Goal: Information Seeking & Learning: Find specific fact

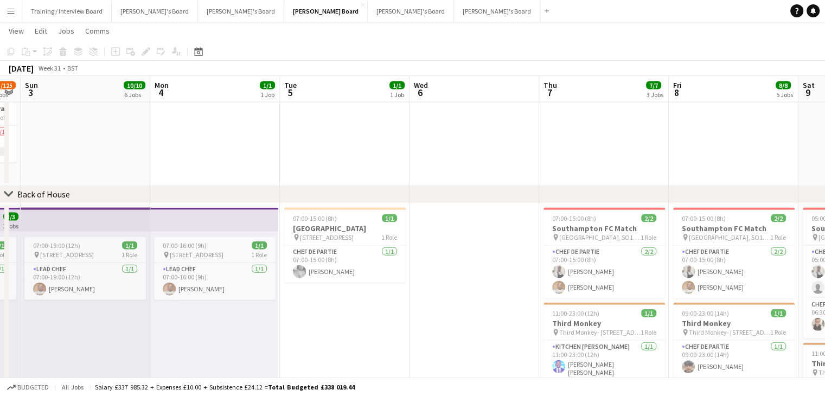
drag, startPoint x: 84, startPoint y: 88, endPoint x: 287, endPoint y: 94, distance: 202.9
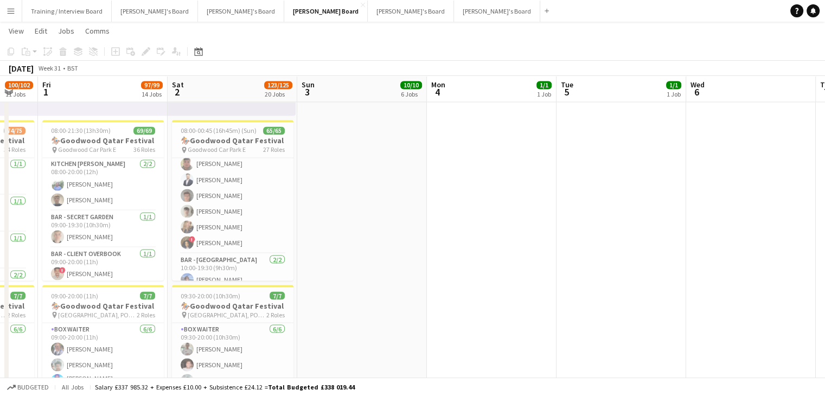
scroll to position [861, 0]
click at [251, 220] on app-card-role "BAR - [GEOGRAPHIC_DATA] [DATE] 10:00-19:30 (9h30m) [PERSON_NAME] [US_STATE][PER…" at bounding box center [232, 225] width 121 height 53
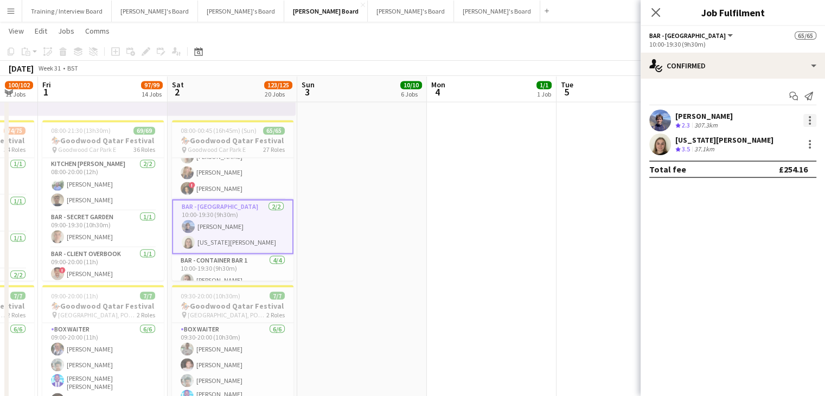
click at [809, 122] on div at bounding box center [809, 120] width 13 height 13
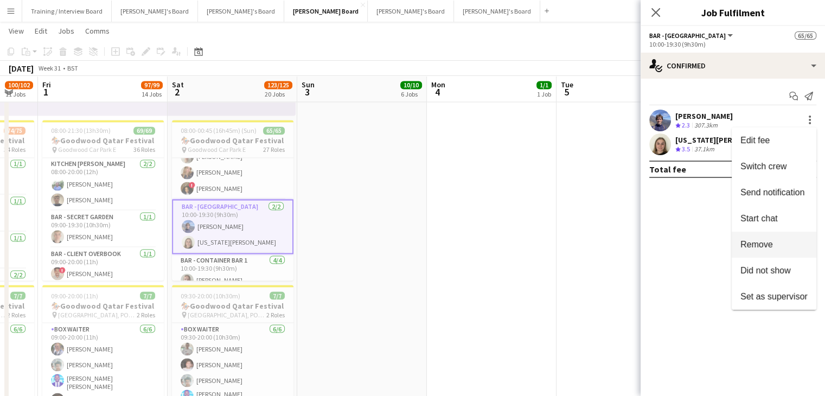
click at [752, 249] on span "Remove" at bounding box center [773, 245] width 67 height 10
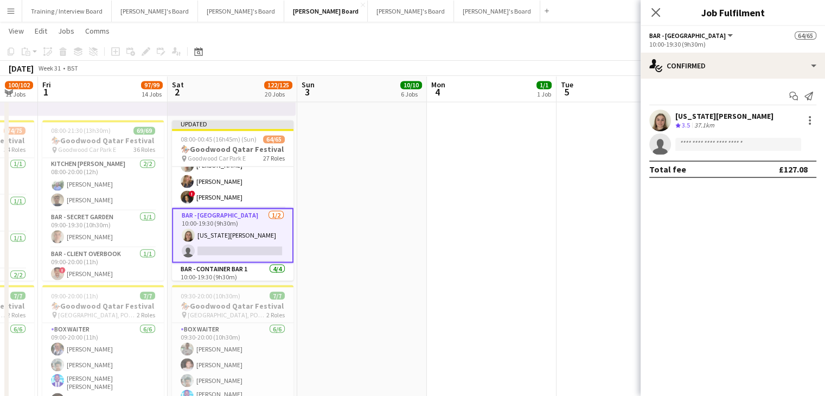
click at [533, 54] on app-toolbar "Copy Paste Paste Ctrl+V Paste with crew Ctrl+Shift+V Paste linked Job [GEOGRAPH…" at bounding box center [412, 51] width 825 height 18
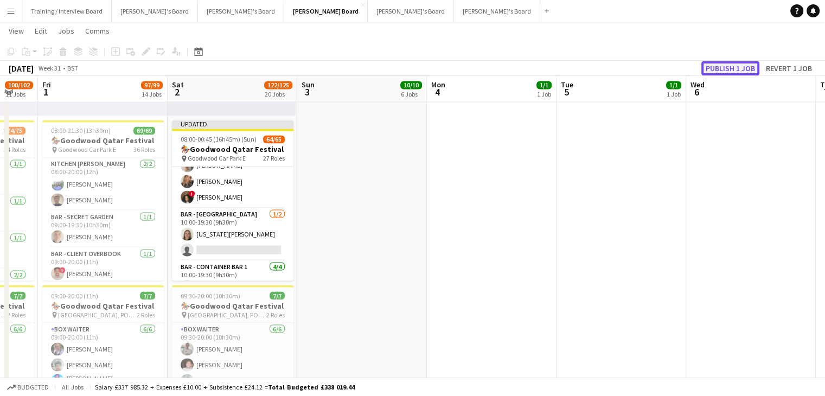
click at [716, 67] on button "Publish 1 job" at bounding box center [730, 68] width 58 height 14
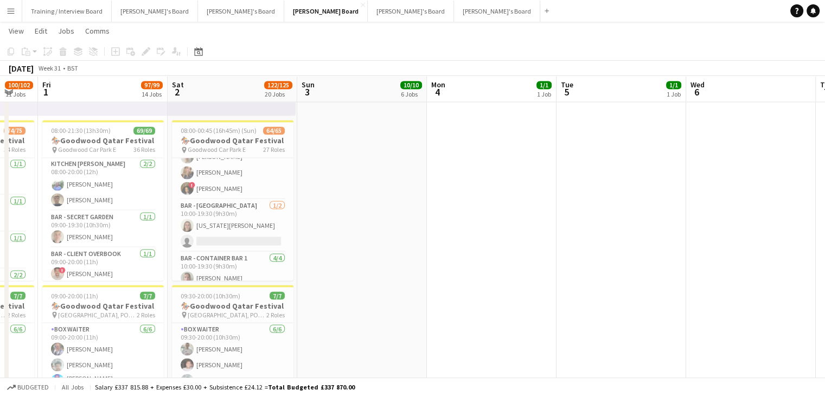
drag, startPoint x: 15, startPoint y: 14, endPoint x: 39, endPoint y: 49, distance: 43.0
click at [17, 15] on button "Menu" at bounding box center [11, 11] width 22 height 22
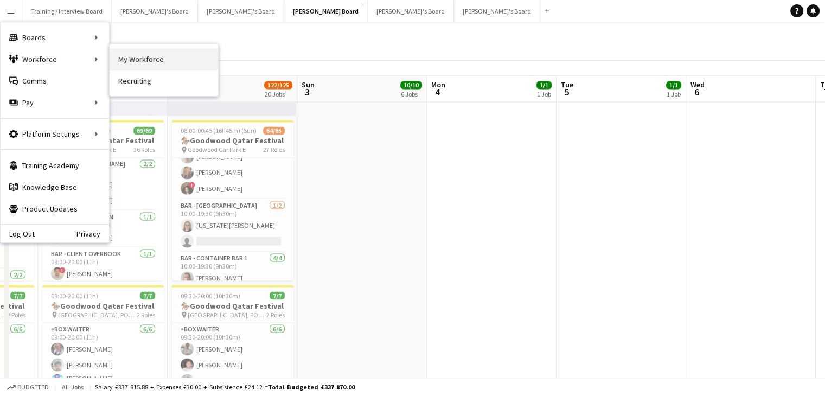
click at [202, 61] on link "My Workforce" at bounding box center [164, 59] width 108 height 22
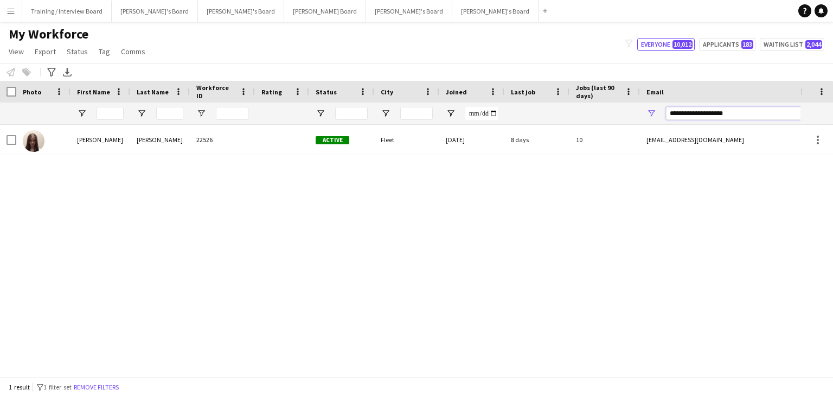
drag, startPoint x: 746, startPoint y: 116, endPoint x: 648, endPoint y: 119, distance: 98.2
click at [646, 119] on div "**********" at bounding box center [748, 113] width 217 height 22
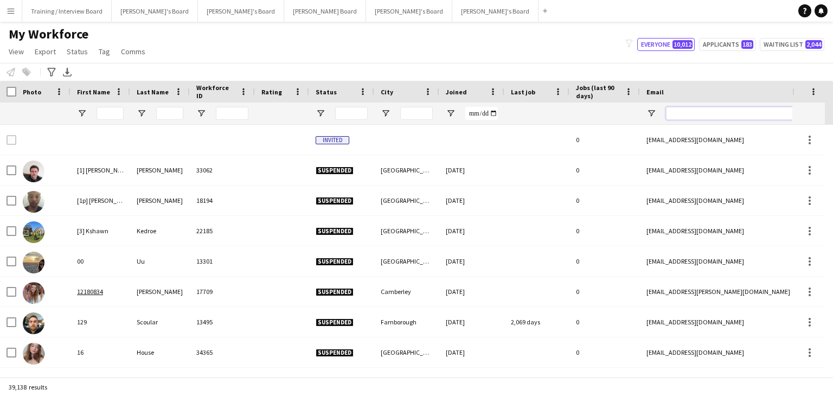
paste input "**********"
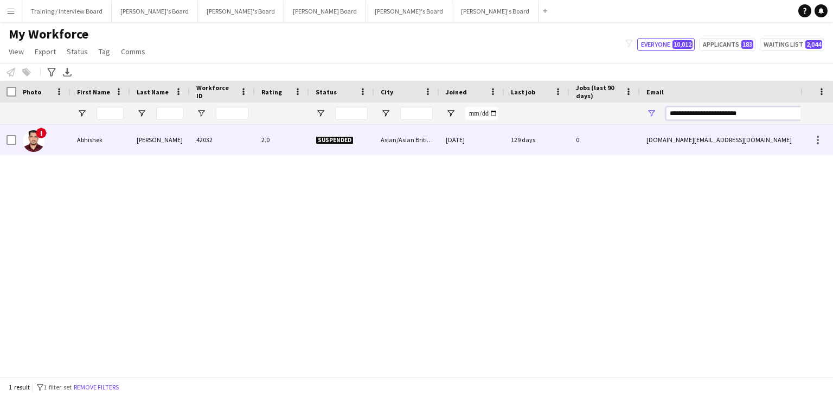
type input "**********"
click at [373, 143] on div "Suspended" at bounding box center [341, 140] width 65 height 30
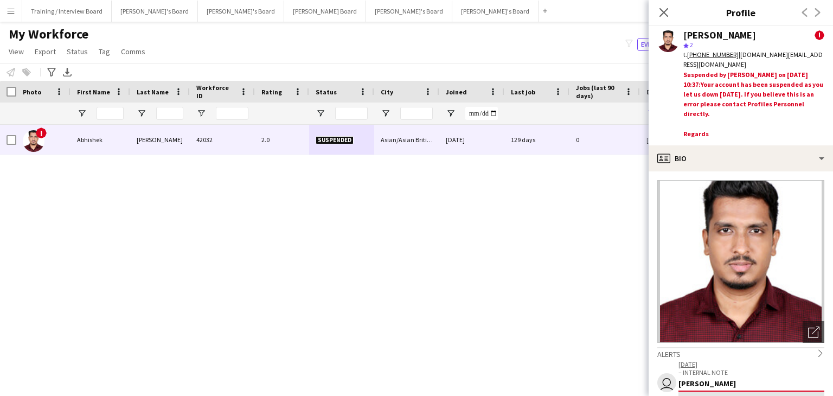
drag, startPoint x: 468, startPoint y: 51, endPoint x: 501, endPoint y: 234, distance: 186.2
click at [467, 51] on div "My Workforce View Views Default view Compliance RTW Checks [GEOGRAPHIC_DATA] Se…" at bounding box center [416, 44] width 833 height 37
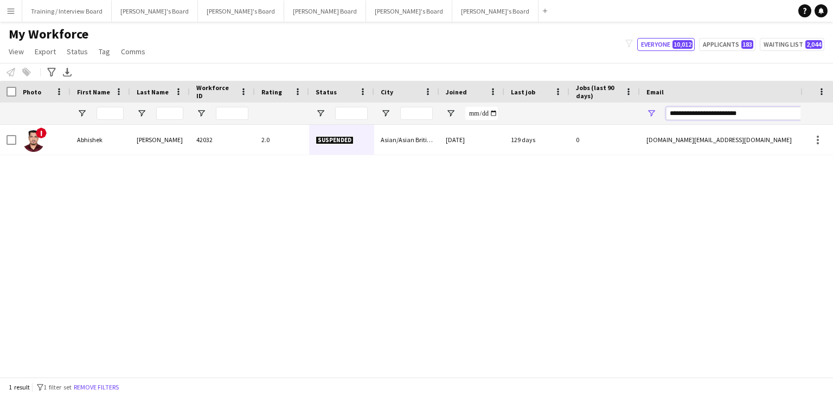
drag, startPoint x: 765, startPoint y: 113, endPoint x: 623, endPoint y: 117, distance: 142.7
click at [623, 117] on div at bounding box center [588, 113] width 1176 height 22
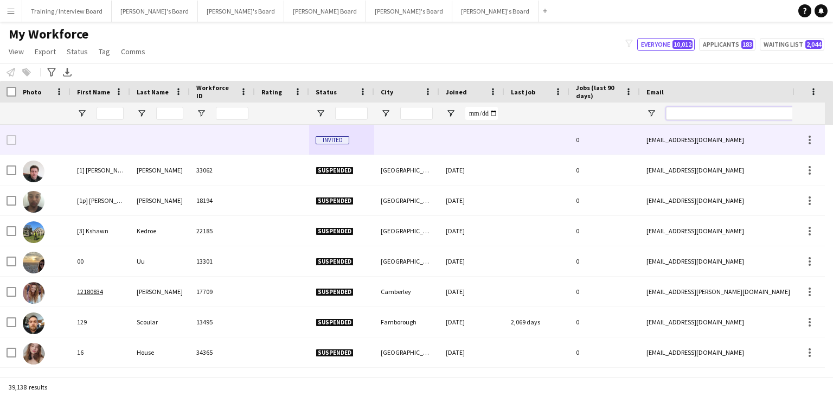
paste input "**********"
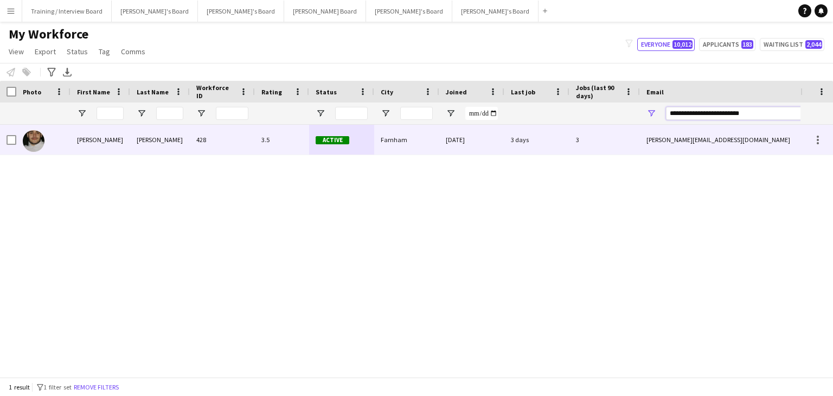
type input "**********"
click at [368, 146] on div "Active" at bounding box center [341, 140] width 65 height 30
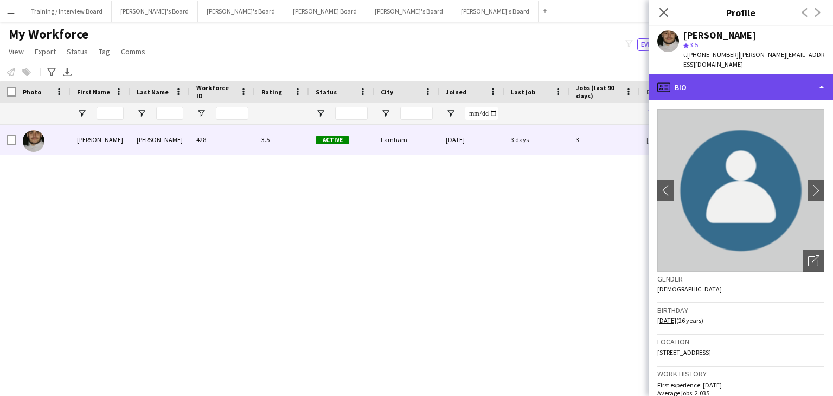
click at [733, 83] on div "profile Bio" at bounding box center [741, 87] width 184 height 26
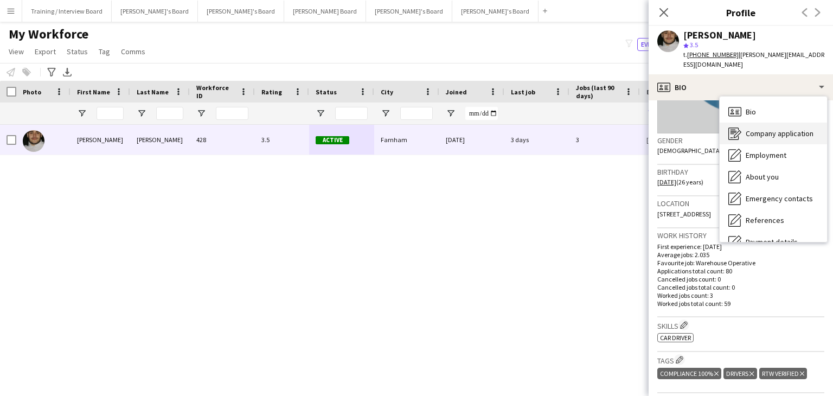
click at [793, 129] on span "Company application" at bounding box center [780, 134] width 68 height 10
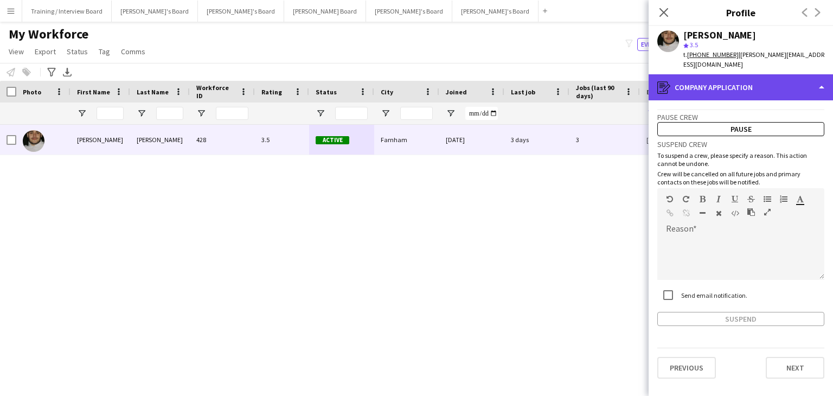
drag, startPoint x: 783, startPoint y: 77, endPoint x: 800, endPoint y: 84, distance: 18.5
click at [794, 81] on div "register Company application" at bounding box center [741, 87] width 184 height 26
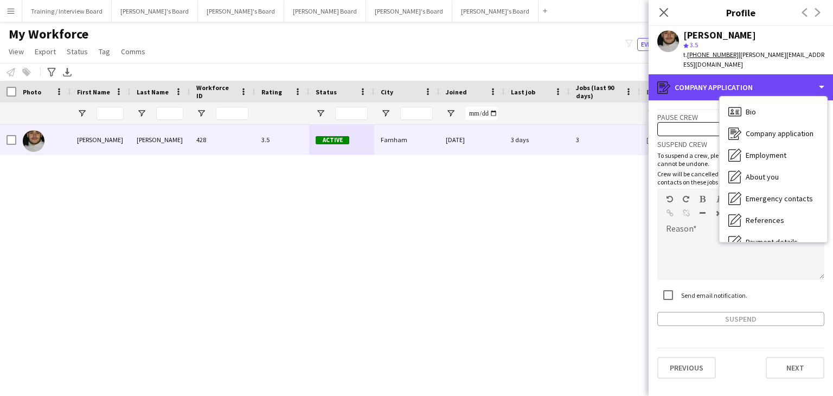
scroll to position [145, 0]
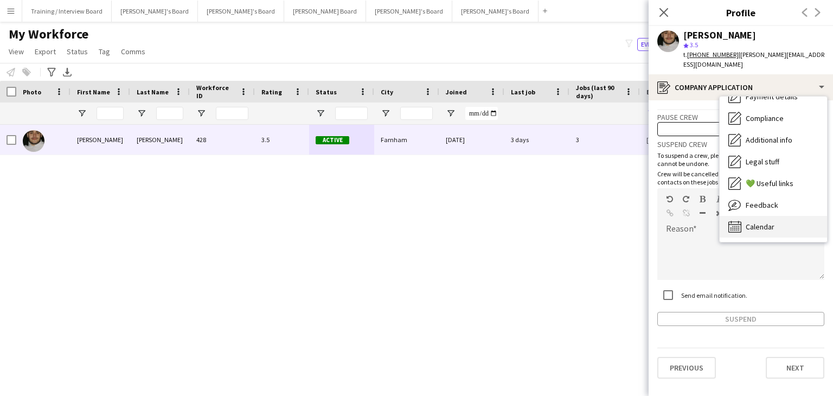
click at [796, 221] on div "Calendar Calendar" at bounding box center [773, 227] width 107 height 22
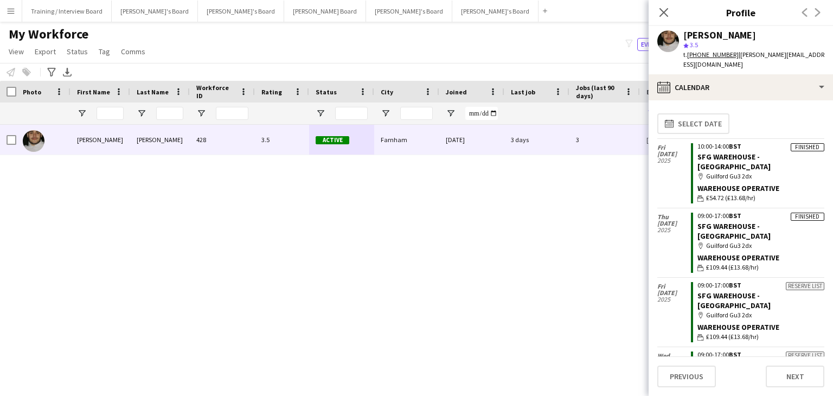
drag, startPoint x: 662, startPoint y: 15, endPoint x: 658, endPoint y: 24, distance: 10.3
click at [658, 21] on div "Close pop-in" at bounding box center [664, 12] width 30 height 25
click at [661, 9] on icon at bounding box center [663, 12] width 10 height 10
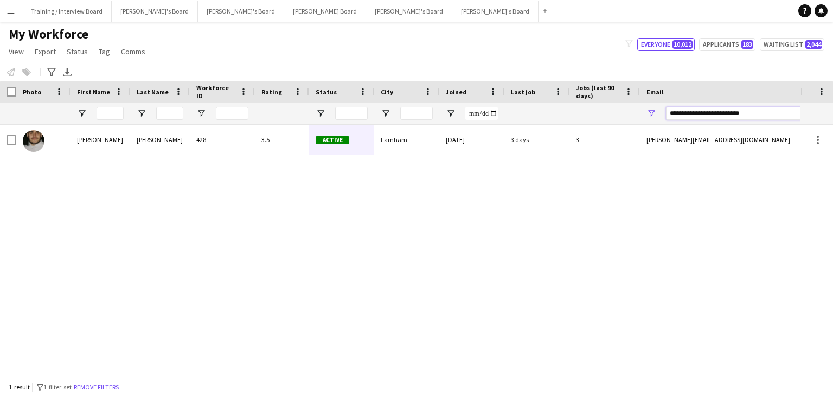
drag, startPoint x: 768, startPoint y: 113, endPoint x: 592, endPoint y: 114, distance: 176.2
click at [599, 115] on div at bounding box center [588, 113] width 1176 height 22
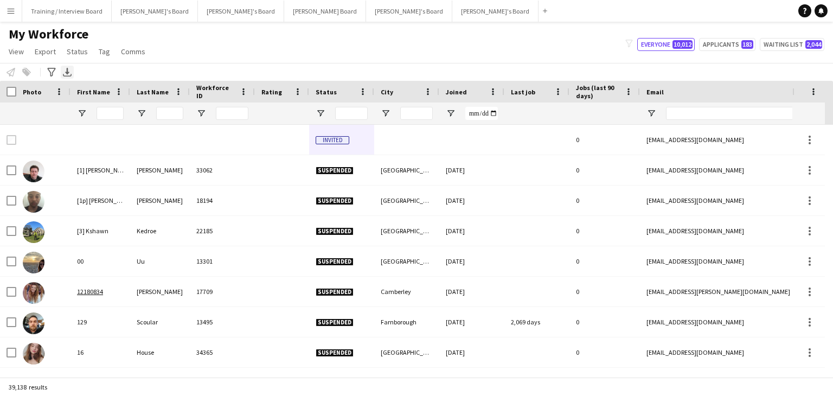
click at [65, 74] on icon "Export XLSX" at bounding box center [67, 72] width 9 height 9
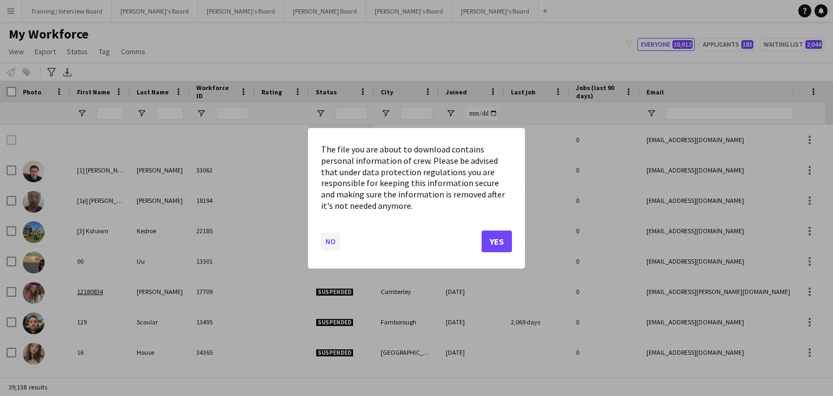
click at [328, 242] on button "No" at bounding box center [330, 240] width 19 height 17
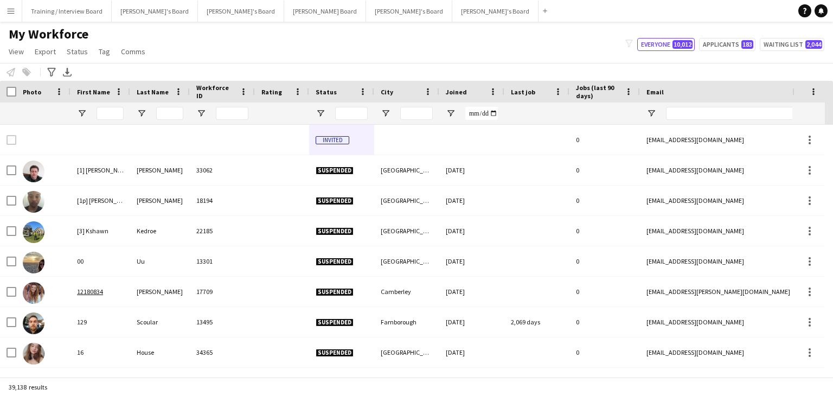
click at [220, 50] on div "My Workforce View Views Default view Compliance RTW Checks [GEOGRAPHIC_DATA] Se…" at bounding box center [416, 44] width 833 height 37
click at [40, 54] on span "Export" at bounding box center [45, 52] width 21 height 10
click at [60, 69] on link "New starters report" at bounding box center [72, 74] width 82 height 23
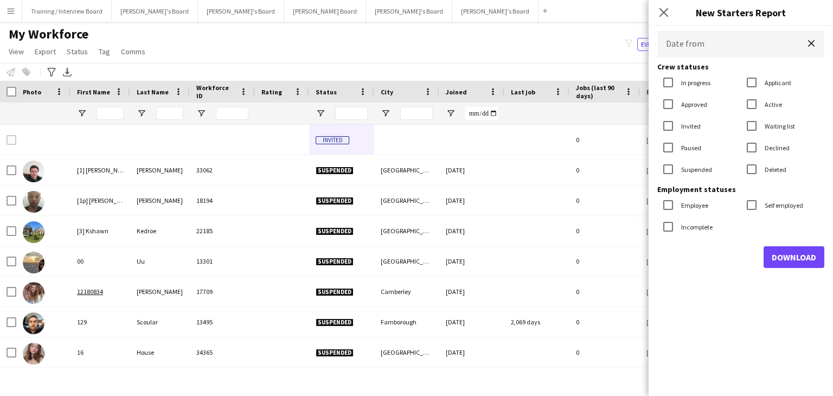
click at [700, 44] on body "Menu Boards Boards Boards All jobs Status Workforce Workforce My Workforce Recr…" at bounding box center [416, 198] width 833 height 396
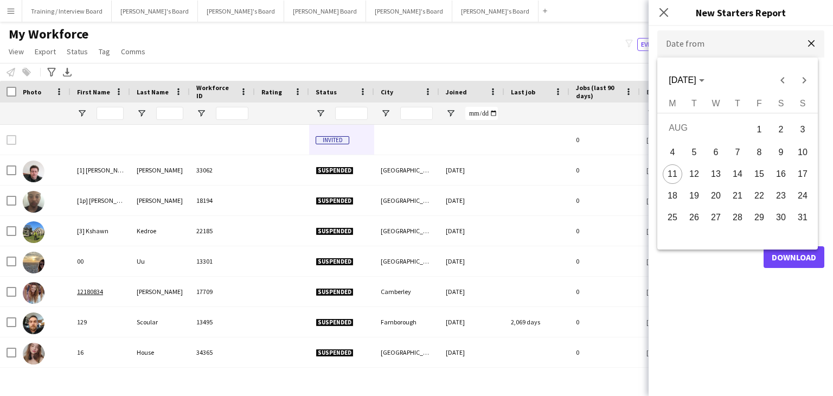
click at [700, 46] on div at bounding box center [416, 198] width 833 height 396
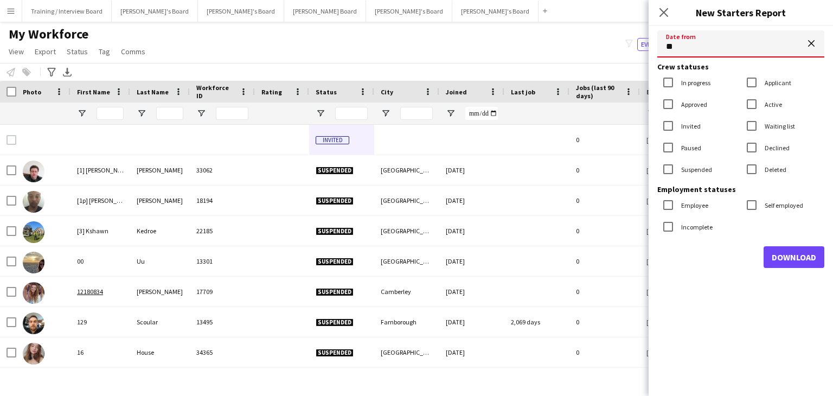
type input "**********"
click at [703, 84] on label "In progress" at bounding box center [694, 83] width 31 height 8
click at [691, 124] on label "Invited" at bounding box center [690, 126] width 22 height 8
click at [693, 171] on label "Suspended" at bounding box center [695, 169] width 33 height 8
click at [774, 145] on label "Declined" at bounding box center [775, 148] width 27 height 8
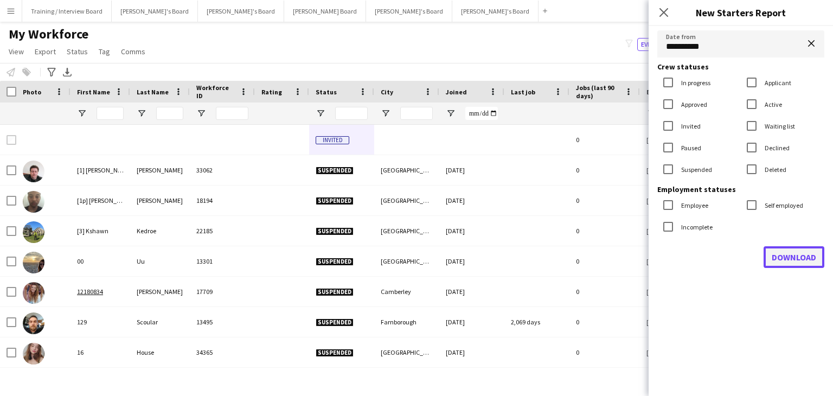
click at [786, 254] on button "Download" at bounding box center [794, 257] width 61 height 22
click at [662, 11] on icon "Close pop-in" at bounding box center [663, 12] width 10 height 10
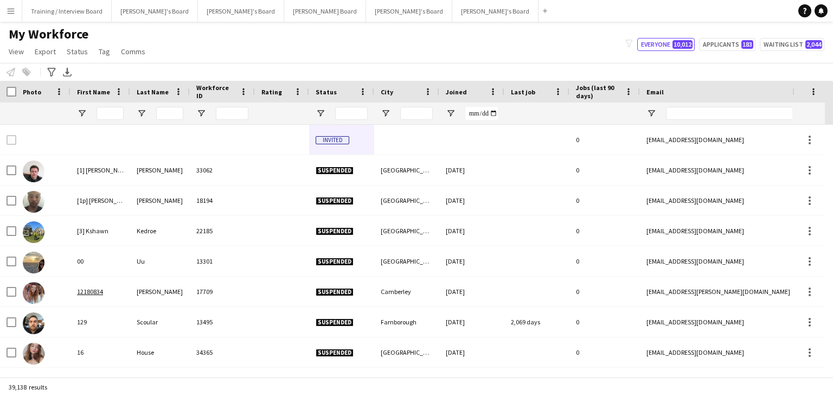
click at [5, 13] on button "Menu" at bounding box center [11, 11] width 22 height 22
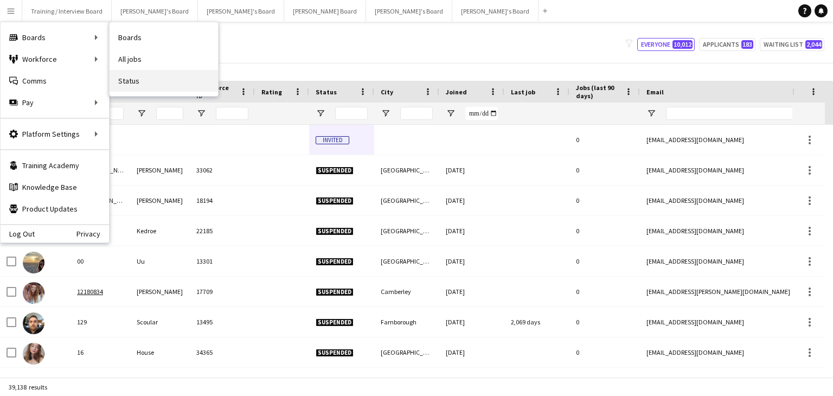
click at [141, 79] on link "Status" at bounding box center [164, 81] width 108 height 22
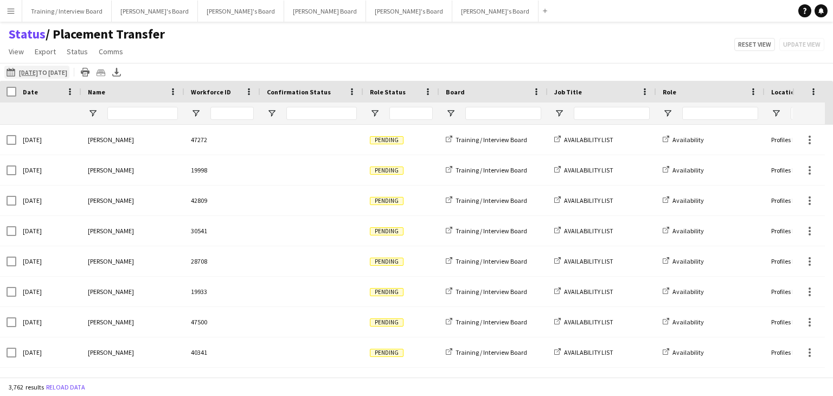
click at [11, 72] on app-icon "[DATE] to [DATE]" at bounding box center [13, 72] width 12 height 9
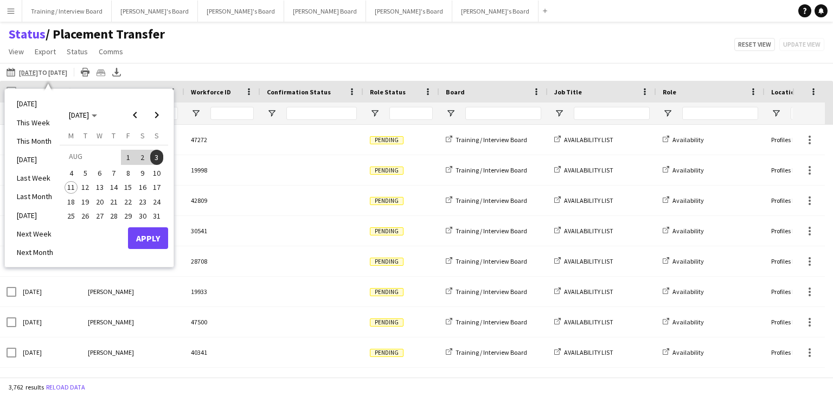
click at [69, 172] on span "4" at bounding box center [71, 172] width 13 height 13
click at [156, 174] on span "10" at bounding box center [156, 172] width 13 height 13
click at [156, 240] on button "Apply" at bounding box center [148, 238] width 40 height 22
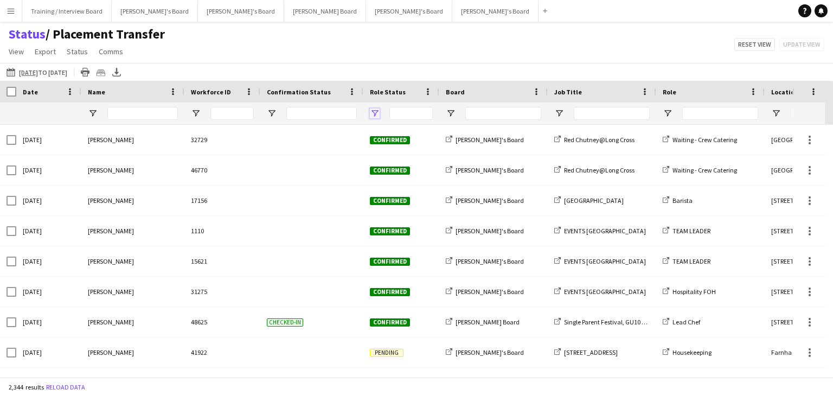
click at [374, 112] on span "Open Filter Menu" at bounding box center [375, 113] width 10 height 10
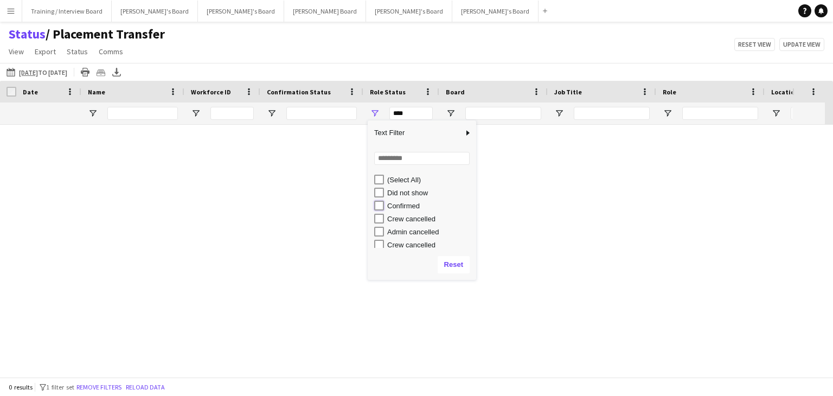
type input "**********"
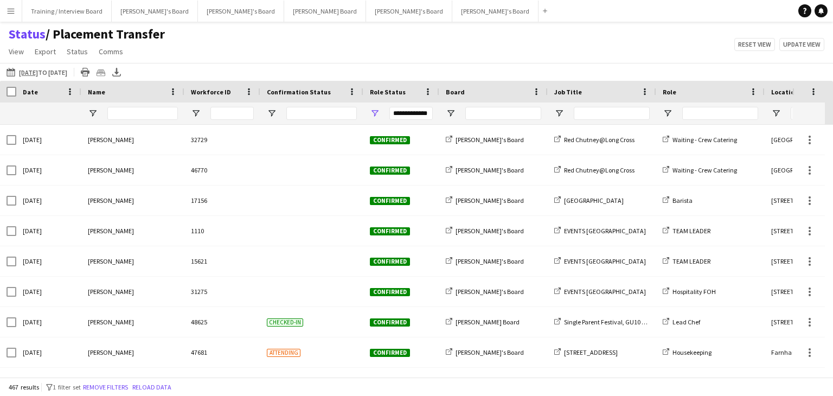
click at [438, 53] on div "Status / Placement Transfer View Views Default view Airshow Accreditation Airsh…" at bounding box center [416, 44] width 833 height 37
click at [449, 113] on span "Open Filter Menu" at bounding box center [451, 113] width 10 height 10
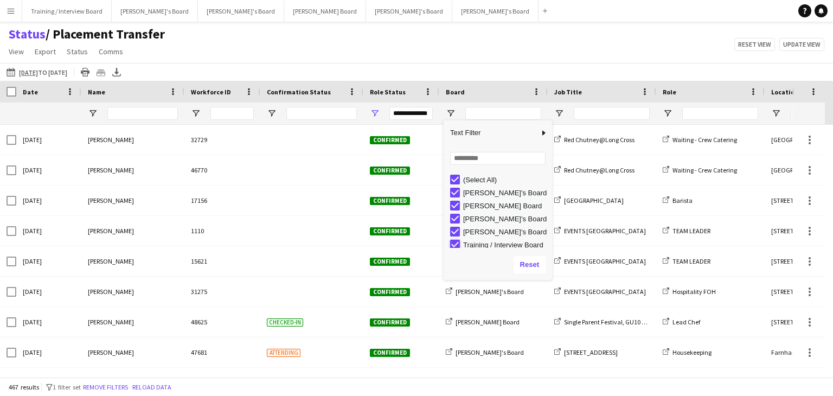
type input "**********"
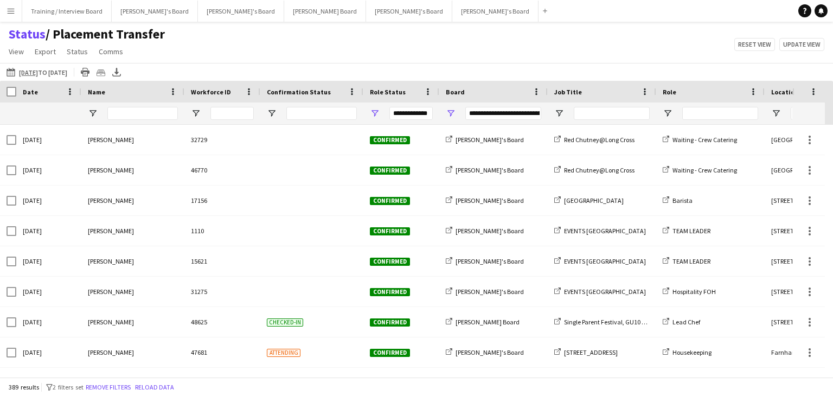
click at [491, 65] on div "[DATE] to [DATE] [DATE] to [DATE] [DATE] This Week This Month [DATE] Last Week …" at bounding box center [416, 72] width 833 height 18
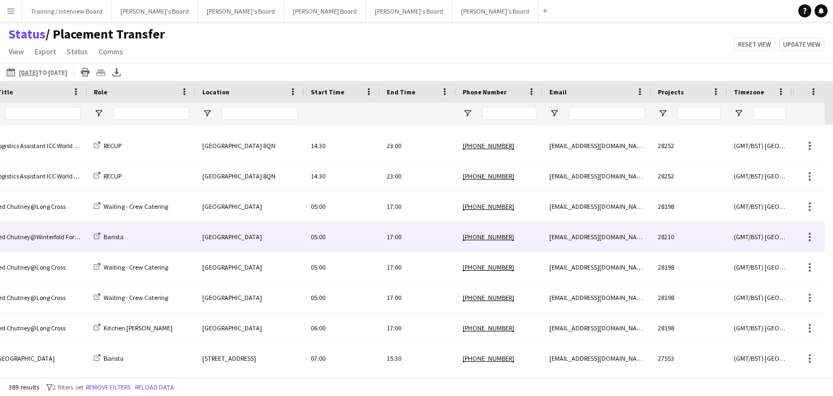
scroll to position [1898, 0]
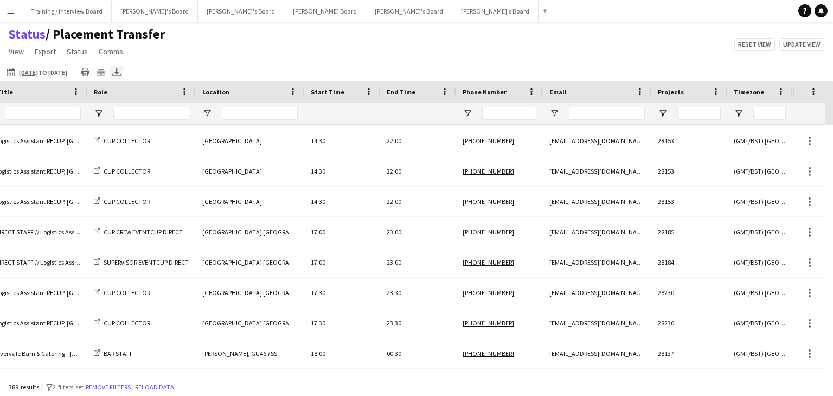
click at [121, 74] on icon "Export XLSX" at bounding box center [116, 72] width 9 height 9
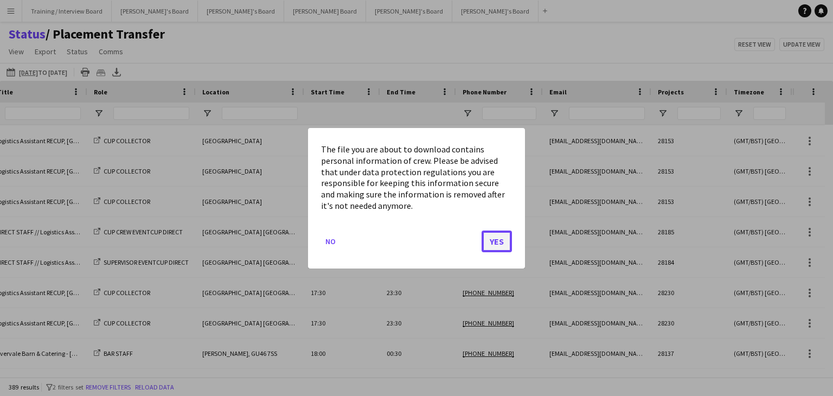
click at [488, 240] on button "Yes" at bounding box center [497, 241] width 30 height 22
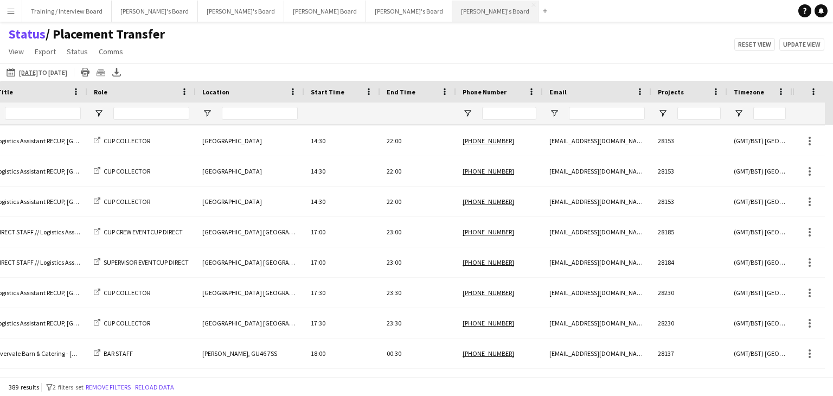
click at [452, 9] on button "[PERSON_NAME]'s Board Close" at bounding box center [495, 11] width 86 height 21
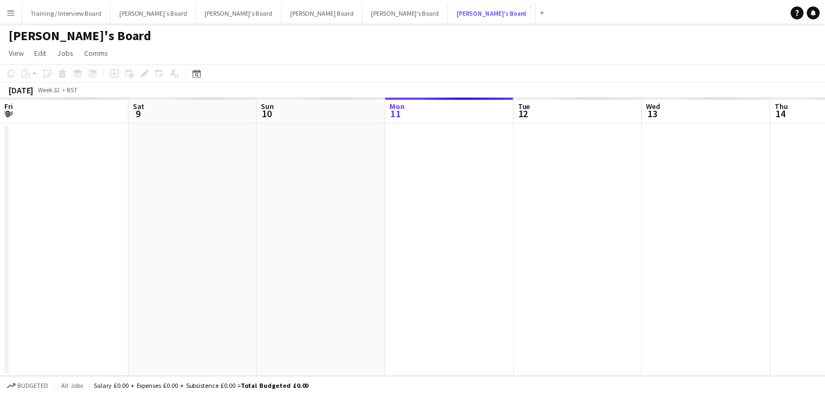
scroll to position [0, 259]
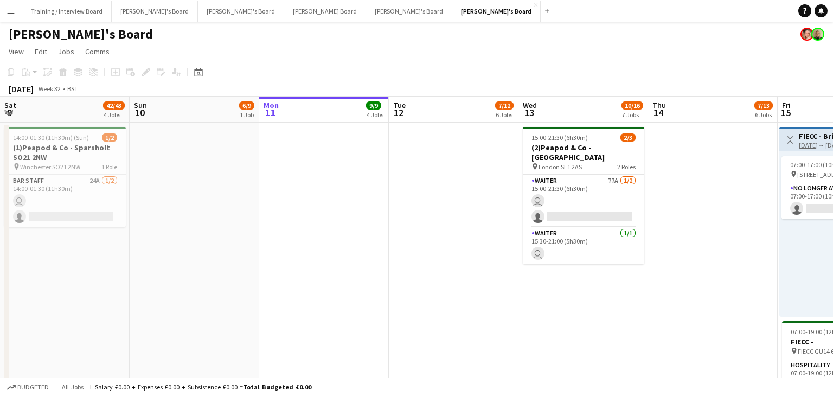
drag, startPoint x: 357, startPoint y: 120, endPoint x: 382, endPoint y: 122, distance: 25.0
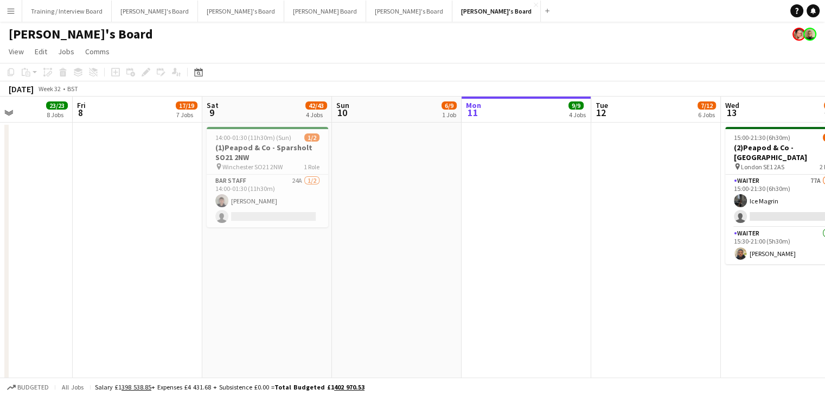
scroll to position [0, 310]
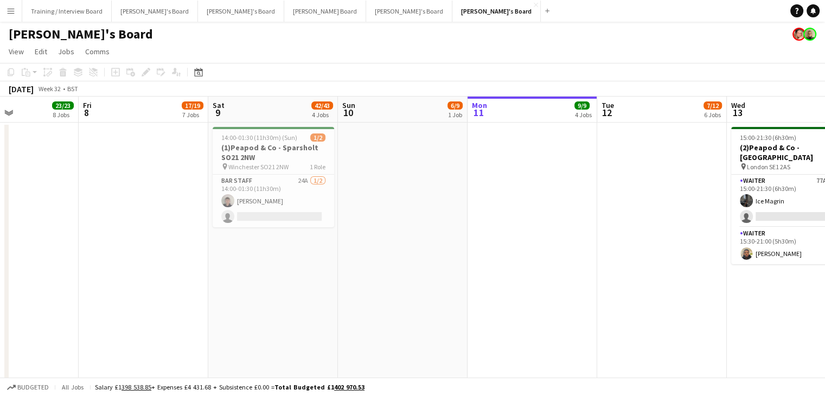
drag, startPoint x: 220, startPoint y: 111, endPoint x: 278, endPoint y: 111, distance: 58.0
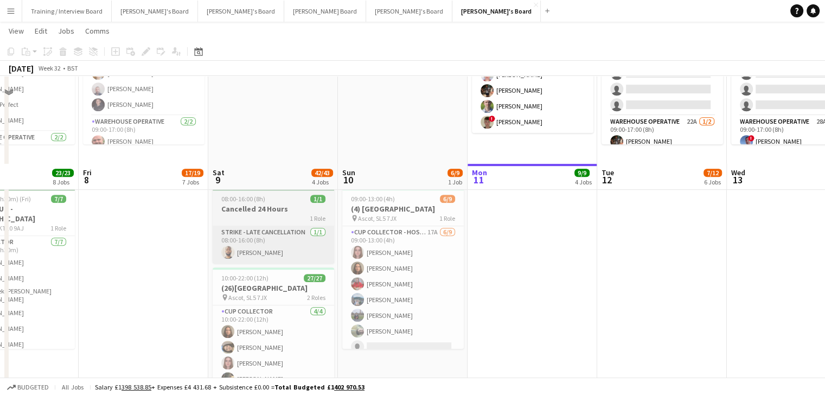
scroll to position [542, 0]
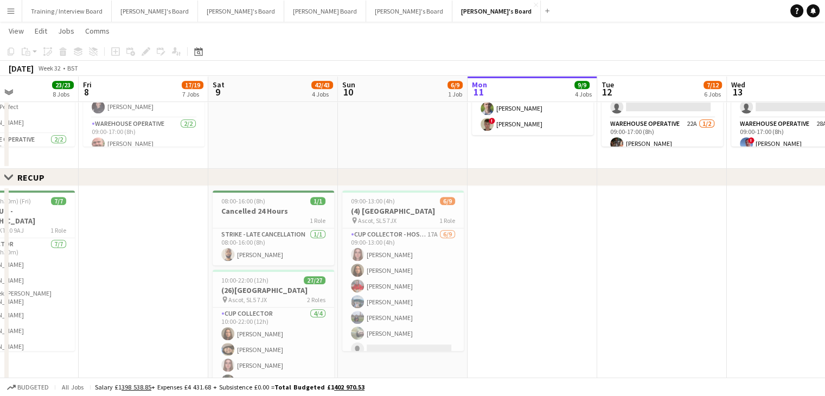
drag, startPoint x: 12, startPoint y: 9, endPoint x: 16, endPoint y: 13, distance: 5.8
click at [12, 9] on app-icon "Menu" at bounding box center [11, 11] width 9 height 9
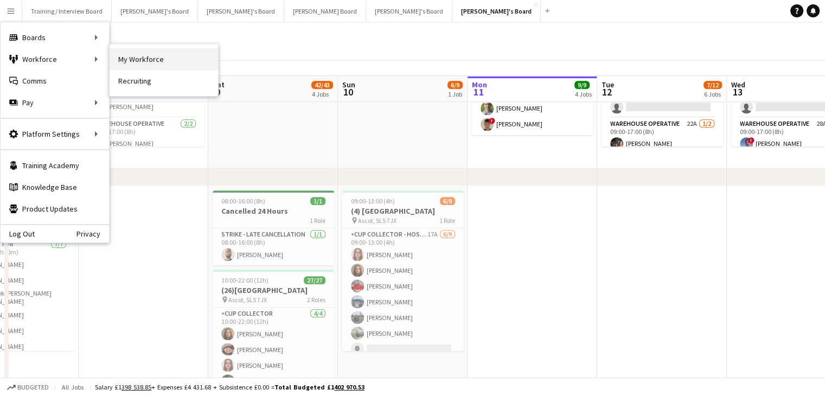
click at [181, 58] on link "My Workforce" at bounding box center [164, 59] width 108 height 22
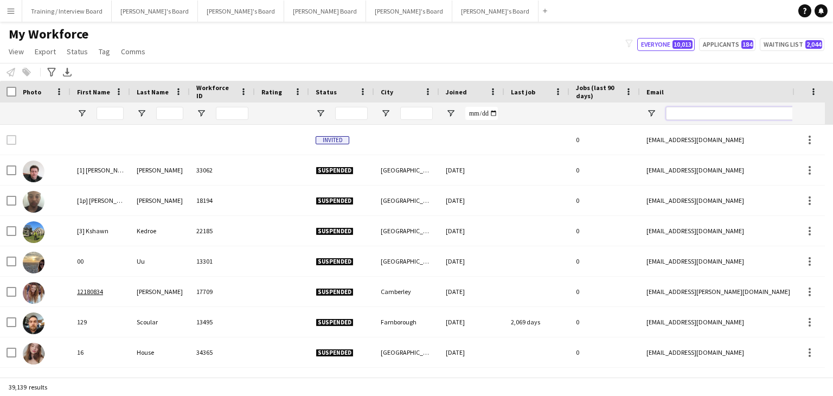
click at [686, 113] on input "Email Filter Input" at bounding box center [758, 113] width 184 height 13
paste input "**********"
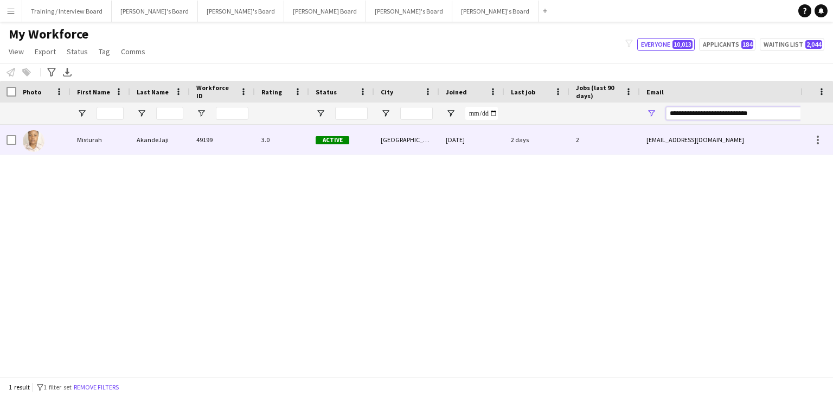
type input "**********"
click at [288, 137] on div "3.0" at bounding box center [282, 140] width 54 height 30
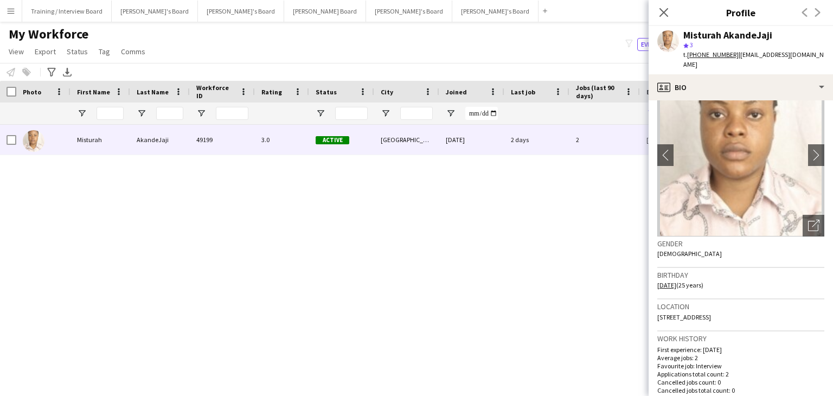
scroll to position [54, 0]
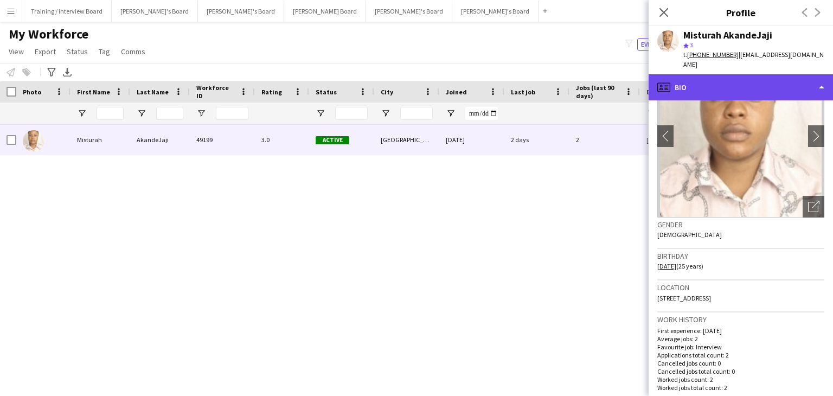
click at [733, 87] on div "profile Bio" at bounding box center [741, 87] width 184 height 26
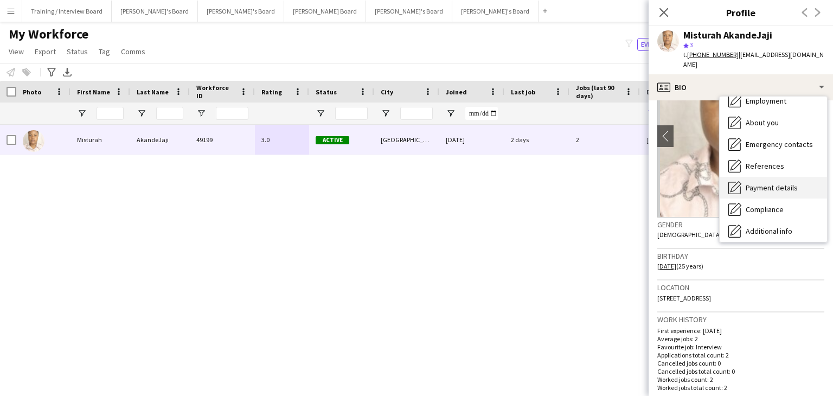
click at [764, 189] on span "Payment details" at bounding box center [772, 188] width 52 height 10
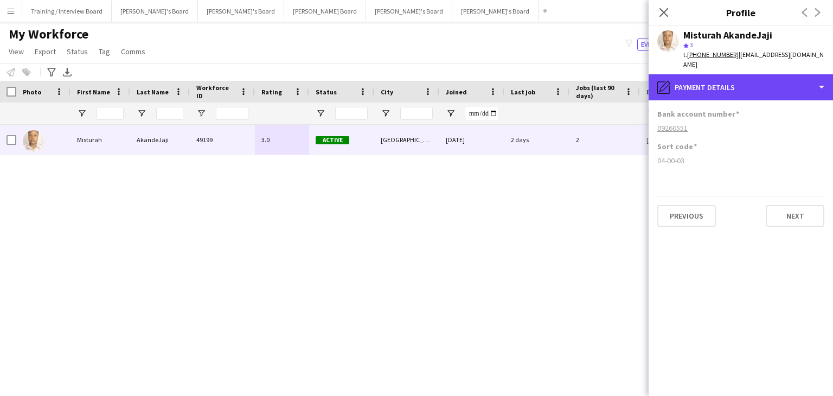
click at [723, 97] on div "pencil4 Payment details" at bounding box center [741, 87] width 184 height 26
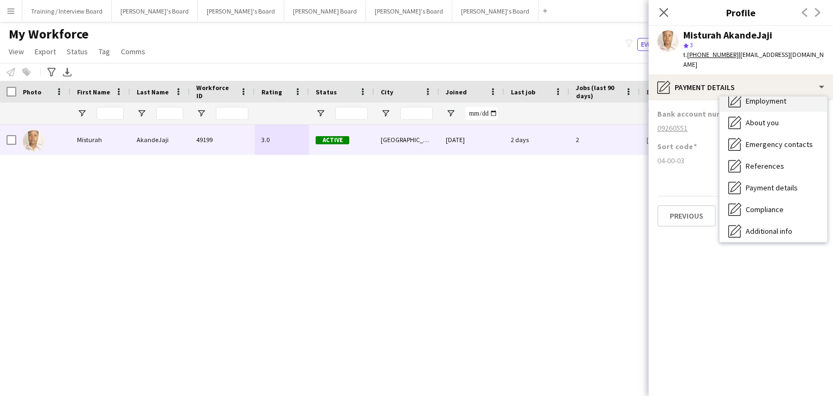
click at [753, 105] on span "Employment" at bounding box center [766, 101] width 41 height 10
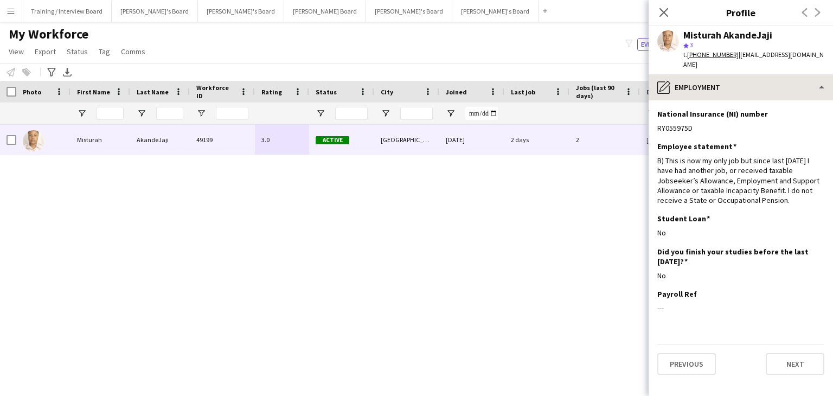
drag, startPoint x: 661, startPoint y: 15, endPoint x: 651, endPoint y: 84, distance: 70.1
click at [661, 15] on icon at bounding box center [663, 12] width 9 height 9
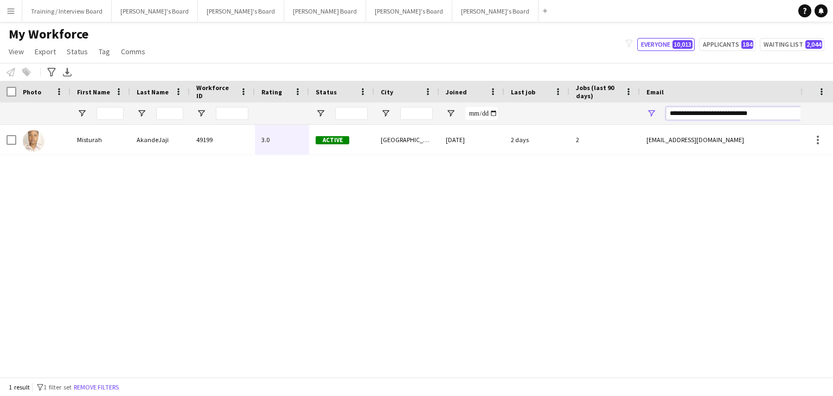
drag, startPoint x: 771, startPoint y: 113, endPoint x: 569, endPoint y: 116, distance: 201.2
click at [569, 116] on div at bounding box center [588, 113] width 1176 height 22
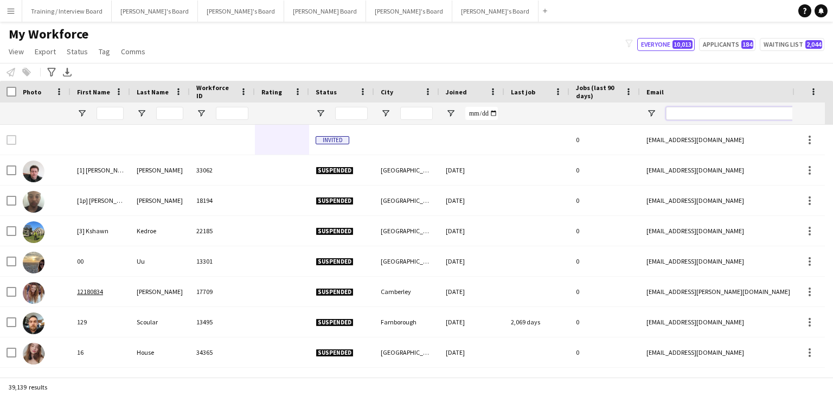
paste input "**********"
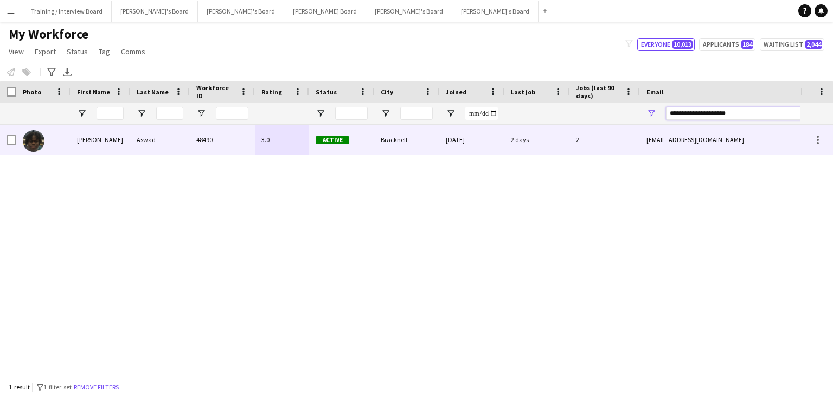
type input "**********"
click at [408, 148] on div "Bracknell" at bounding box center [406, 140] width 65 height 30
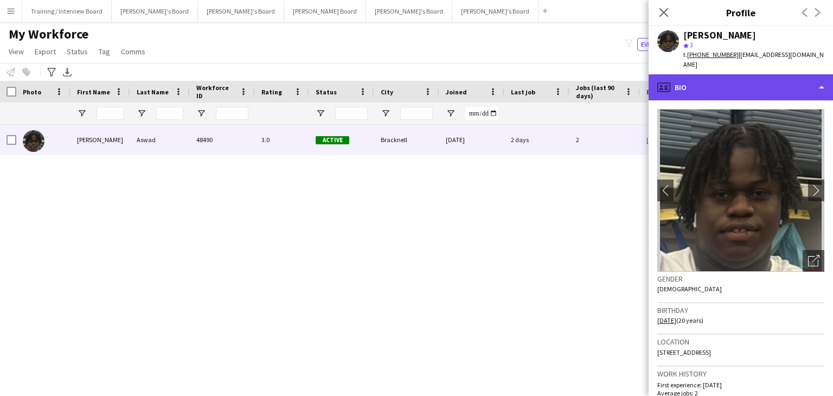
click at [729, 77] on div "profile Bio" at bounding box center [741, 87] width 184 height 26
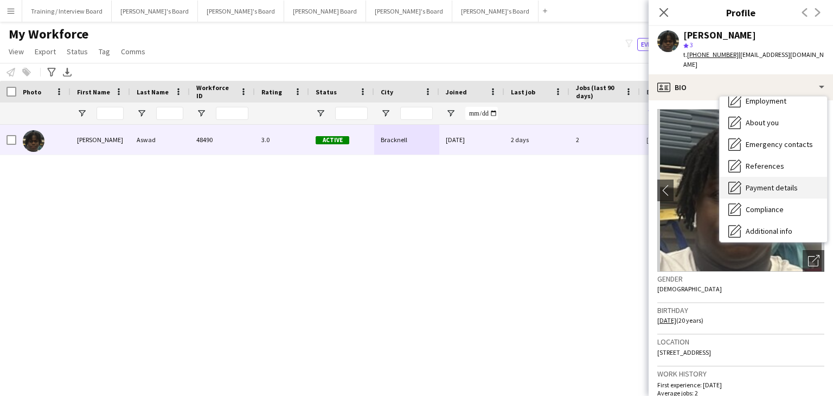
click at [768, 183] on span "Payment details" at bounding box center [772, 188] width 52 height 10
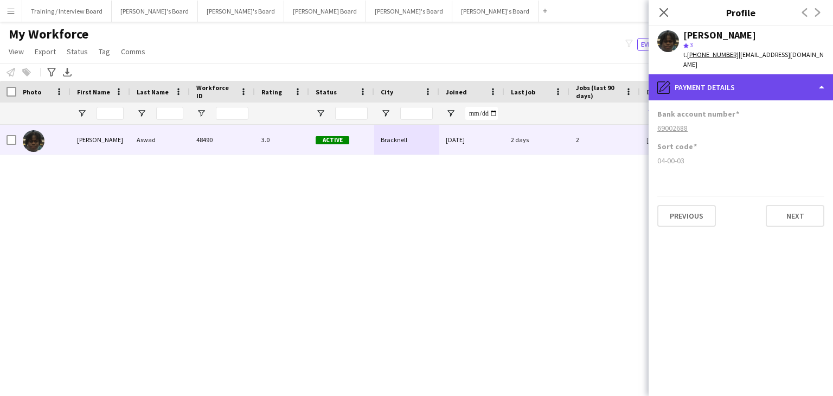
click at [729, 74] on div "pencil4 Payment details" at bounding box center [741, 87] width 184 height 26
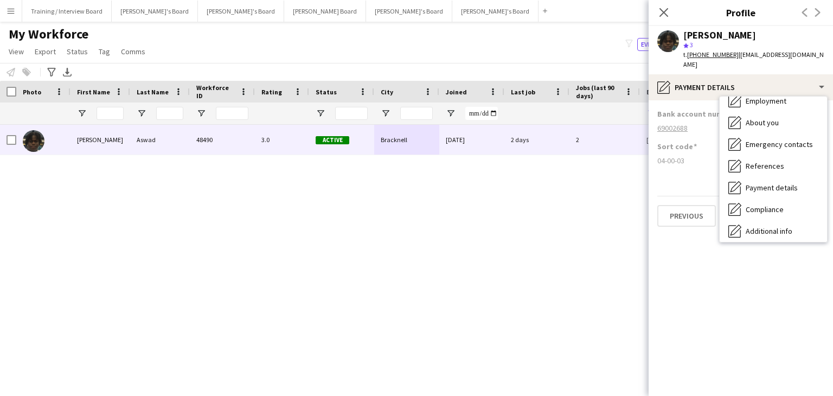
click at [765, 98] on div "Employment Employment" at bounding box center [773, 101] width 107 height 22
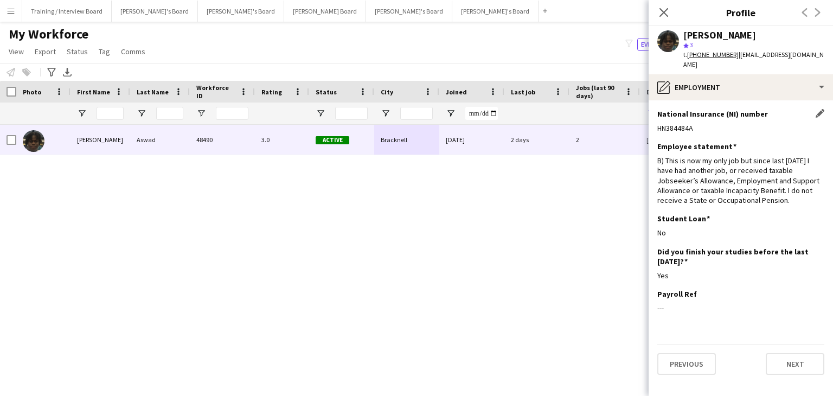
drag, startPoint x: 664, startPoint y: 9, endPoint x: 668, endPoint y: 113, distance: 104.2
click at [664, 9] on icon "Close pop-in" at bounding box center [663, 12] width 9 height 9
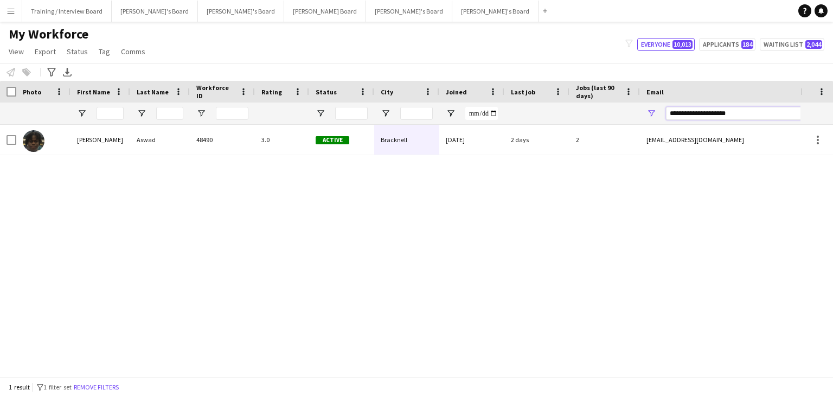
drag, startPoint x: 691, startPoint y: 114, endPoint x: 670, endPoint y: 114, distance: 20.6
click at [627, 113] on div at bounding box center [588, 113] width 1176 height 22
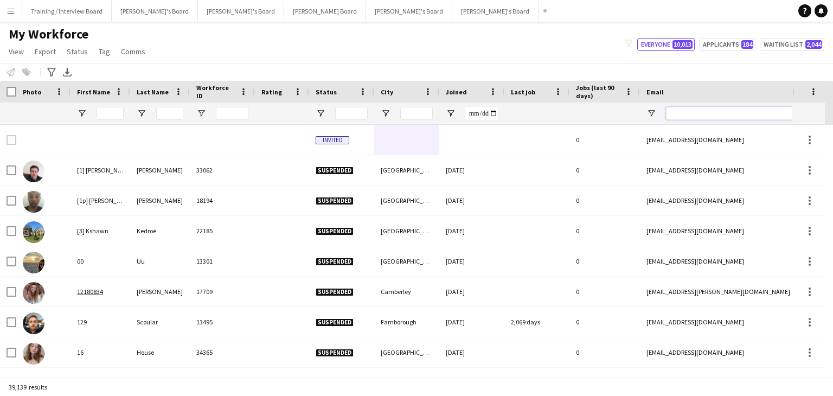
paste input "**********"
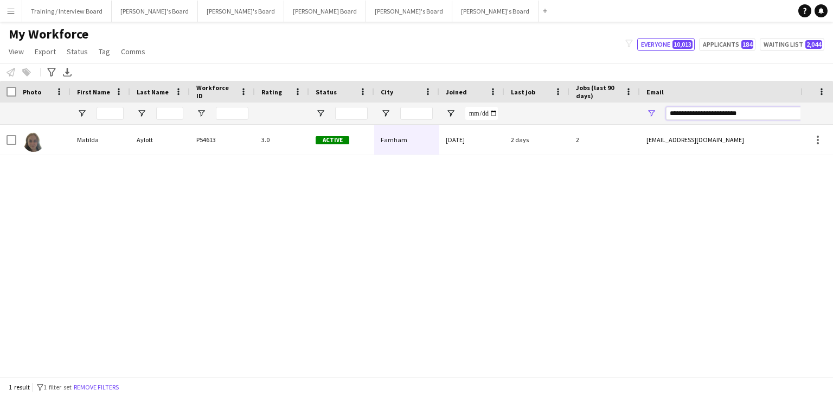
type input "**********"
click at [362, 148] on div "Active" at bounding box center [341, 140] width 65 height 30
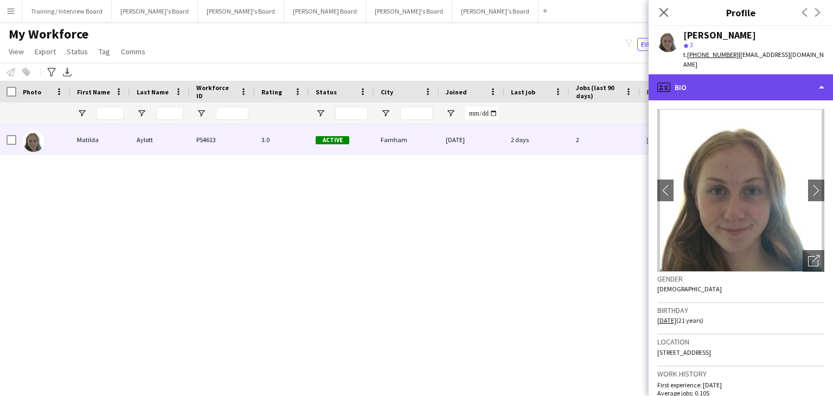
click at [690, 75] on div "profile Bio" at bounding box center [741, 87] width 184 height 26
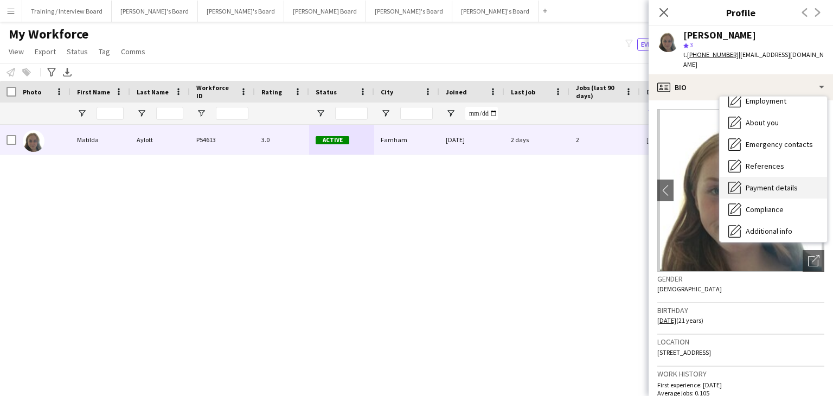
click at [769, 183] on span "Payment details" at bounding box center [772, 188] width 52 height 10
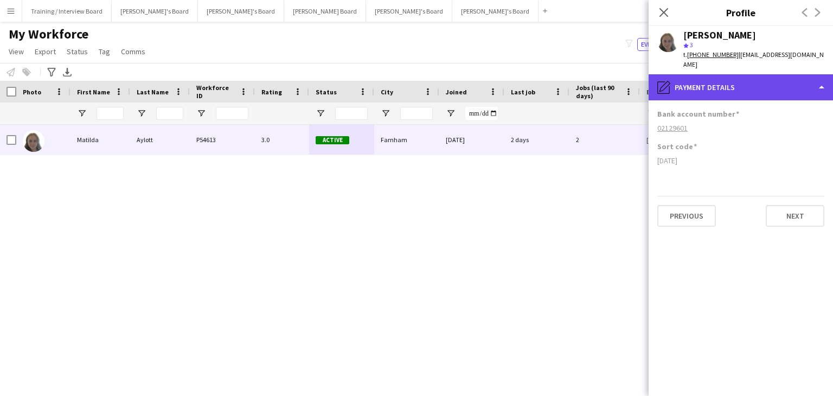
click at [720, 74] on div "pencil4 Payment details" at bounding box center [741, 87] width 184 height 26
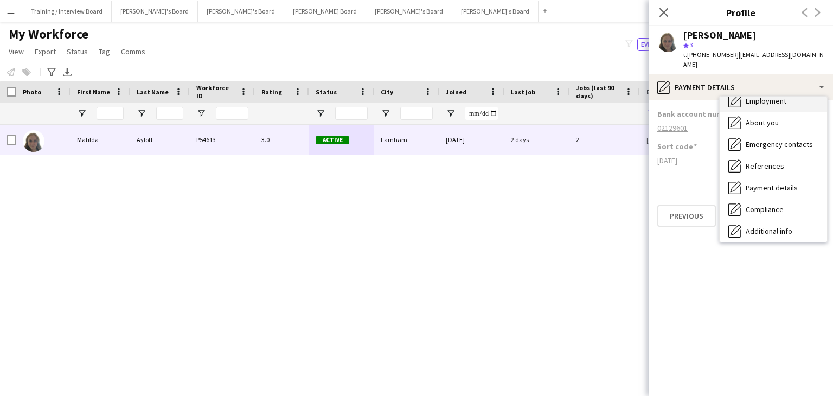
click at [771, 98] on div "Employment Employment" at bounding box center [773, 101] width 107 height 22
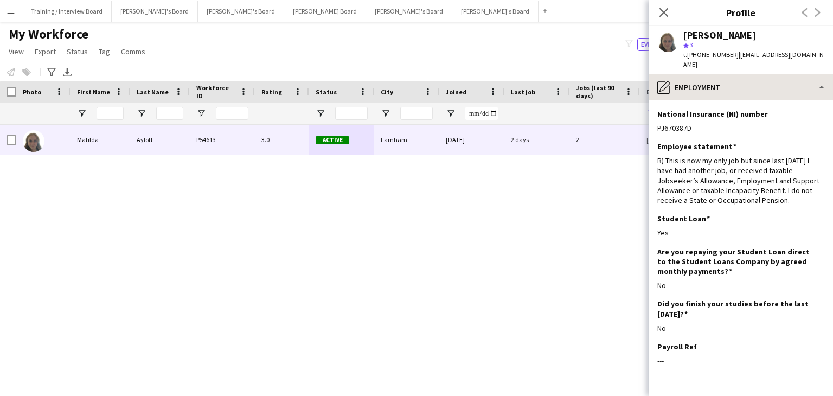
click at [662, 10] on icon at bounding box center [663, 12] width 9 height 9
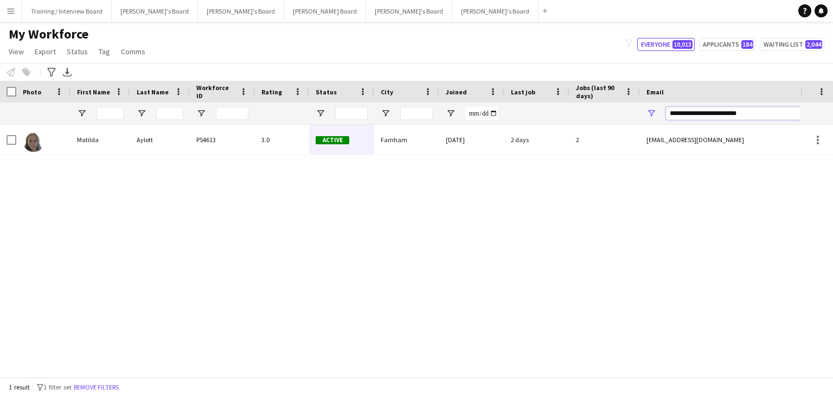
drag, startPoint x: 766, startPoint y: 112, endPoint x: 610, endPoint y: 112, distance: 156.7
click at [610, 112] on div at bounding box center [588, 113] width 1176 height 22
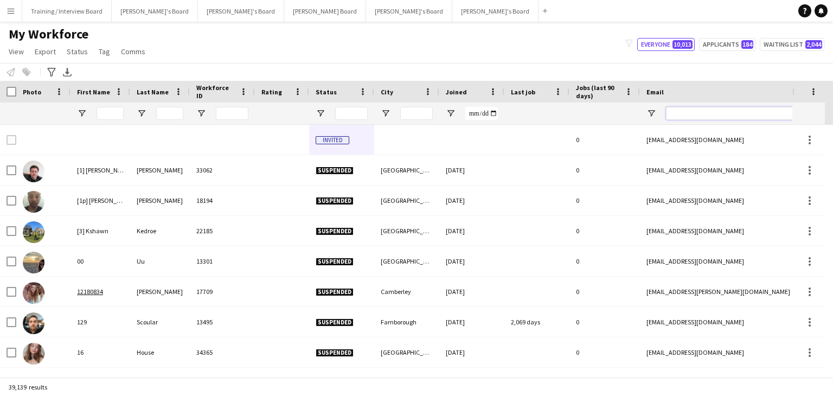
paste input "**********"
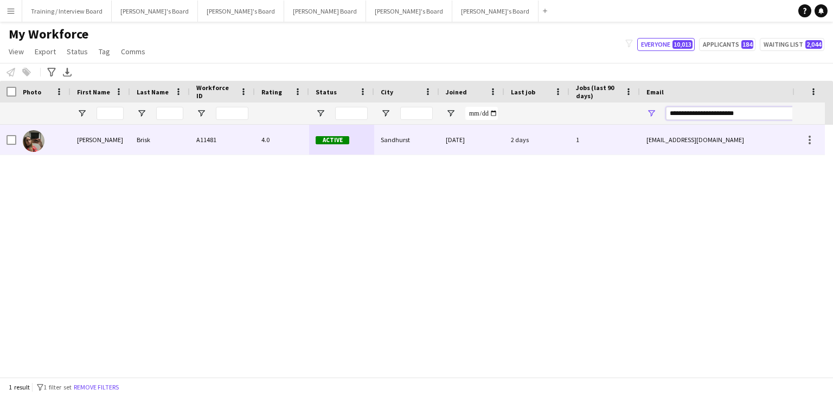
type input "**********"
click at [312, 145] on div "Active" at bounding box center [341, 140] width 65 height 30
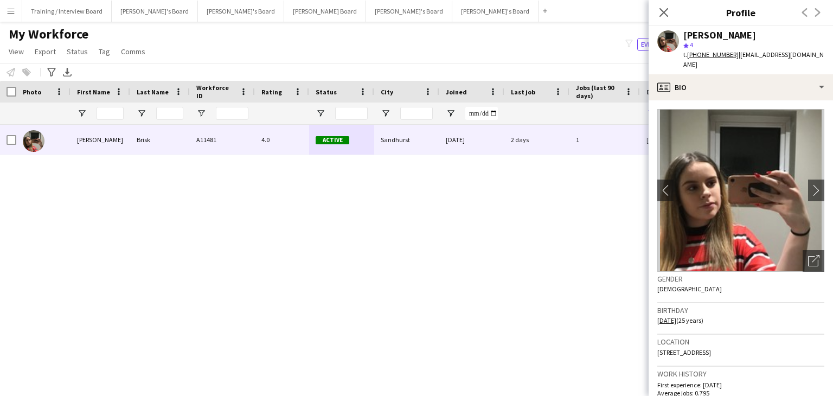
drag, startPoint x: 707, startPoint y: 342, endPoint x: 655, endPoint y: 343, distance: 52.1
click at [655, 343] on app-crew-profile-bio "chevron-left chevron-right Open photos pop-in Gender [DEMOGRAPHIC_DATA] Birthda…" at bounding box center [741, 248] width 184 height 296
copy span "6 Edgebarrow rise,"
drag, startPoint x: 736, startPoint y: 342, endPoint x: 709, endPoint y: 343, distance: 27.1
click at [709, 348] on span "[STREET_ADDRESS]" at bounding box center [684, 352] width 54 height 8
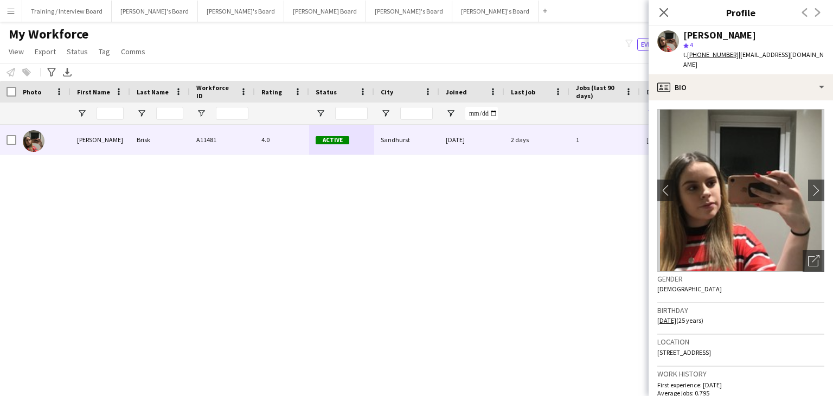
copy span "Sandhurst"
drag, startPoint x: 763, startPoint y: 343, endPoint x: 743, endPoint y: 343, distance: 19.5
click at [740, 343] on div "Location [STREET_ADDRESS]" at bounding box center [740, 350] width 167 height 31
copy span "Gu478qh"
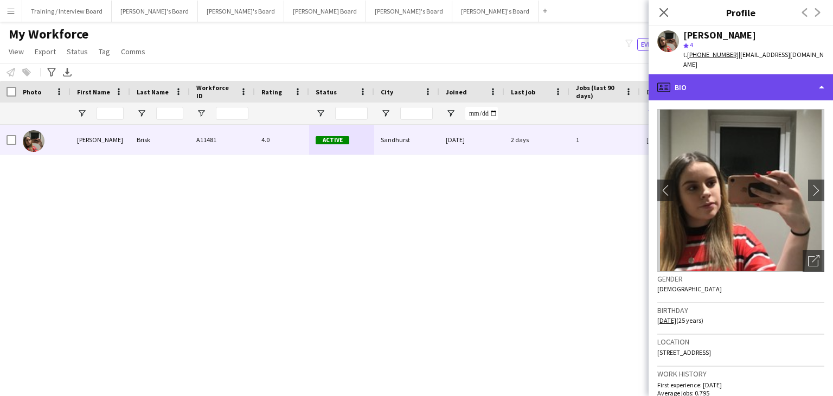
click at [702, 80] on div "profile Bio" at bounding box center [741, 87] width 184 height 26
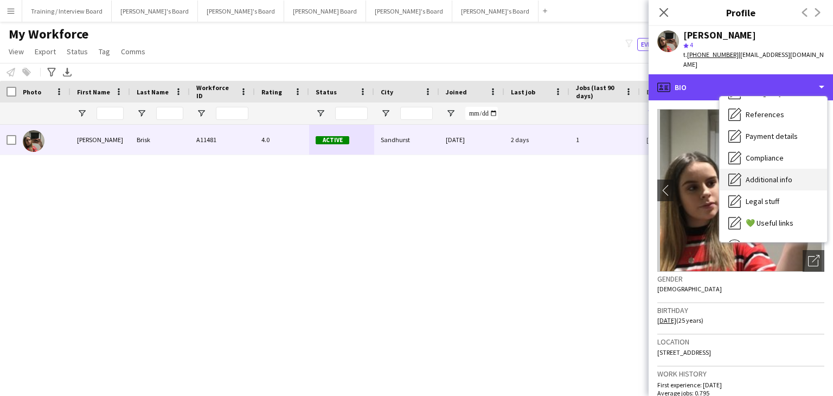
scroll to position [108, 0]
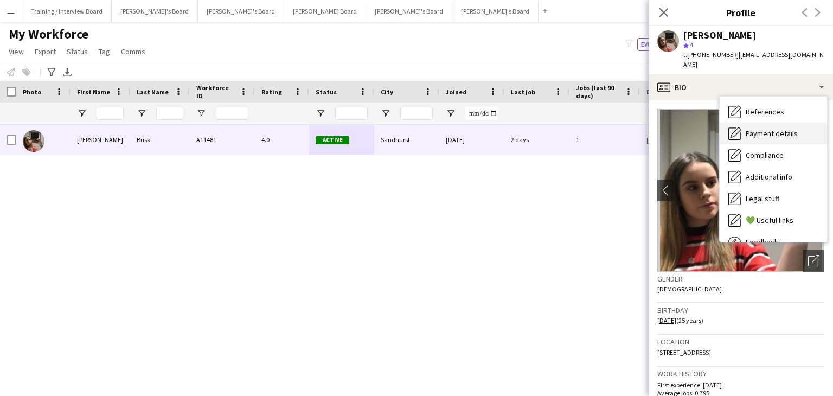
click at [773, 129] on span "Payment details" at bounding box center [772, 134] width 52 height 10
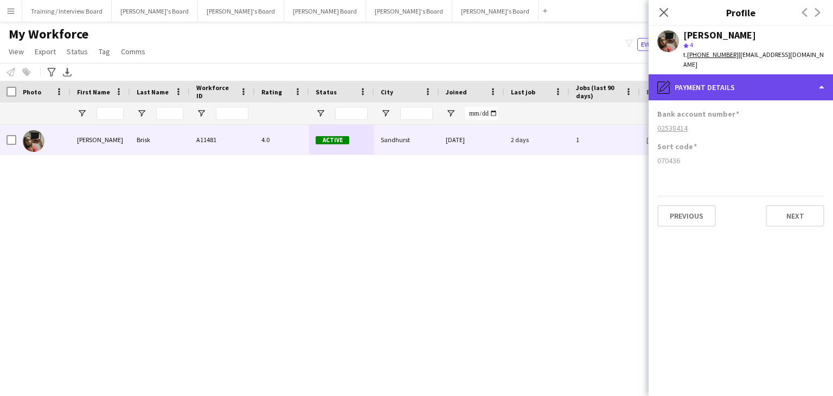
click at [741, 81] on div "pencil4 Payment details" at bounding box center [741, 87] width 184 height 26
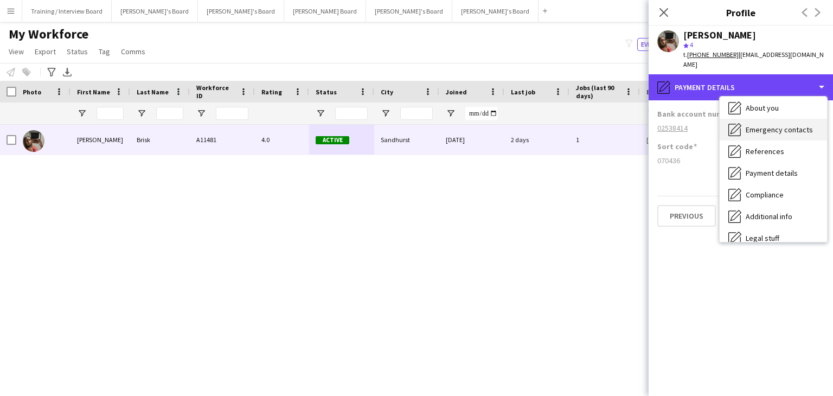
scroll to position [54, 0]
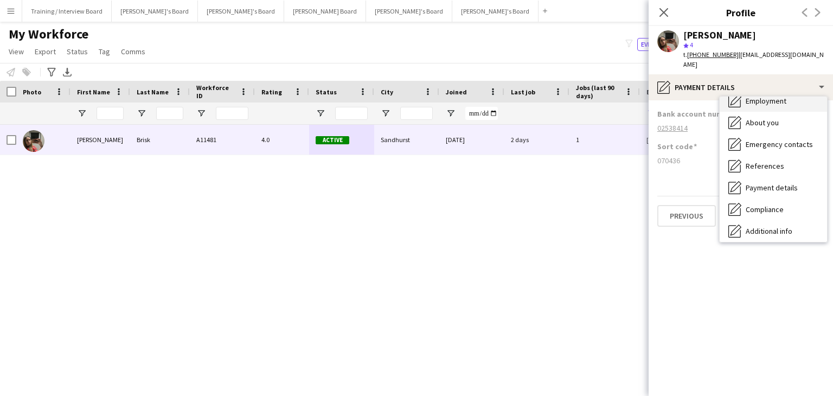
click at [773, 96] on span "Employment" at bounding box center [766, 101] width 41 height 10
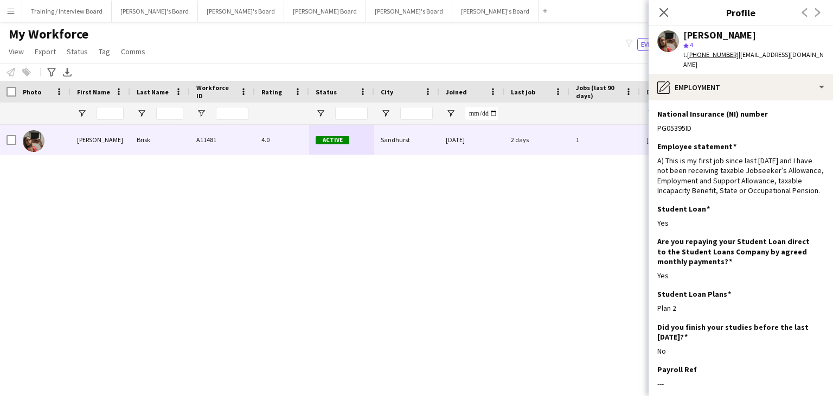
drag, startPoint x: 659, startPoint y: 11, endPoint x: 673, endPoint y: 21, distance: 17.0
click at [659, 11] on icon "Close pop-in" at bounding box center [663, 12] width 9 height 9
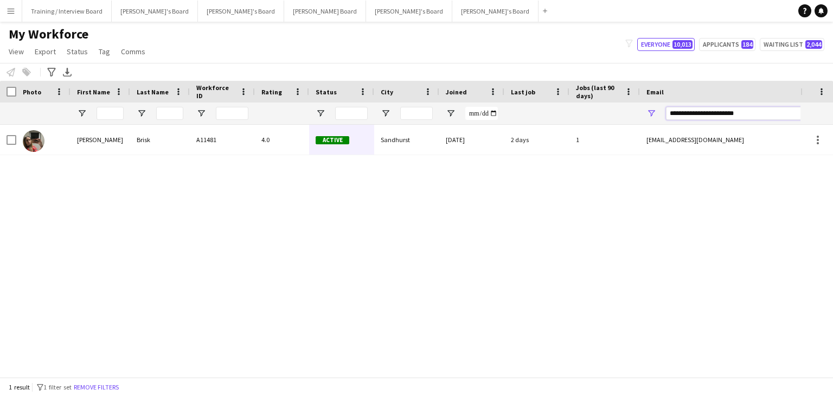
drag, startPoint x: 723, startPoint y: 115, endPoint x: 651, endPoint y: 121, distance: 72.4
click at [651, 121] on div "**********" at bounding box center [748, 113] width 217 height 22
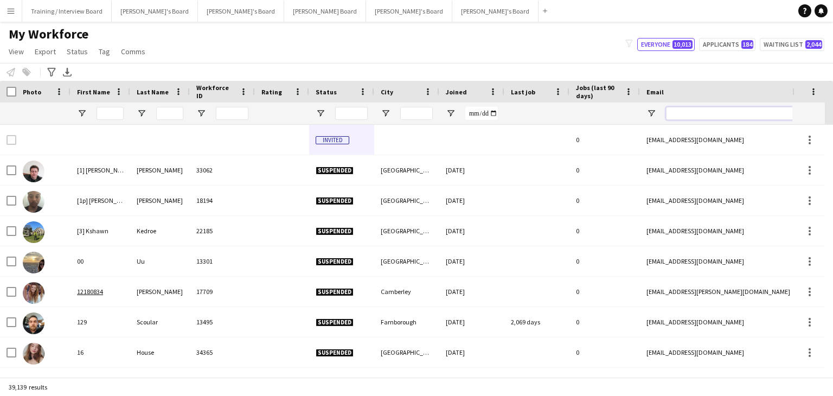
paste input "**********"
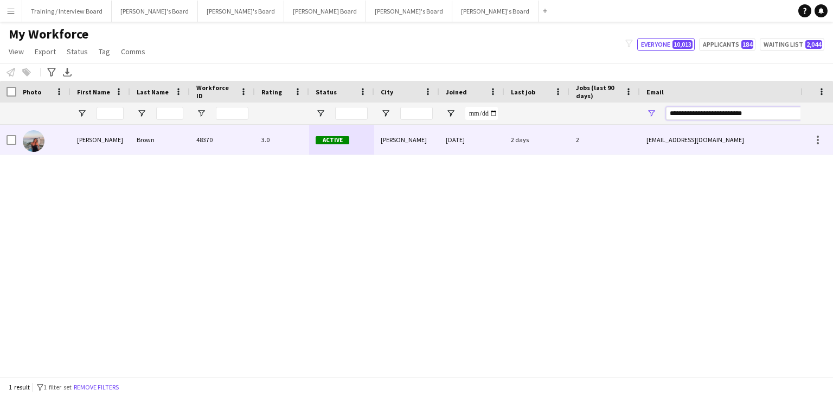
type input "**********"
drag, startPoint x: 407, startPoint y: 146, endPoint x: 420, endPoint y: 190, distance: 46.0
click at [406, 146] on div "[PERSON_NAME]" at bounding box center [406, 140] width 65 height 30
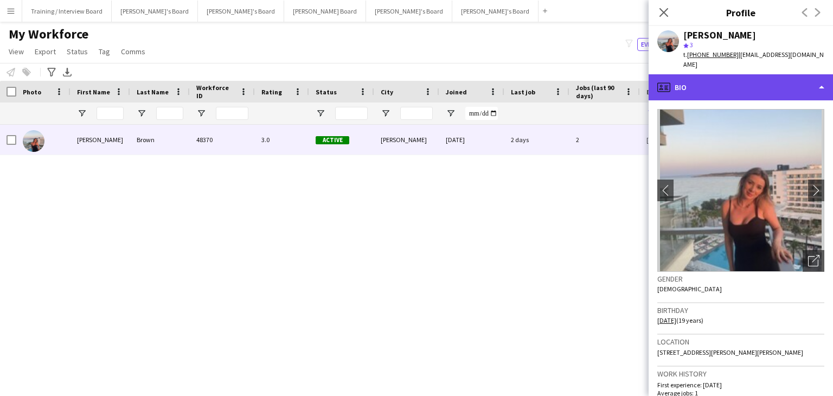
click at [758, 76] on div "profile Bio" at bounding box center [741, 87] width 184 height 26
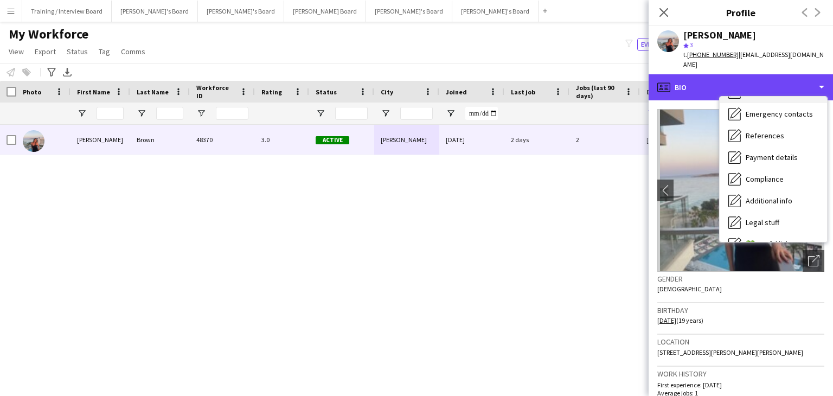
scroll to position [108, 0]
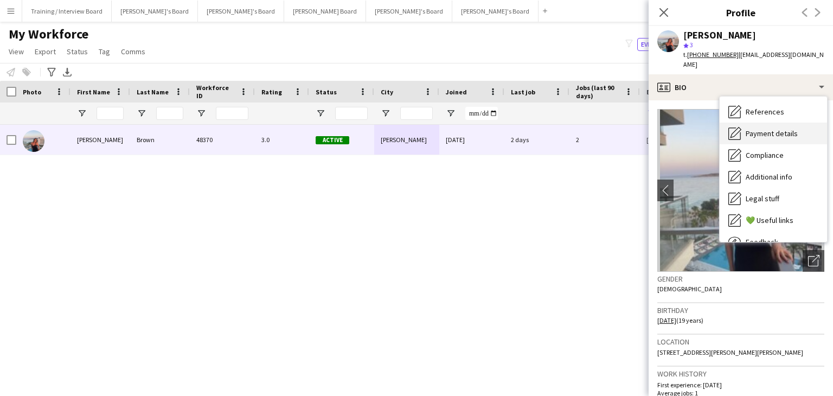
click at [776, 129] on span "Payment details" at bounding box center [772, 134] width 52 height 10
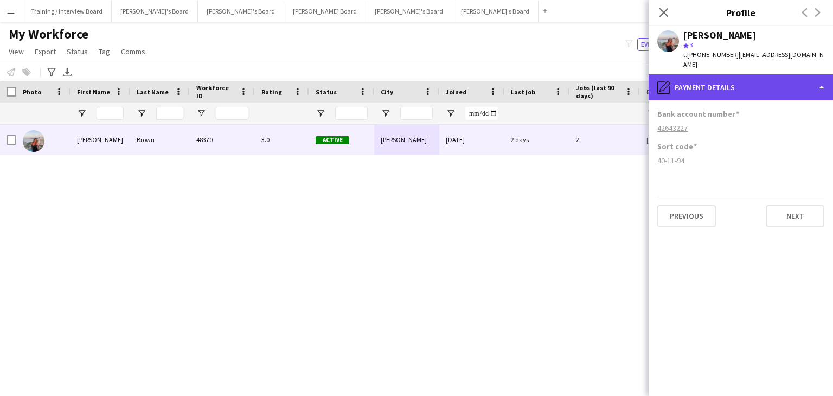
click at [755, 79] on div "pencil4 Payment details" at bounding box center [741, 87] width 184 height 26
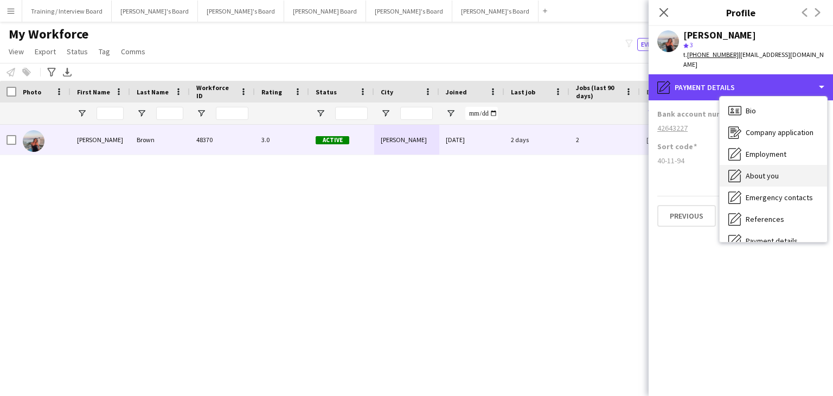
scroll to position [0, 0]
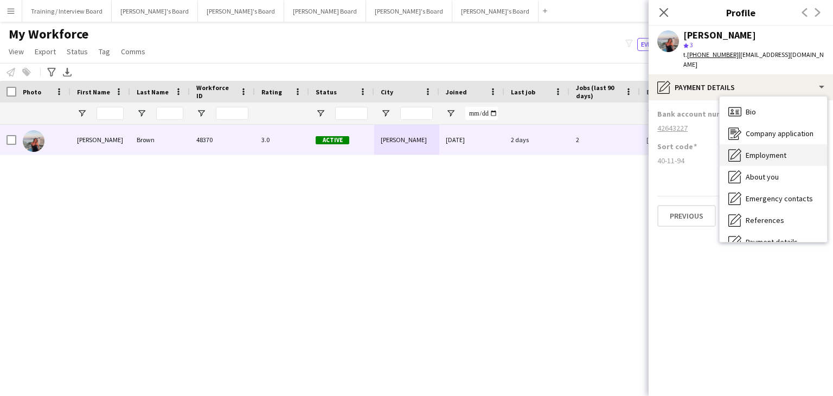
click at [771, 150] on span "Employment" at bounding box center [766, 155] width 41 height 10
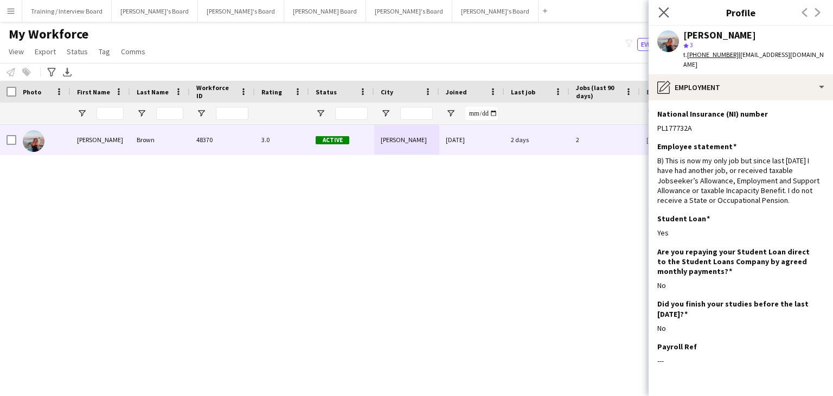
click at [658, 10] on icon "Close pop-in" at bounding box center [663, 12] width 10 height 10
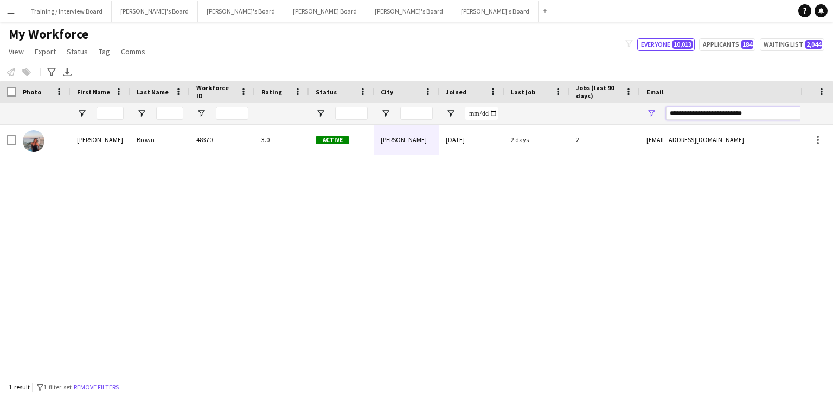
drag, startPoint x: 783, startPoint y: 114, endPoint x: 619, endPoint y: 114, distance: 164.3
click at [619, 114] on div at bounding box center [588, 113] width 1176 height 22
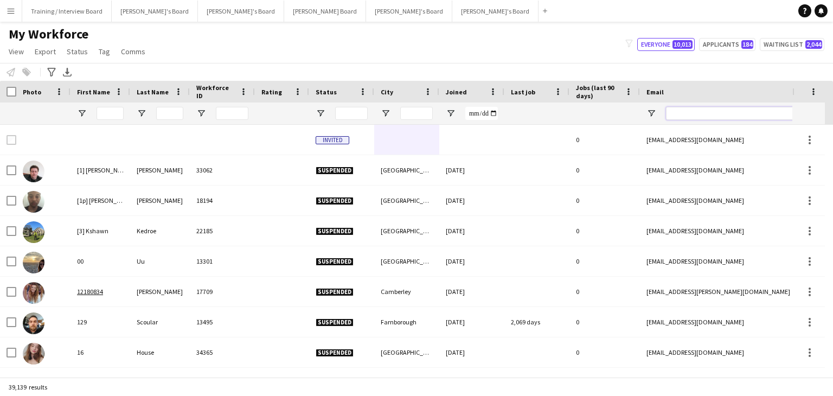
paste input "**********"
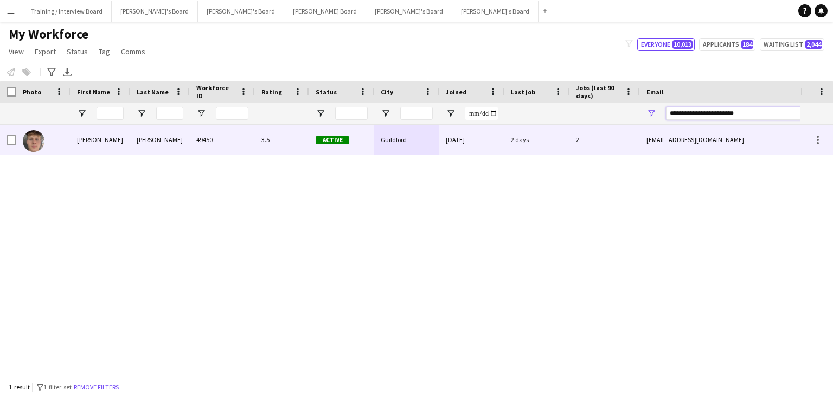
type input "**********"
click at [424, 143] on div "Guildford" at bounding box center [406, 140] width 65 height 30
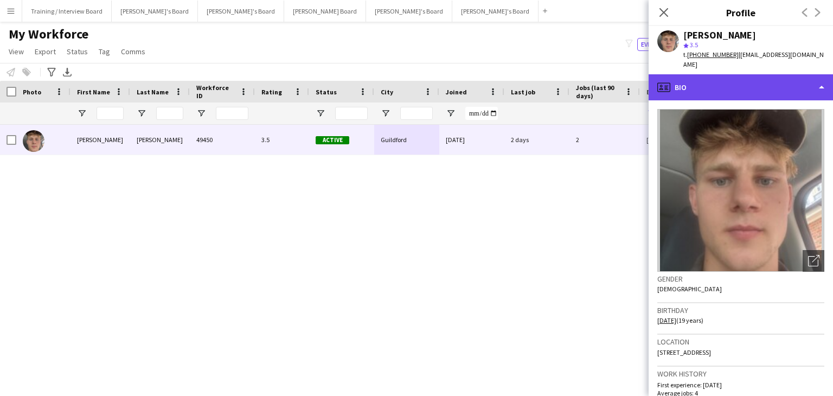
click at [712, 77] on div "profile Bio" at bounding box center [741, 87] width 184 height 26
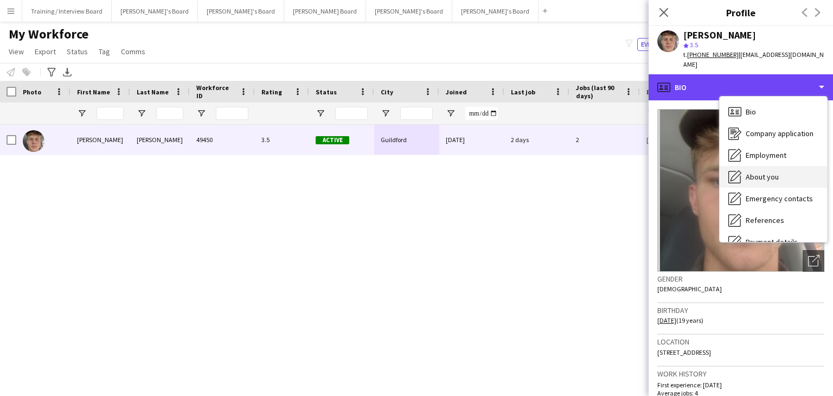
scroll to position [54, 0]
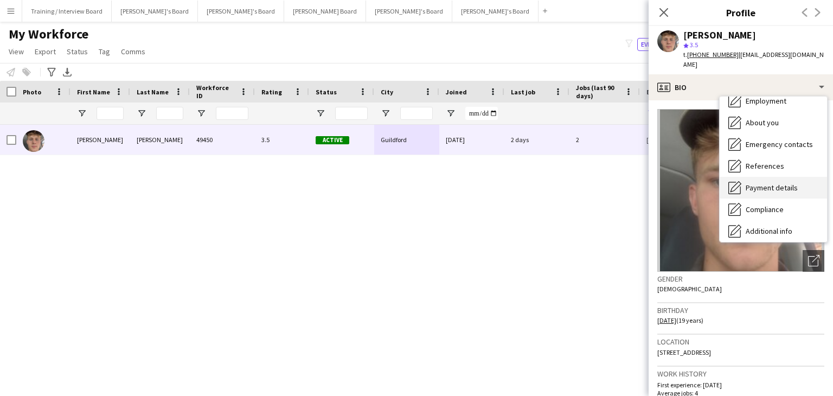
click at [774, 177] on div "Payment details Payment details" at bounding box center [773, 188] width 107 height 22
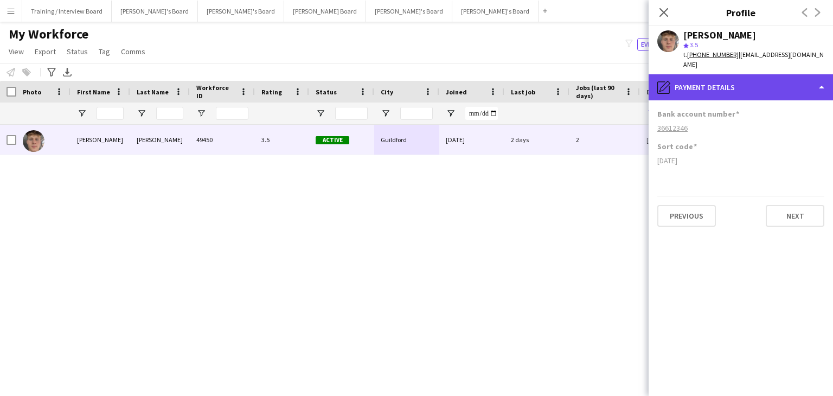
click at [766, 85] on div "pencil4 Payment details" at bounding box center [741, 87] width 184 height 26
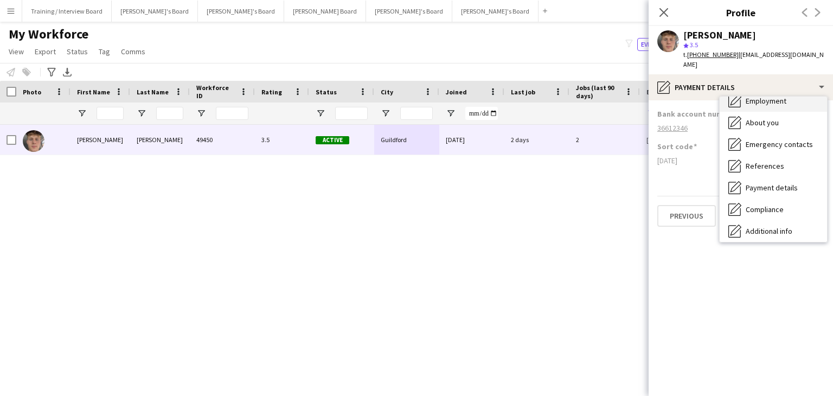
click at [773, 96] on div "Employment Employment" at bounding box center [773, 101] width 107 height 22
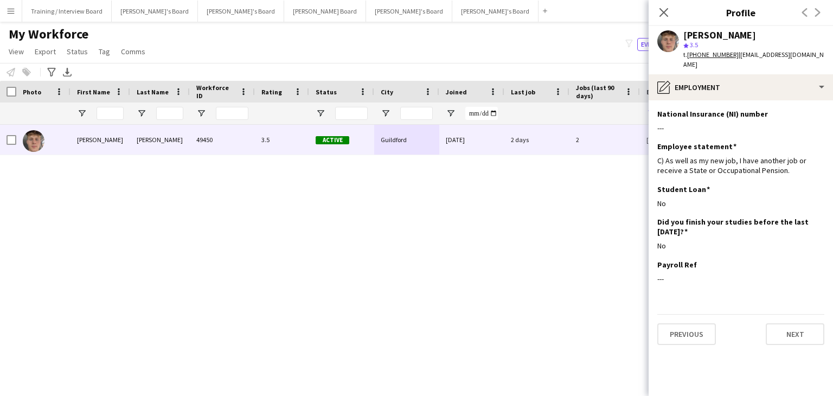
drag, startPoint x: 661, startPoint y: 11, endPoint x: 684, endPoint y: 90, distance: 82.2
click at [661, 11] on icon "Close pop-in" at bounding box center [663, 12] width 9 height 9
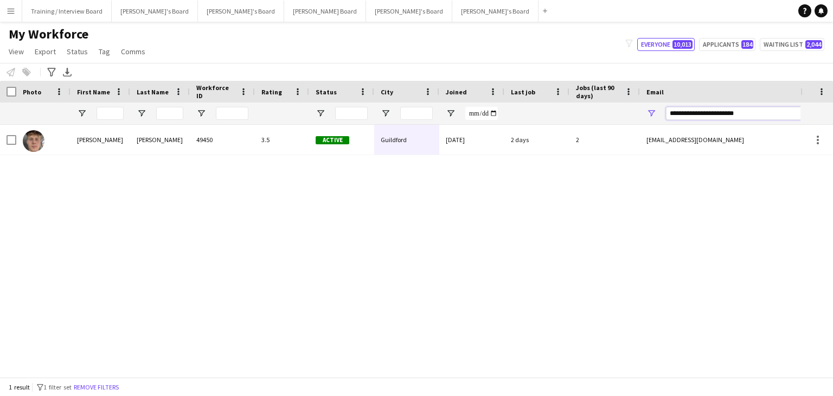
drag, startPoint x: 758, startPoint y: 116, endPoint x: 637, endPoint y: 114, distance: 120.9
click at [637, 114] on div at bounding box center [588, 113] width 1176 height 22
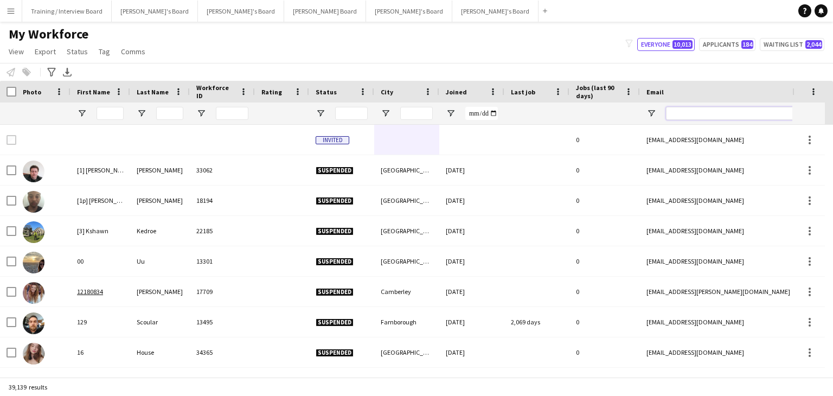
paste input "**********"
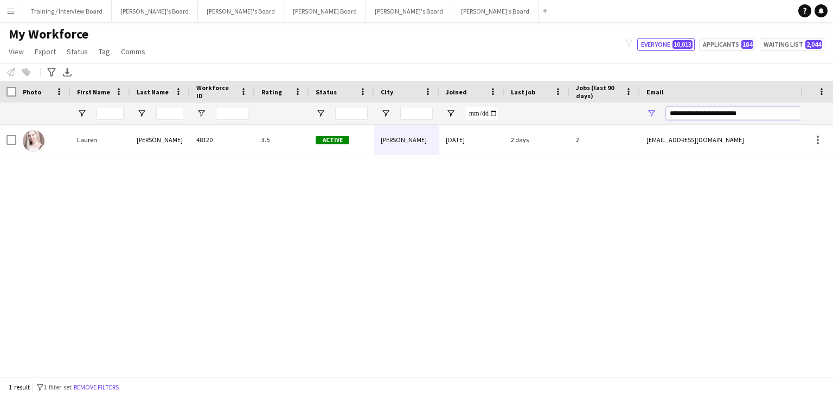
type input "**********"
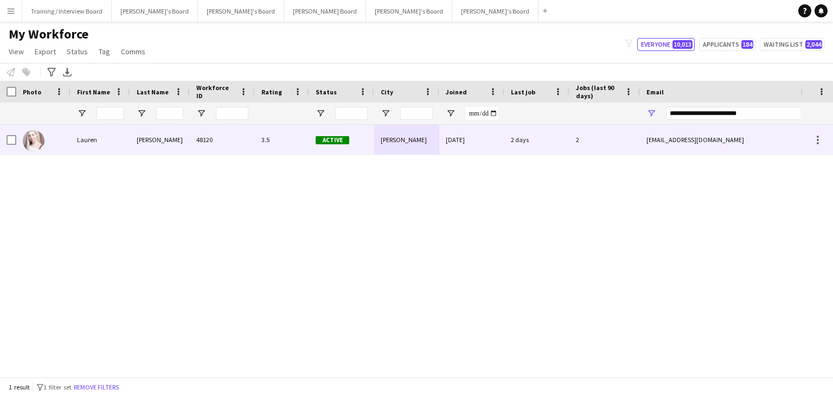
drag, startPoint x: 537, startPoint y: 151, endPoint x: 612, endPoint y: 203, distance: 91.9
click at [538, 151] on div "2 days" at bounding box center [536, 140] width 65 height 30
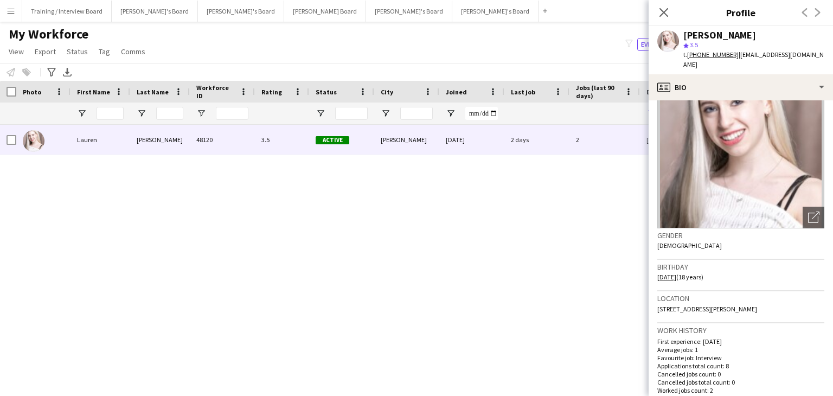
scroll to position [108, 0]
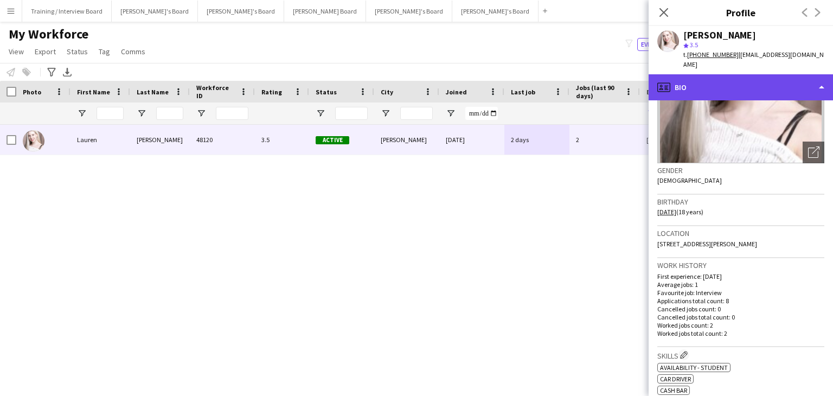
click at [735, 82] on div "profile Bio" at bounding box center [741, 87] width 184 height 26
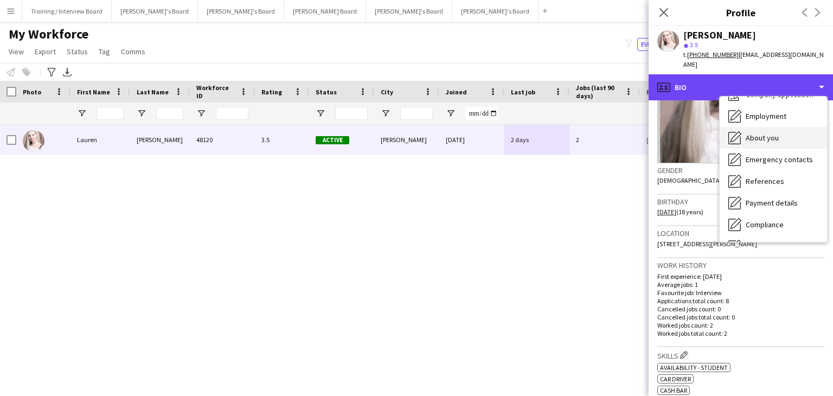
scroll to position [54, 0]
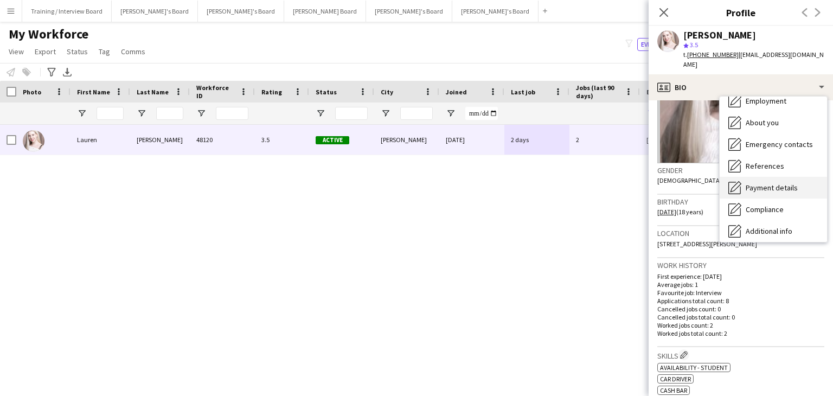
click at [766, 183] on span "Payment details" at bounding box center [772, 188] width 52 height 10
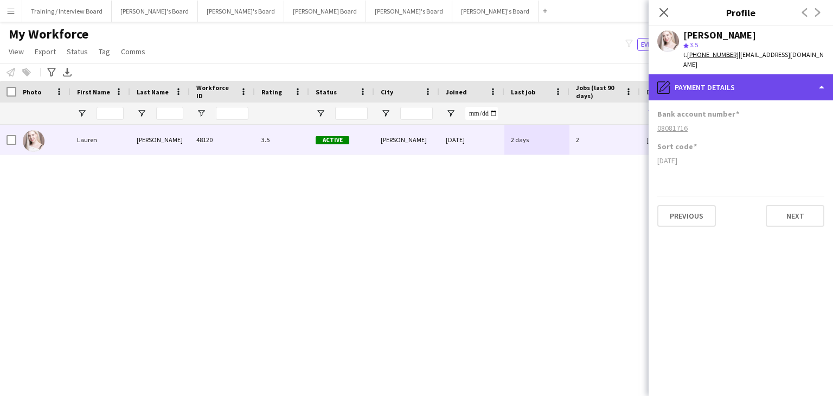
click at [740, 79] on div "pencil4 Payment details" at bounding box center [741, 87] width 184 height 26
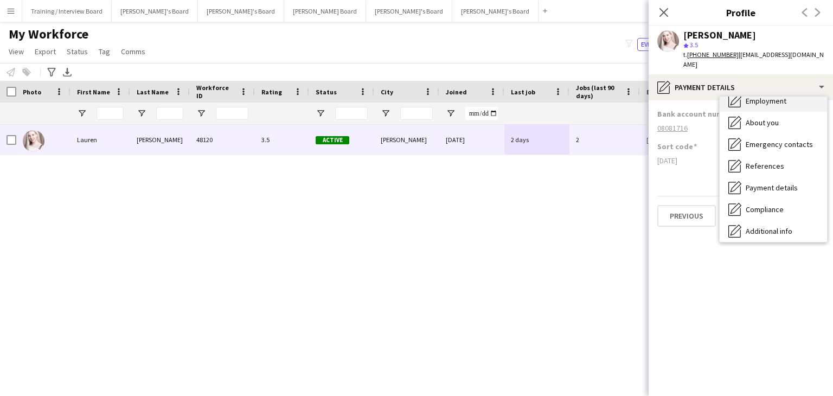
click at [768, 96] on span "Employment" at bounding box center [766, 101] width 41 height 10
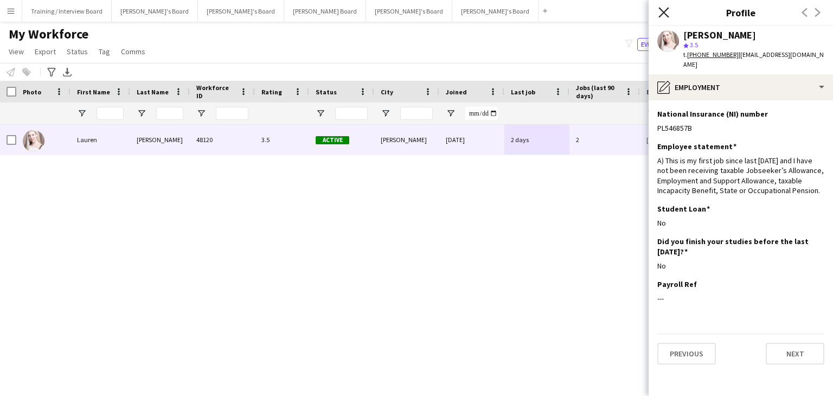
click at [666, 10] on icon "Close pop-in" at bounding box center [663, 12] width 10 height 10
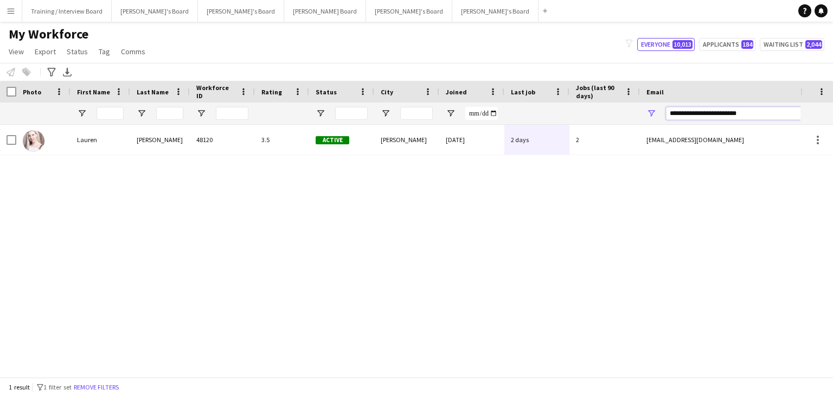
drag, startPoint x: 618, startPoint y: 111, endPoint x: 593, endPoint y: 111, distance: 25.5
click at [593, 111] on div at bounding box center [588, 113] width 1176 height 22
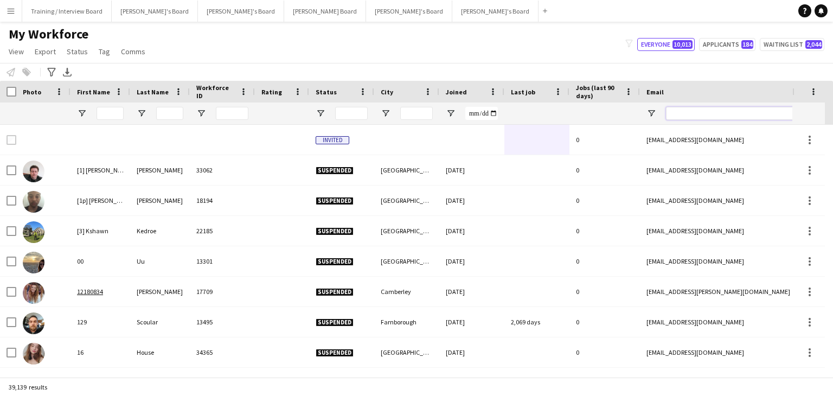
paste input "**********"
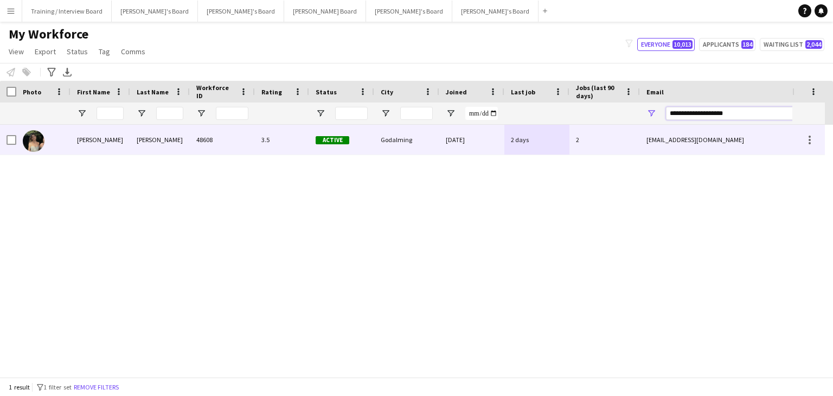
type input "**********"
click at [362, 149] on div "Active" at bounding box center [341, 140] width 65 height 30
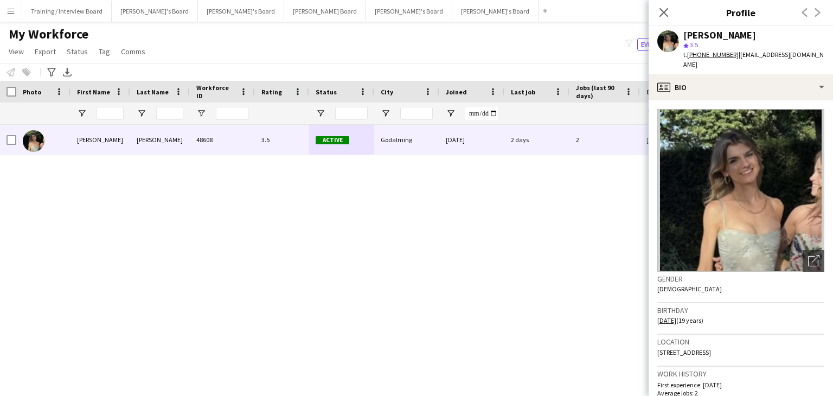
drag, startPoint x: 731, startPoint y: 343, endPoint x: 672, endPoint y: 345, distance: 58.6
click at [653, 350] on app-crew-profile-bio "Open photos pop-in Gender [DEMOGRAPHIC_DATA] Birthday [DEMOGRAPHIC_DATA] (19 ye…" at bounding box center [741, 248] width 184 height 296
copy span "[GEOGRAPHIC_DATA], [GEOGRAPHIC_DATA], [GEOGRAPHIC_DATA]"
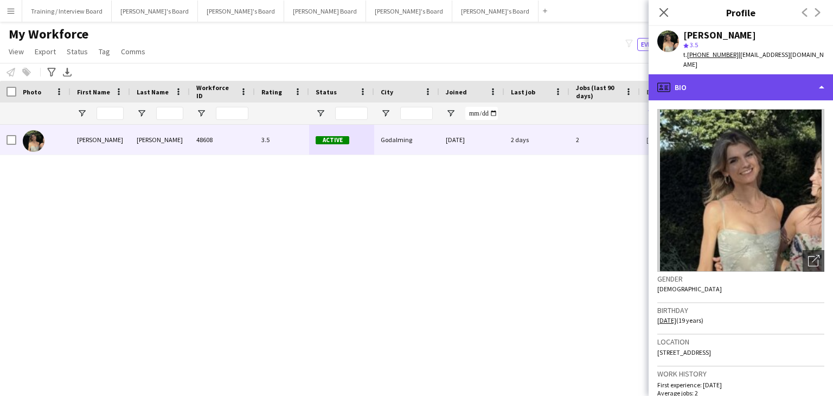
click at [769, 75] on div "profile Bio" at bounding box center [741, 87] width 184 height 26
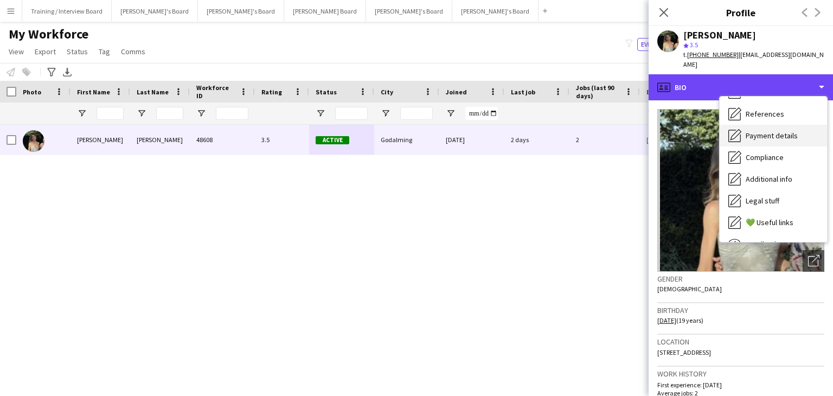
scroll to position [108, 0]
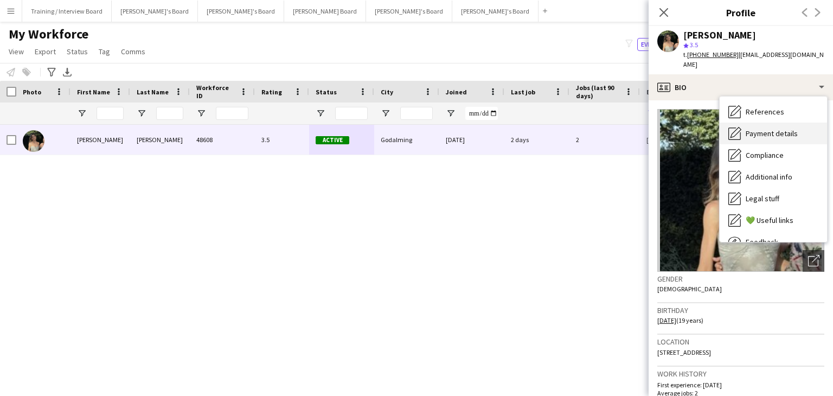
click at [773, 129] on span "Payment details" at bounding box center [772, 134] width 52 height 10
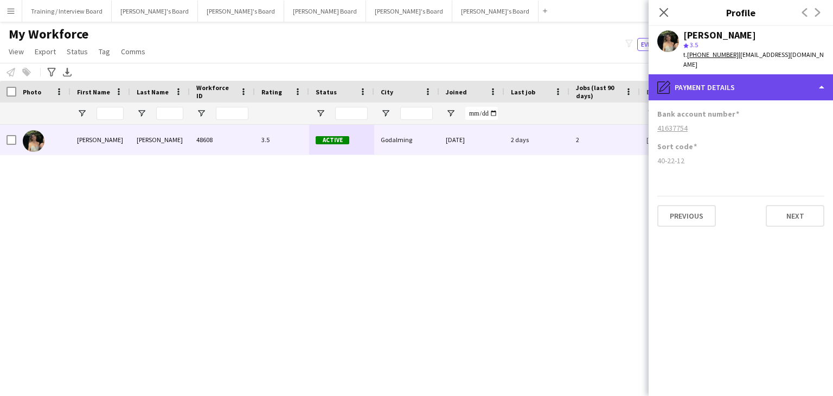
drag, startPoint x: 735, startPoint y: 80, endPoint x: 742, endPoint y: 81, distance: 6.5
click at [735, 81] on div "pencil4 Payment details" at bounding box center [741, 87] width 184 height 26
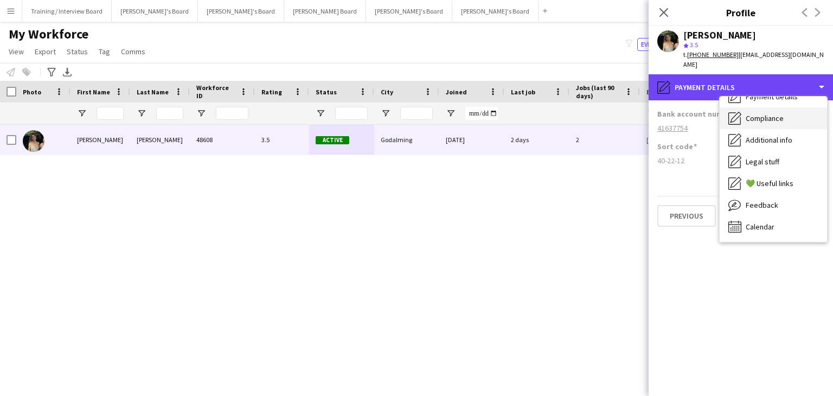
scroll to position [0, 0]
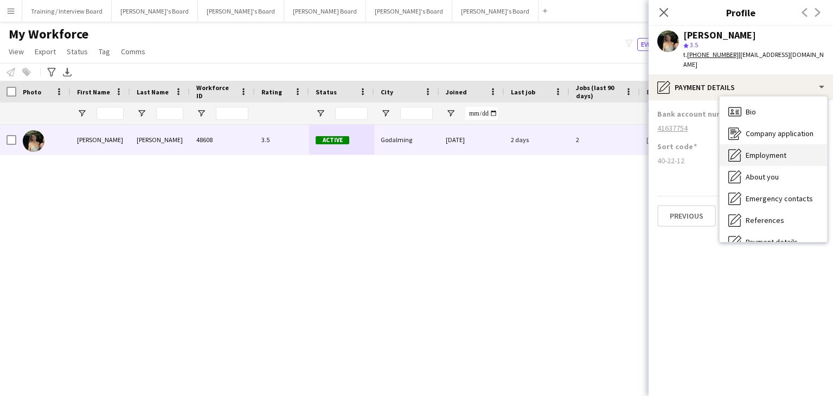
click at [771, 150] on span "Employment" at bounding box center [766, 155] width 41 height 10
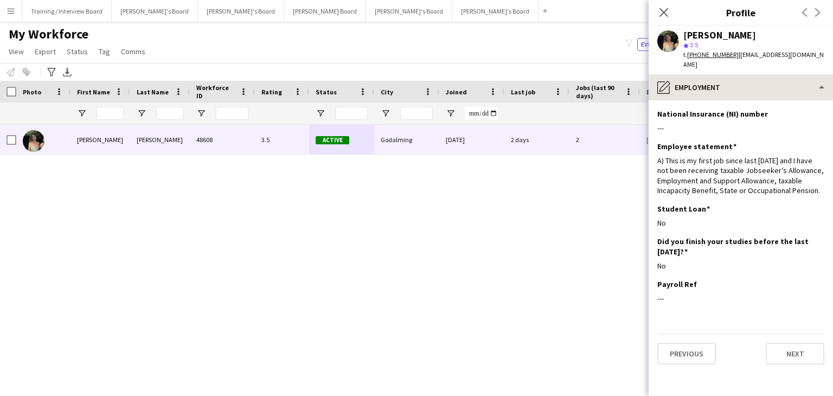
drag, startPoint x: 662, startPoint y: 12, endPoint x: 685, endPoint y: 79, distance: 70.7
click at [662, 12] on icon "Close pop-in" at bounding box center [663, 12] width 9 height 9
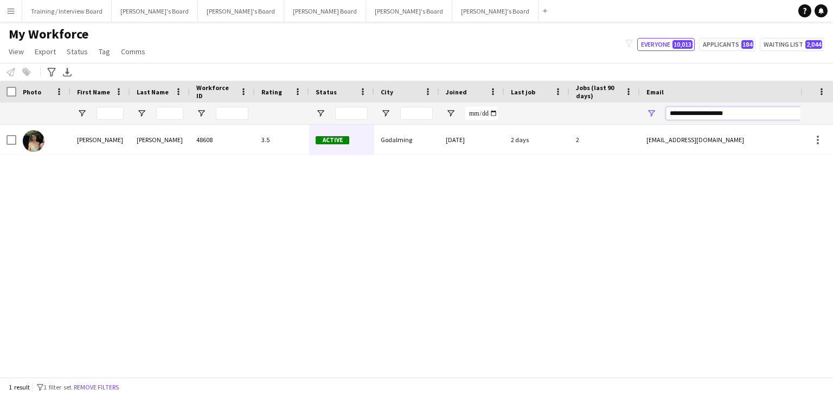
drag, startPoint x: 757, startPoint y: 113, endPoint x: 651, endPoint y: 115, distance: 106.3
click at [651, 115] on div "**********" at bounding box center [748, 113] width 217 height 22
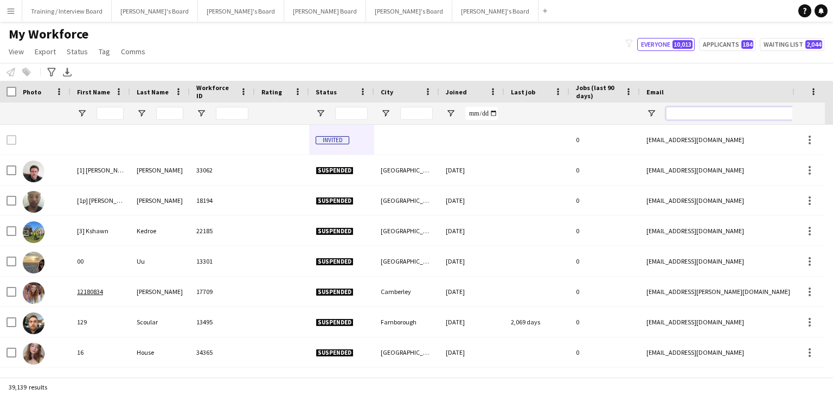
paste input "**********"
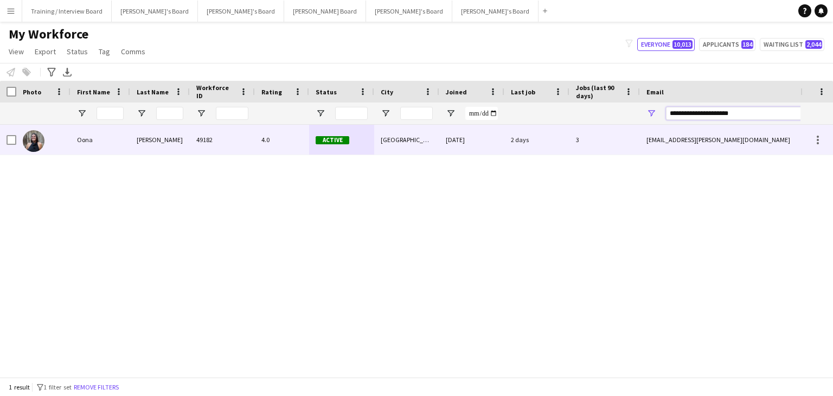
type input "**********"
click at [416, 146] on div "[GEOGRAPHIC_DATA]" at bounding box center [406, 140] width 65 height 30
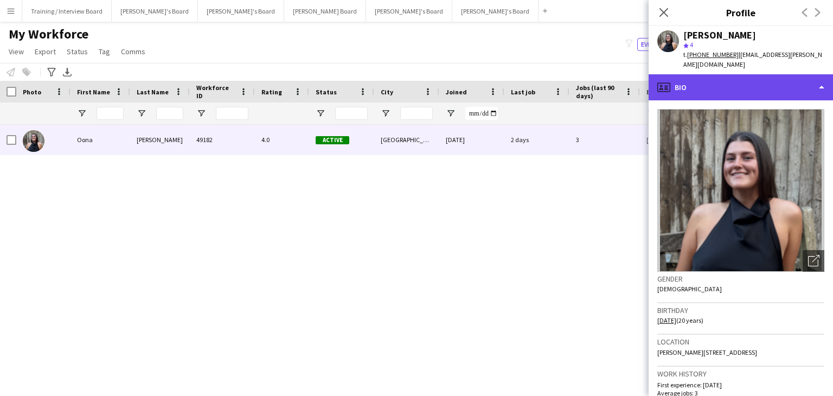
click at [737, 76] on div "profile Bio" at bounding box center [741, 87] width 184 height 26
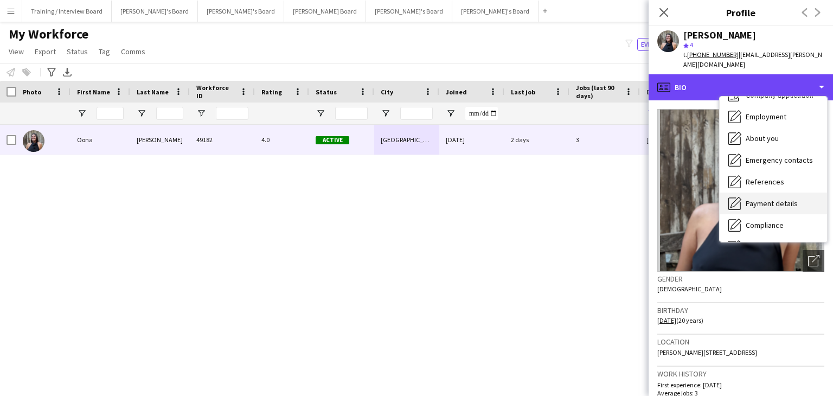
scroll to position [54, 0]
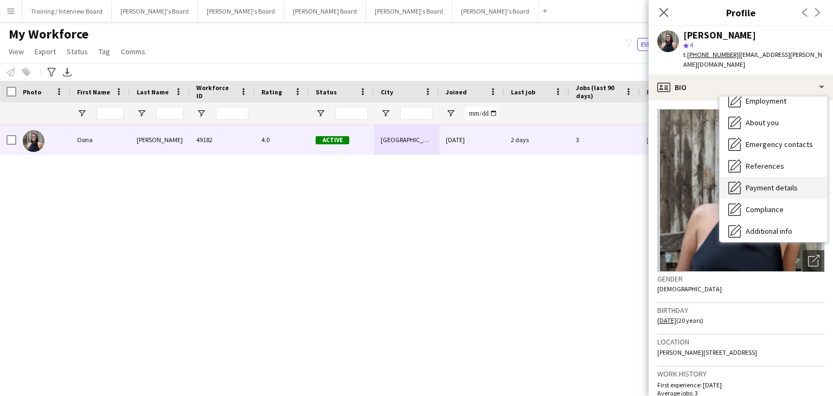
click at [766, 183] on span "Payment details" at bounding box center [772, 188] width 52 height 10
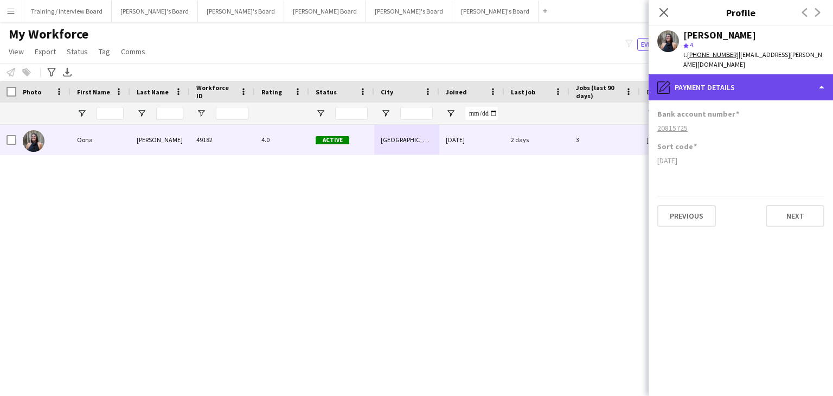
click at [715, 74] on div "pencil4 Payment details" at bounding box center [741, 87] width 184 height 26
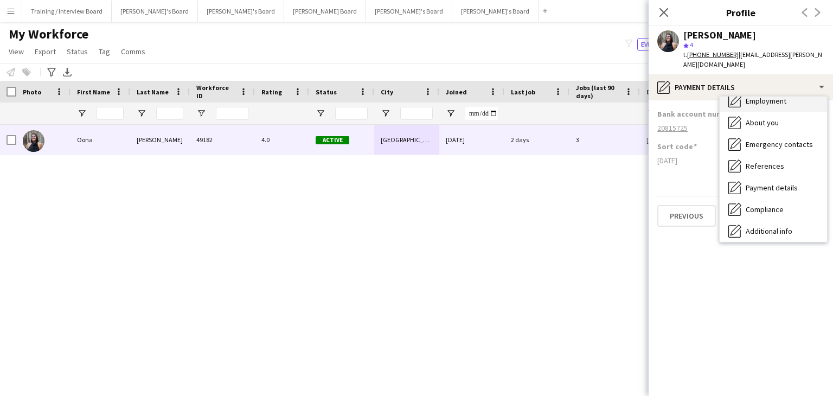
click at [767, 96] on span "Employment" at bounding box center [766, 101] width 41 height 10
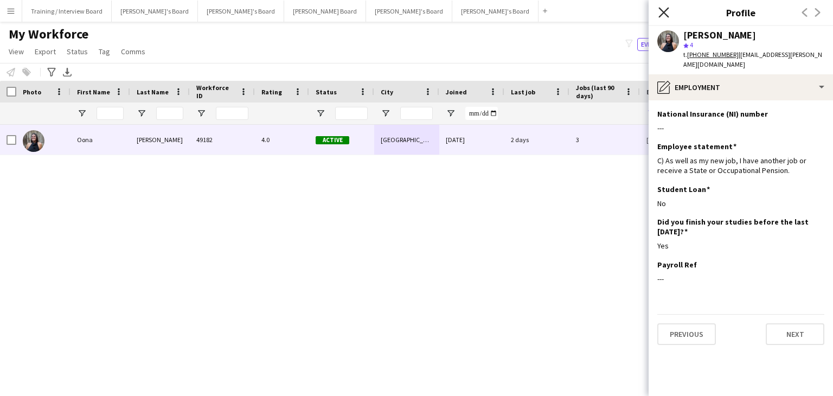
click at [661, 9] on icon at bounding box center [663, 12] width 10 height 10
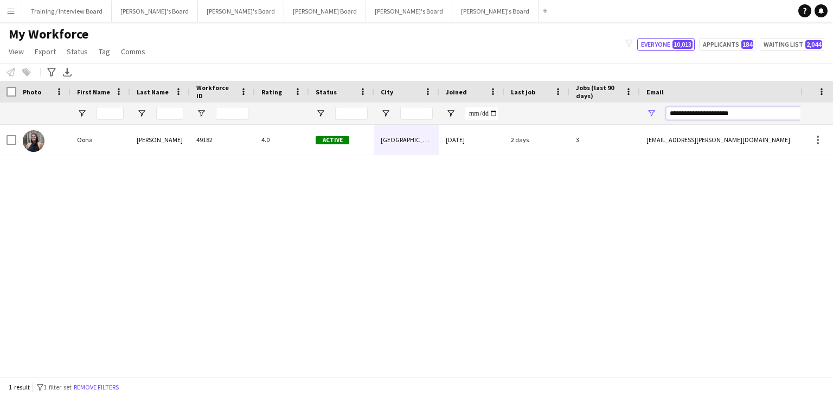
drag, startPoint x: 753, startPoint y: 116, endPoint x: 647, endPoint y: 116, distance: 105.7
click at [647, 116] on div "**********" at bounding box center [748, 113] width 217 height 22
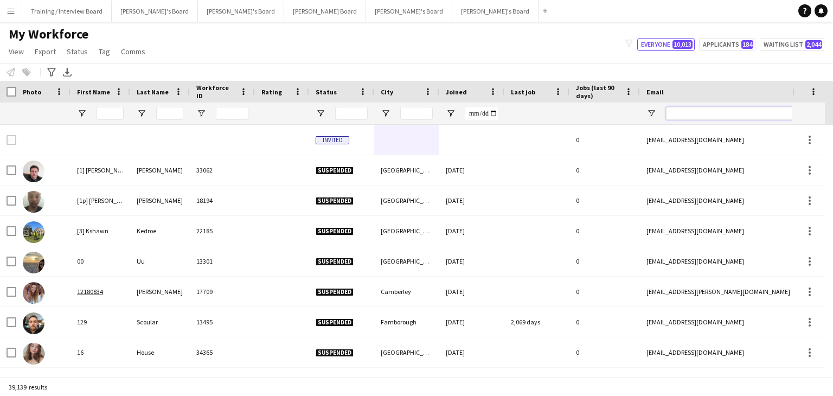
paste input "**********"
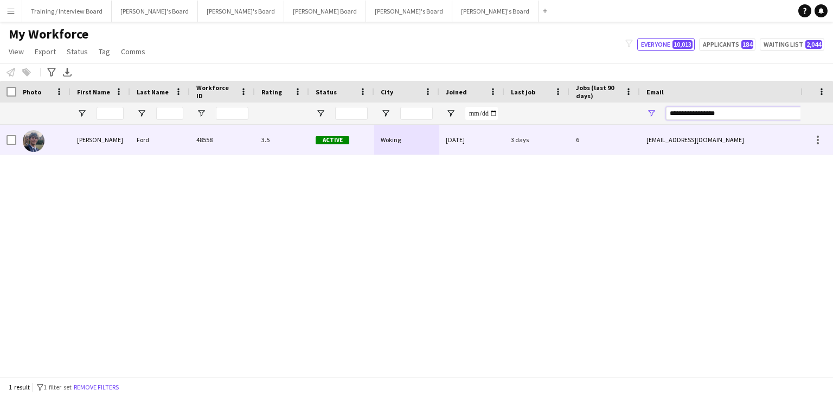
type input "**********"
click at [436, 145] on div "Woking" at bounding box center [406, 140] width 65 height 30
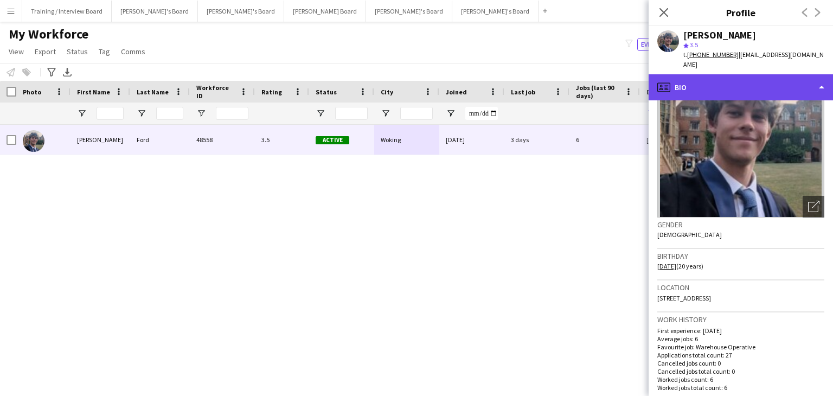
click at [717, 81] on div "profile Bio" at bounding box center [741, 87] width 184 height 26
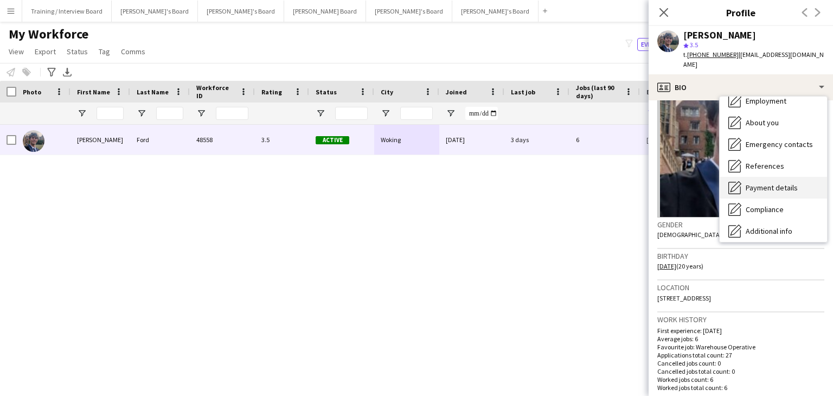
click at [770, 183] on span "Payment details" at bounding box center [772, 188] width 52 height 10
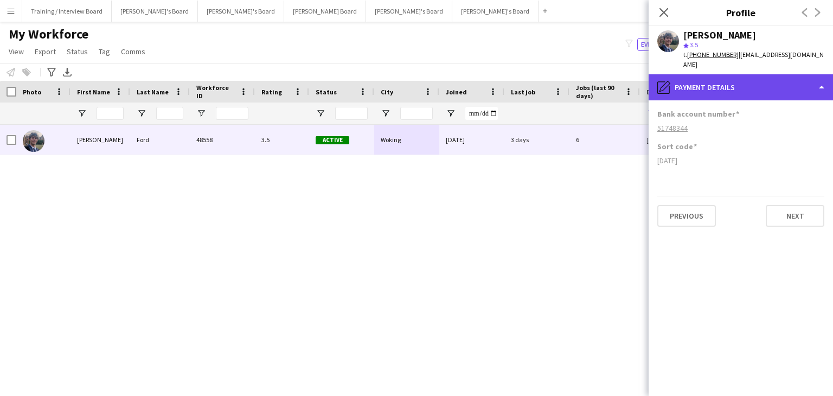
click at [729, 83] on div "pencil4 Payment details" at bounding box center [741, 87] width 184 height 26
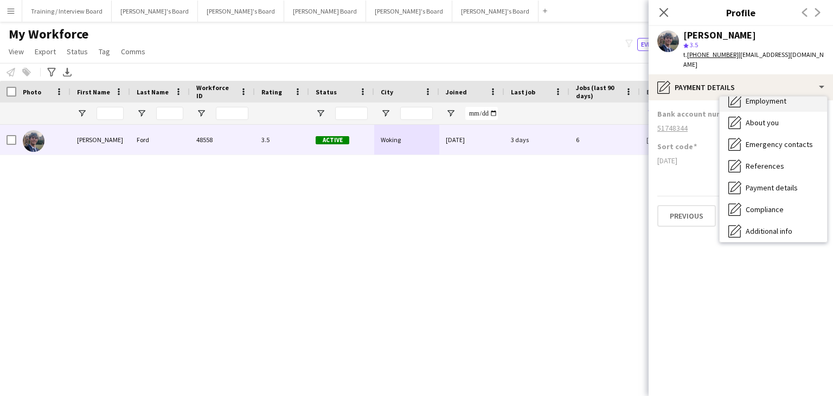
click at [771, 96] on span "Employment" at bounding box center [766, 101] width 41 height 10
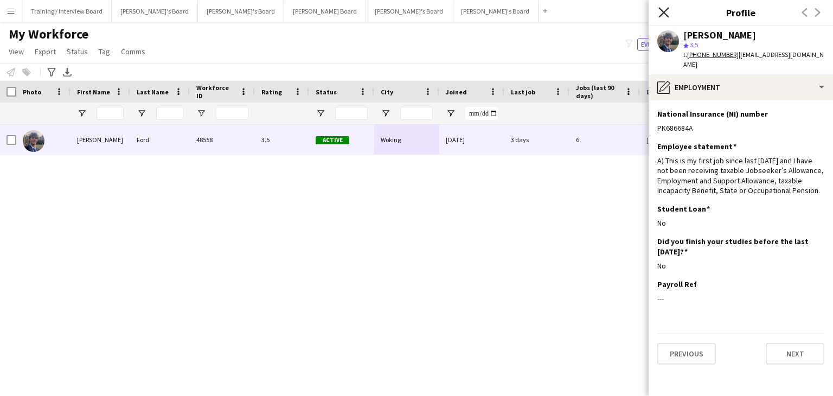
drag, startPoint x: 659, startPoint y: 10, endPoint x: 679, endPoint y: 89, distance: 81.5
click at [659, 10] on icon "Close pop-in" at bounding box center [663, 12] width 10 height 10
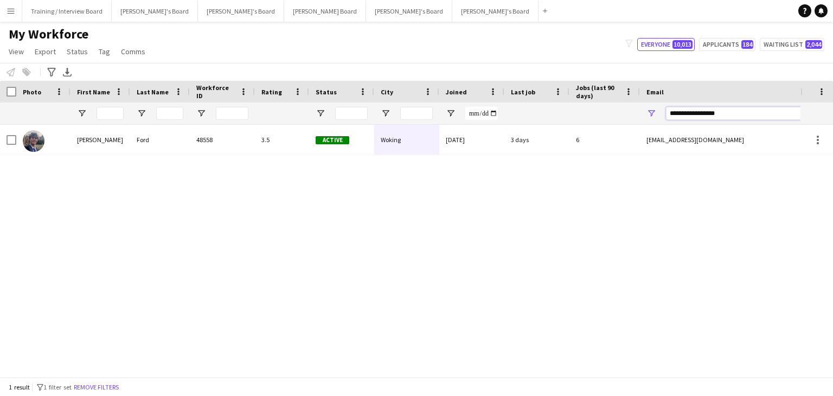
drag, startPoint x: 751, startPoint y: 114, endPoint x: 613, endPoint y: 113, distance: 137.7
click at [613, 113] on div at bounding box center [588, 113] width 1176 height 22
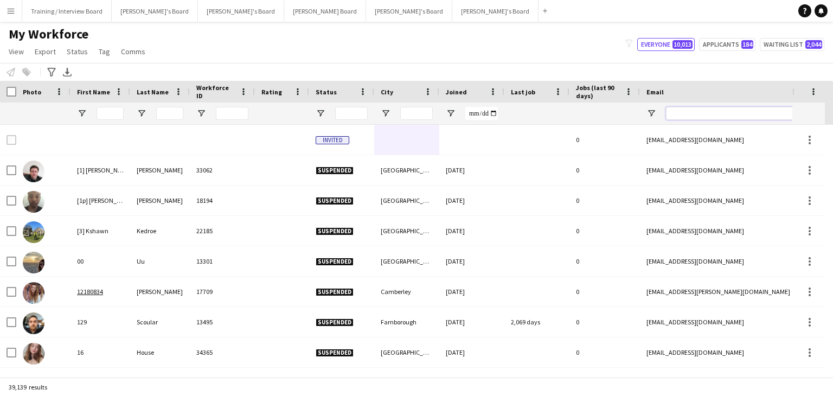
paste input "**********"
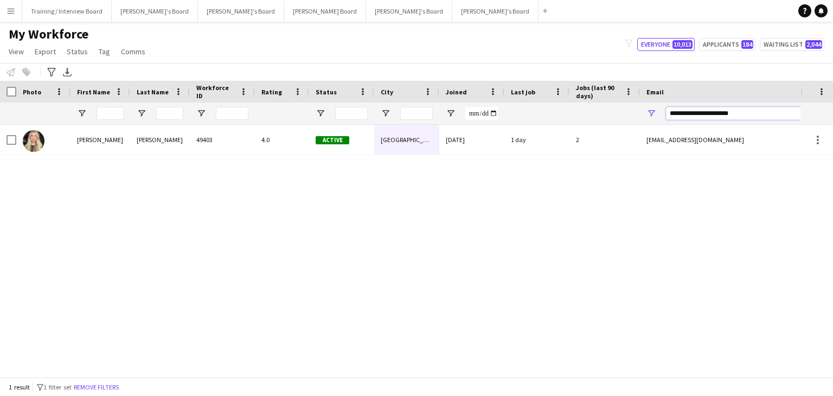
type input "**********"
click at [552, 146] on div "1 day" at bounding box center [536, 140] width 65 height 30
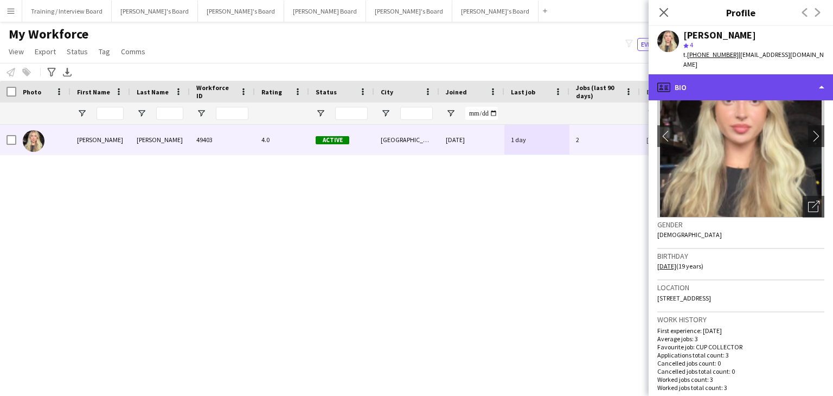
click at [753, 77] on div "profile Bio" at bounding box center [741, 87] width 184 height 26
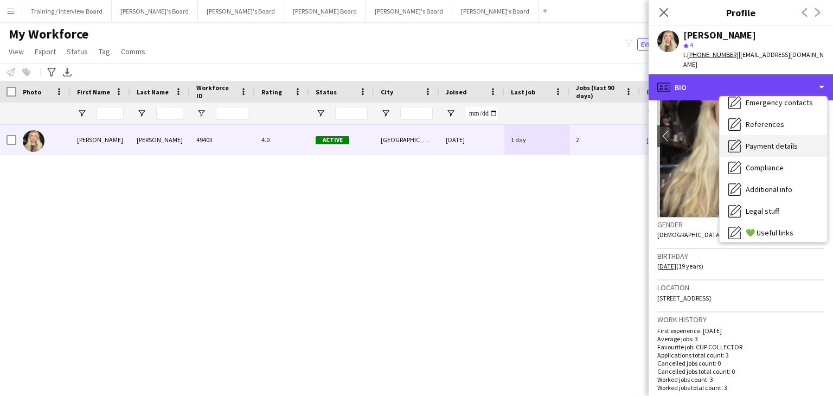
scroll to position [108, 0]
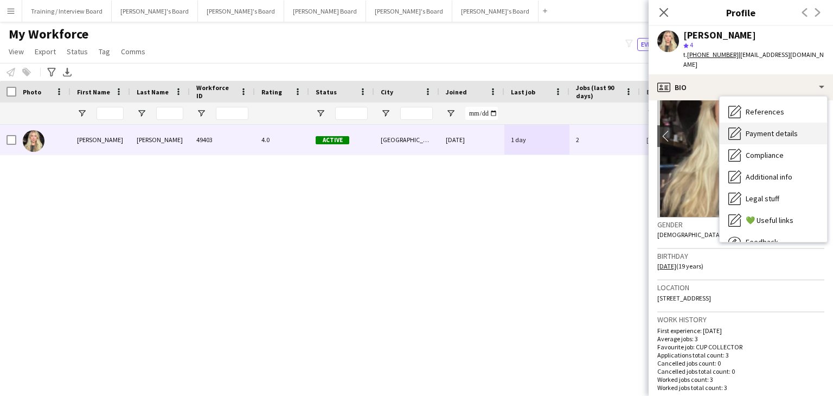
click at [773, 129] on span "Payment details" at bounding box center [772, 134] width 52 height 10
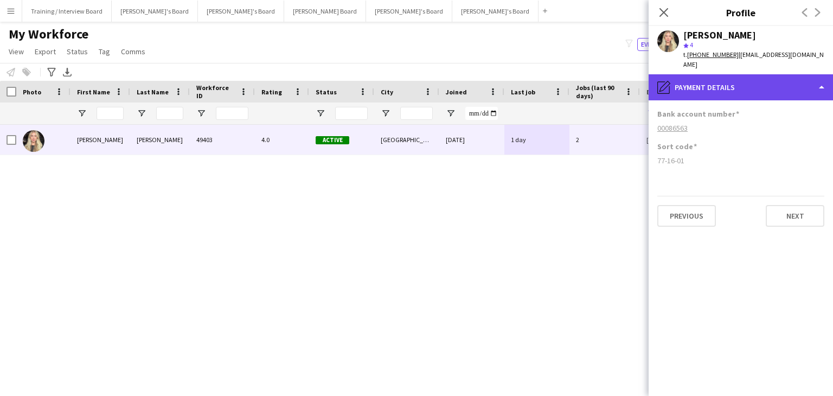
click at [695, 78] on div "pencil4 Payment details" at bounding box center [741, 87] width 184 height 26
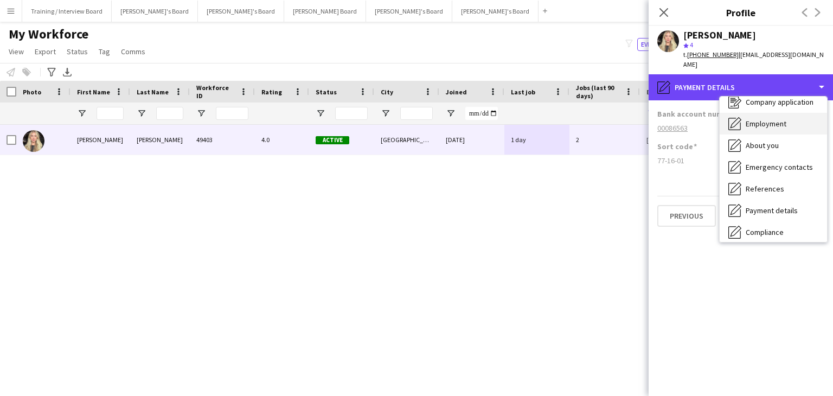
scroll to position [0, 0]
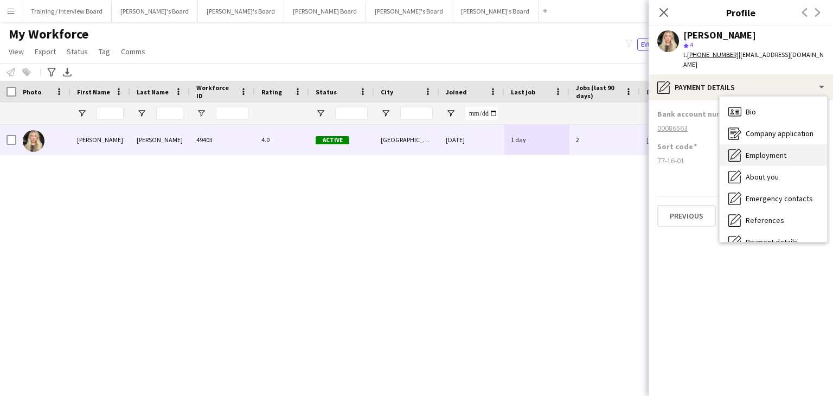
click at [767, 150] on span "Employment" at bounding box center [766, 155] width 41 height 10
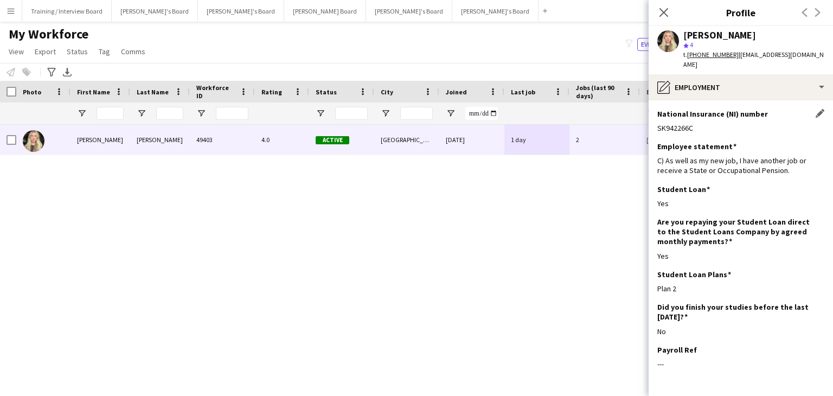
drag, startPoint x: 693, startPoint y: 118, endPoint x: 658, endPoint y: 117, distance: 34.7
click at [658, 123] on div "SK942266C" at bounding box center [740, 128] width 167 height 10
copy div "SK942266C"
click at [665, 9] on icon "Close pop-in" at bounding box center [663, 12] width 10 height 10
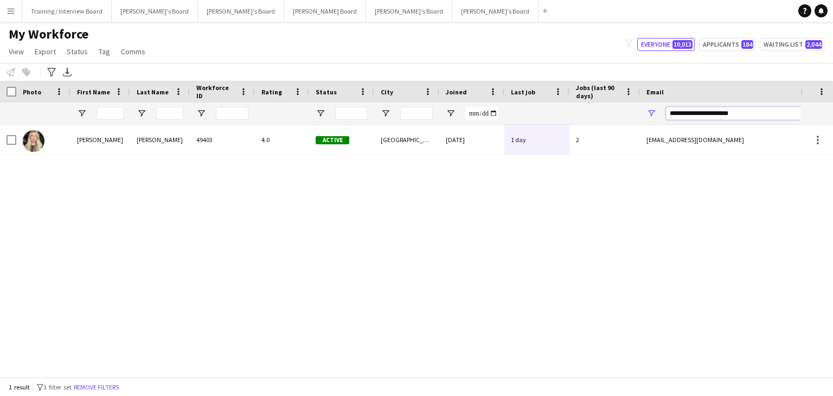
drag, startPoint x: 752, startPoint y: 116, endPoint x: 620, endPoint y: 110, distance: 132.5
click at [620, 110] on div at bounding box center [588, 113] width 1176 height 22
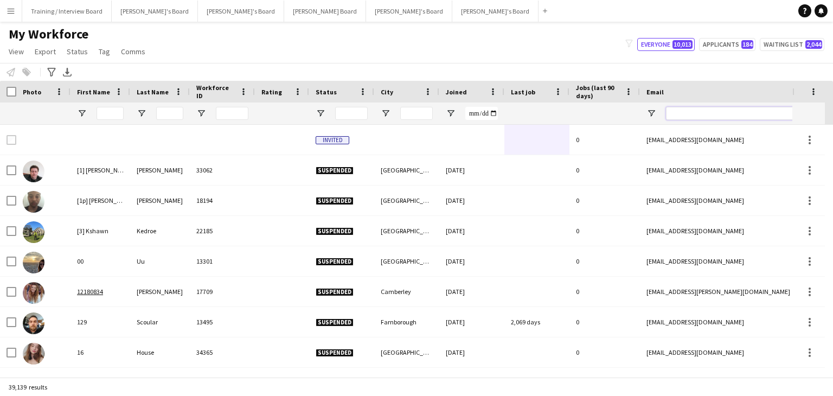
paste input "**********"
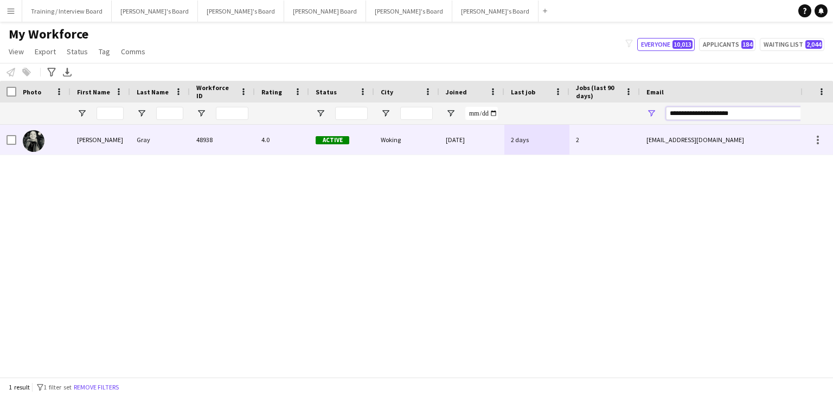
type input "**********"
click at [418, 140] on div "Woking" at bounding box center [406, 140] width 65 height 30
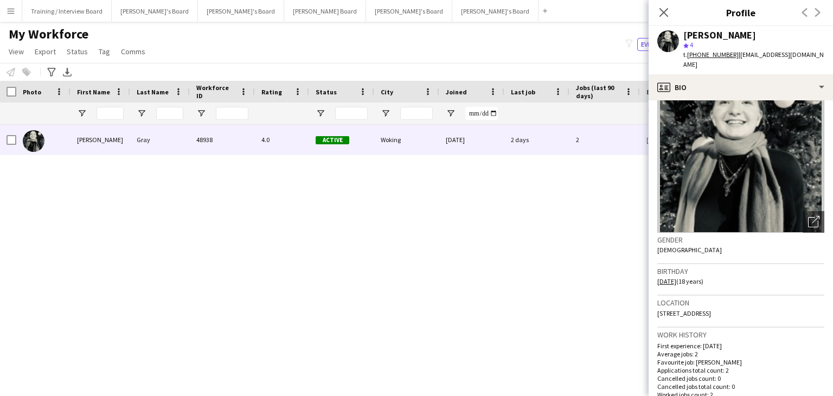
scroll to position [54, 0]
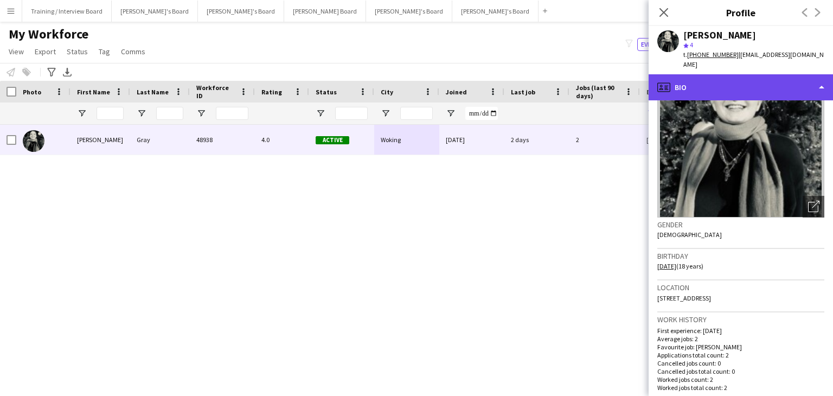
click at [748, 80] on div "profile Bio" at bounding box center [741, 87] width 184 height 26
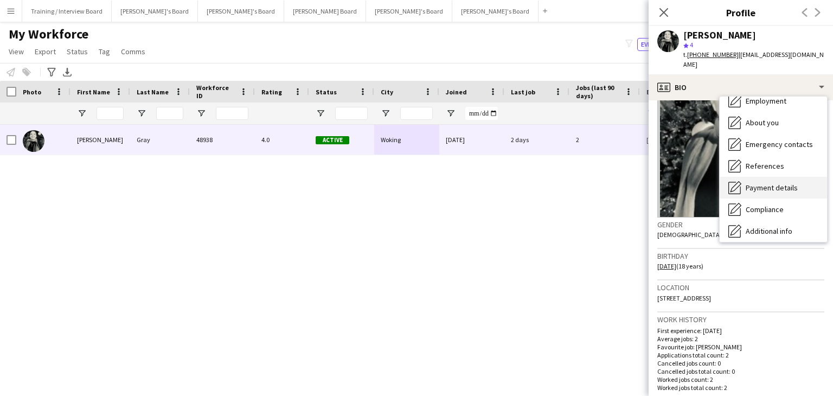
click at [768, 183] on span "Payment details" at bounding box center [772, 188] width 52 height 10
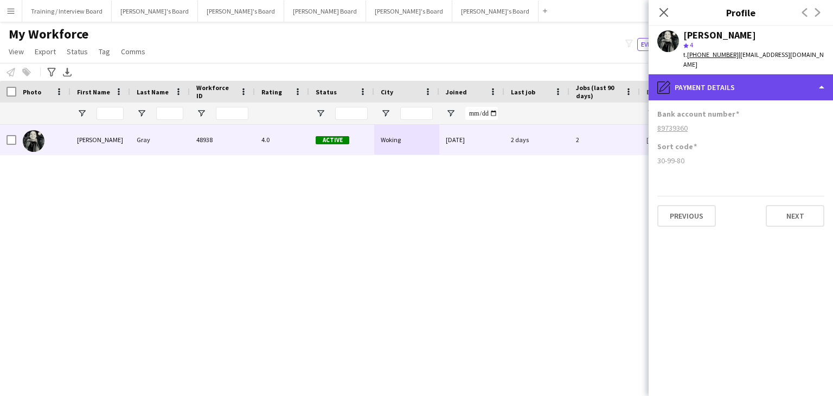
click at [741, 81] on div "pencil4 Payment details" at bounding box center [741, 87] width 184 height 26
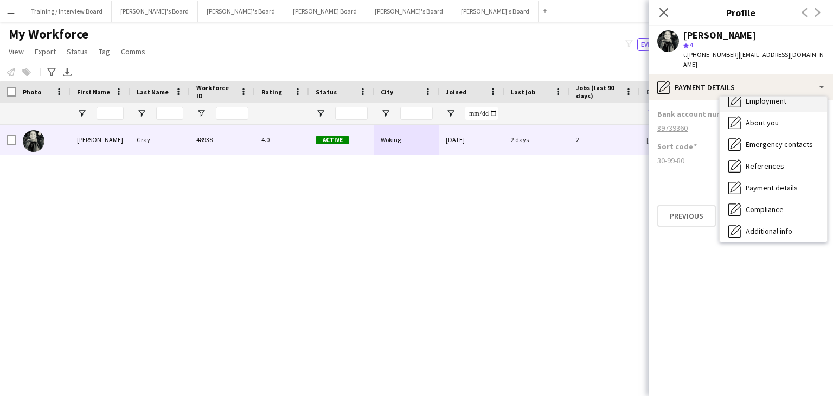
click at [759, 97] on div "Employment Employment" at bounding box center [773, 101] width 107 height 22
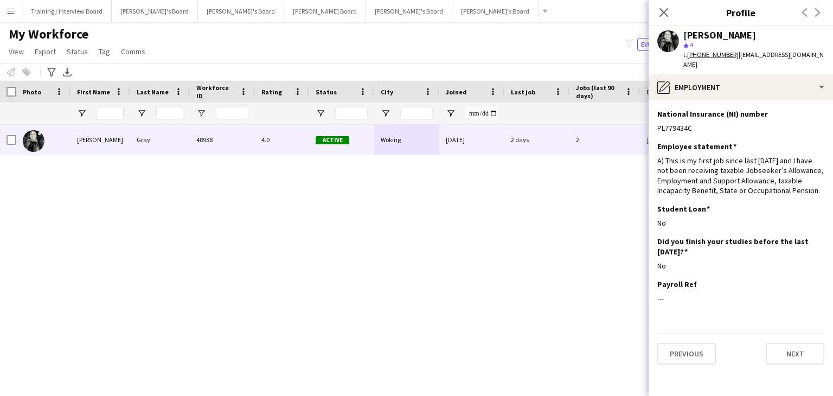
drag, startPoint x: 661, startPoint y: 9, endPoint x: 649, endPoint y: 21, distance: 17.6
click at [661, 9] on icon "Close pop-in" at bounding box center [663, 12] width 9 height 9
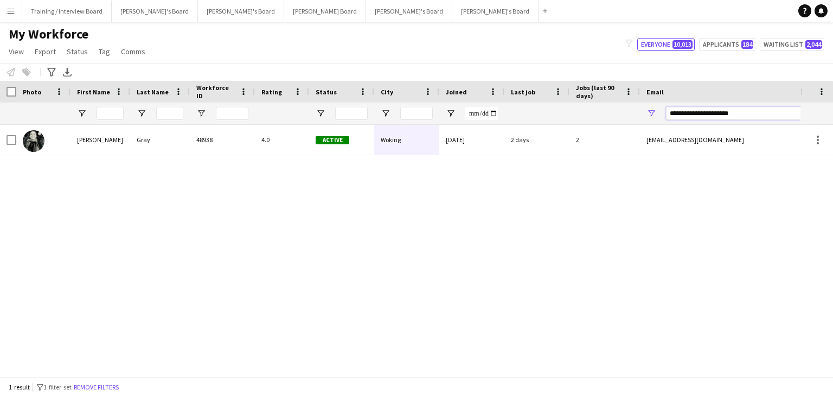
drag, startPoint x: 747, startPoint y: 114, endPoint x: 636, endPoint y: 114, distance: 110.6
click at [636, 114] on div at bounding box center [588, 113] width 1176 height 22
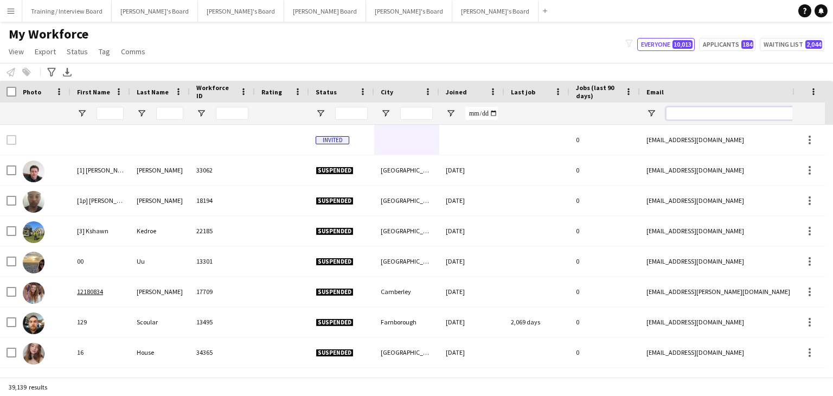
paste input "**********"
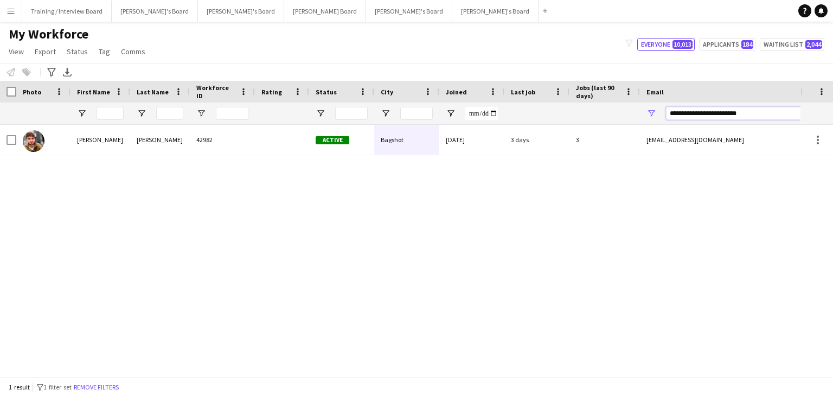
type input "**********"
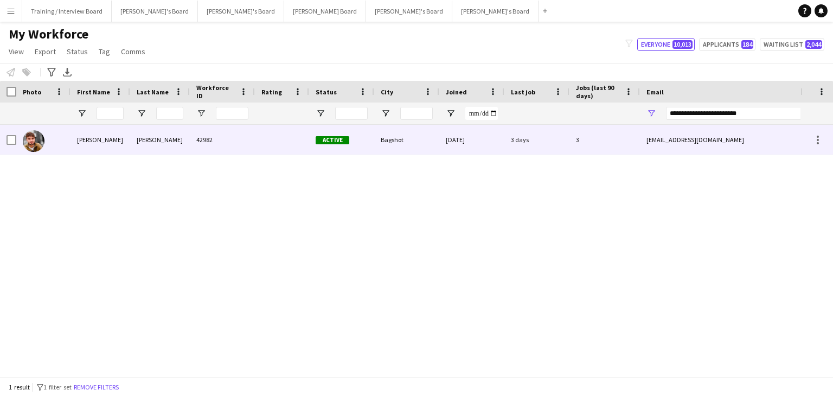
click at [419, 145] on div "Bagshot" at bounding box center [406, 140] width 65 height 30
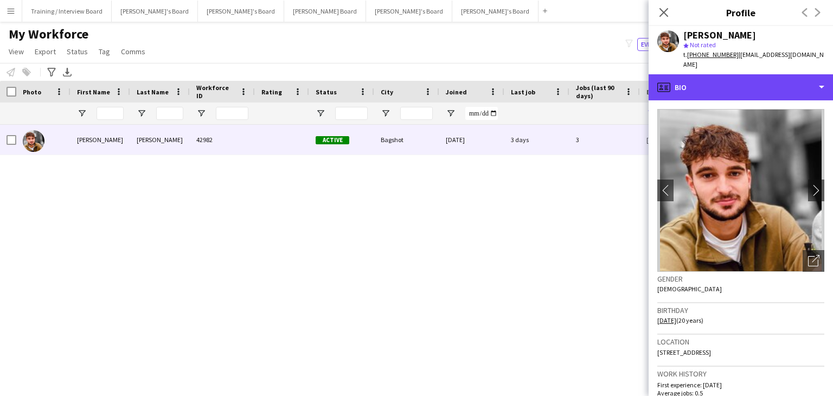
drag, startPoint x: 742, startPoint y: 74, endPoint x: 742, endPoint y: 85, distance: 11.4
click at [742, 74] on div "profile Bio" at bounding box center [741, 87] width 184 height 26
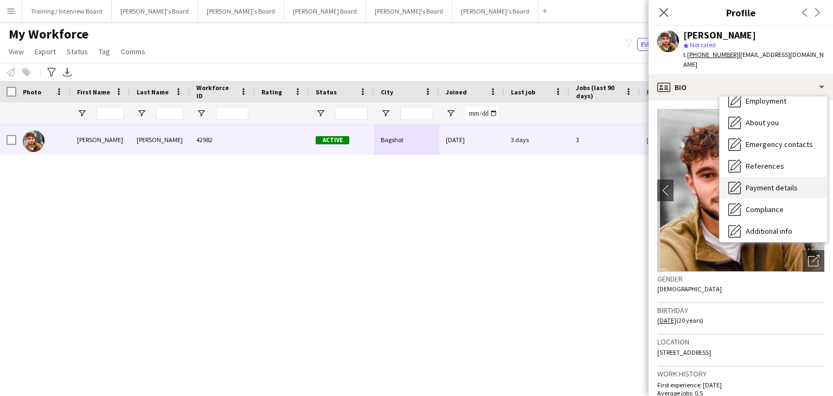
click at [764, 183] on span "Payment details" at bounding box center [772, 188] width 52 height 10
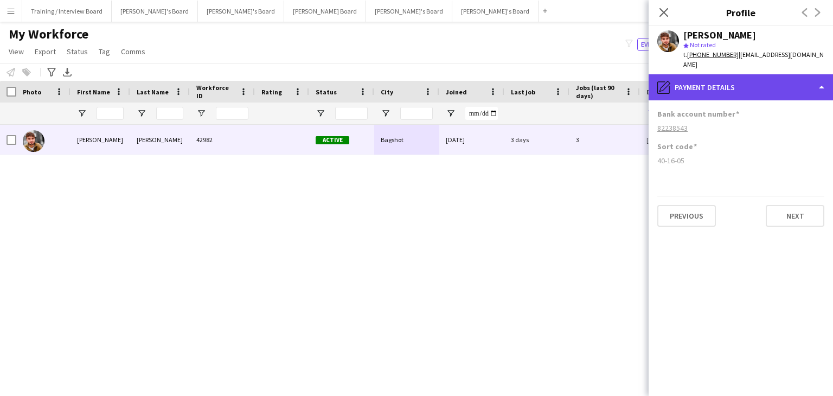
click at [719, 88] on div "pencil4 Payment details" at bounding box center [741, 87] width 184 height 26
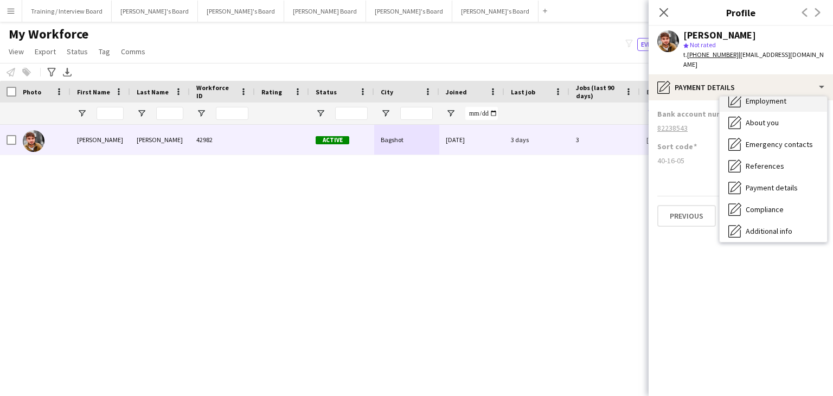
click at [761, 96] on span "Employment" at bounding box center [766, 101] width 41 height 10
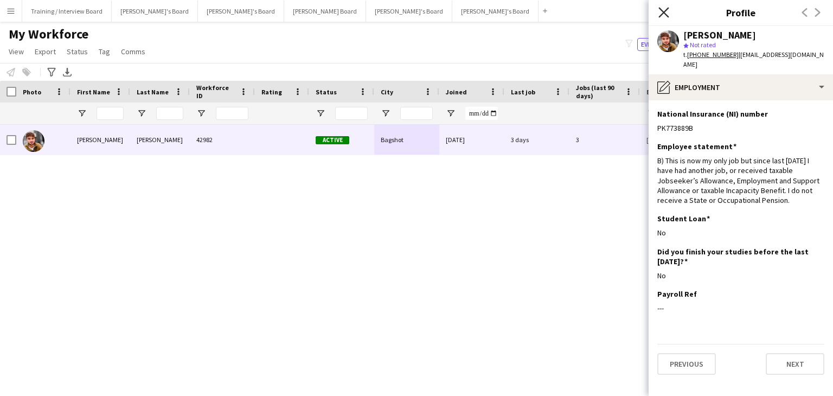
click at [664, 9] on icon "Close pop-in" at bounding box center [663, 12] width 10 height 10
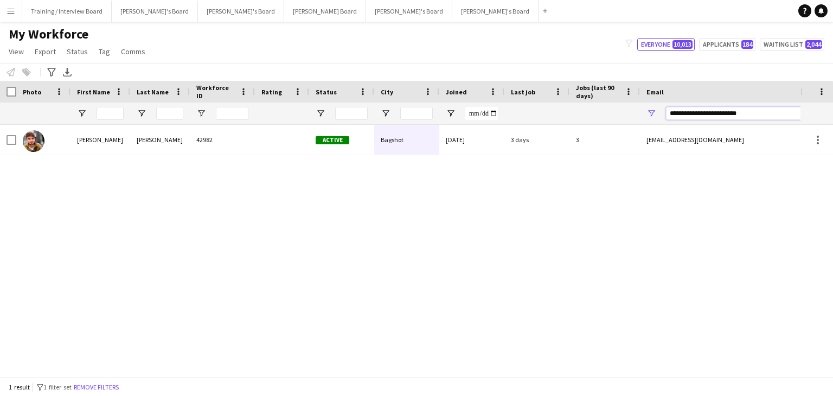
click at [639, 113] on div at bounding box center [588, 113] width 1176 height 22
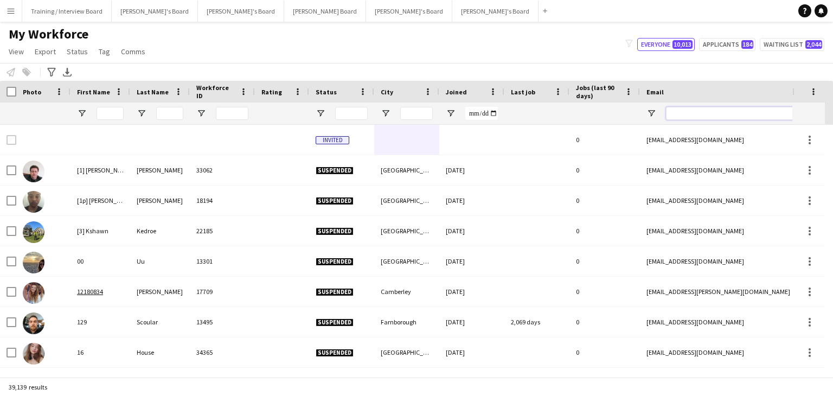
paste input "**********"
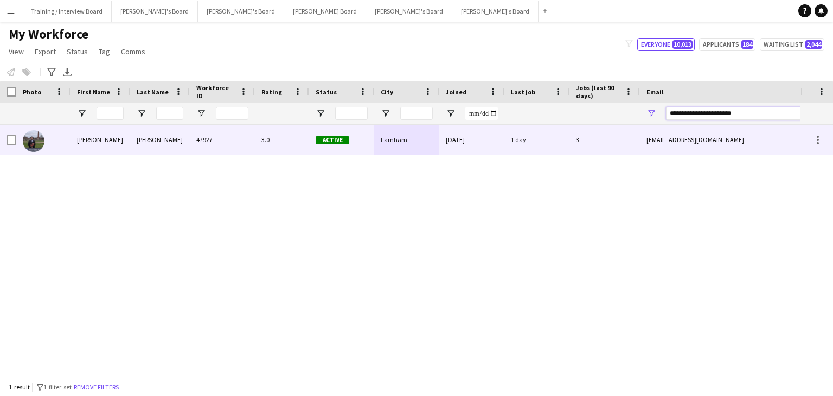
type input "**********"
click at [486, 146] on div "[DATE]" at bounding box center [471, 140] width 65 height 30
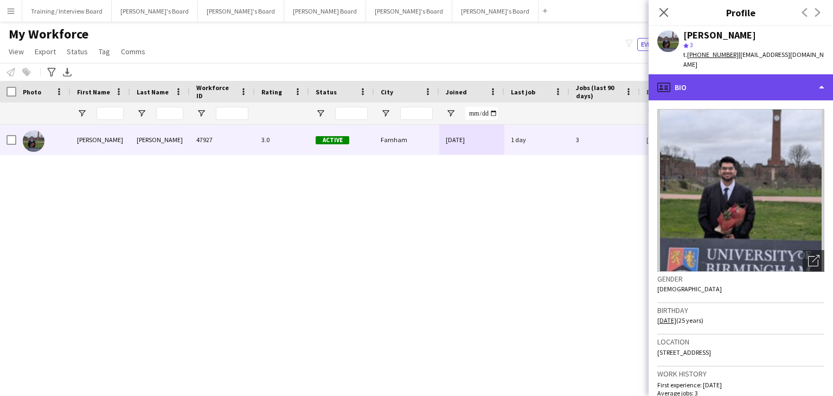
click at [737, 80] on div "profile Bio" at bounding box center [741, 87] width 184 height 26
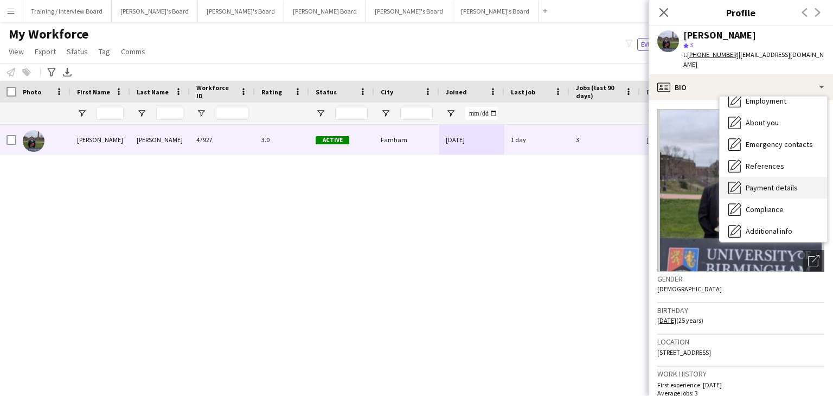
click at [777, 183] on span "Payment details" at bounding box center [772, 188] width 52 height 10
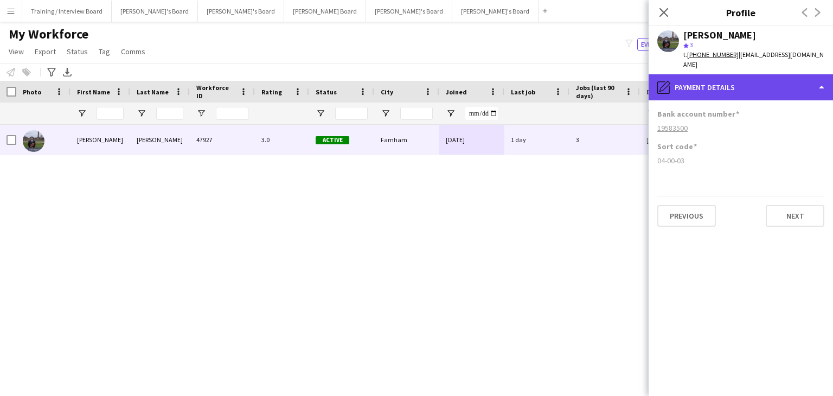
click at [747, 88] on div "pencil4 Payment details" at bounding box center [741, 87] width 184 height 26
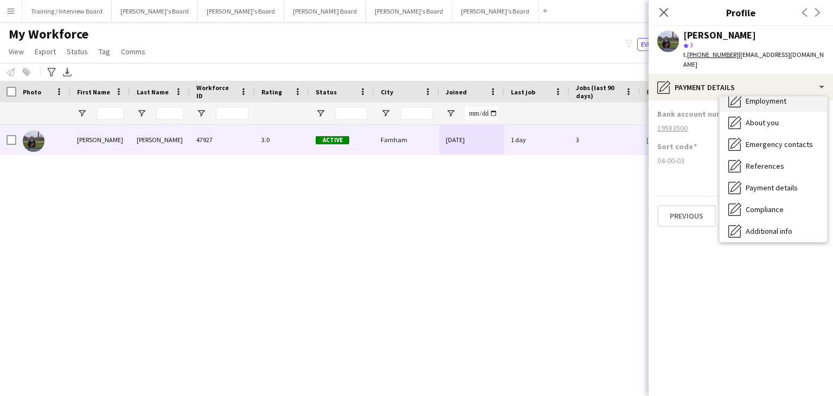
click at [765, 97] on div "Employment Employment" at bounding box center [773, 101] width 107 height 22
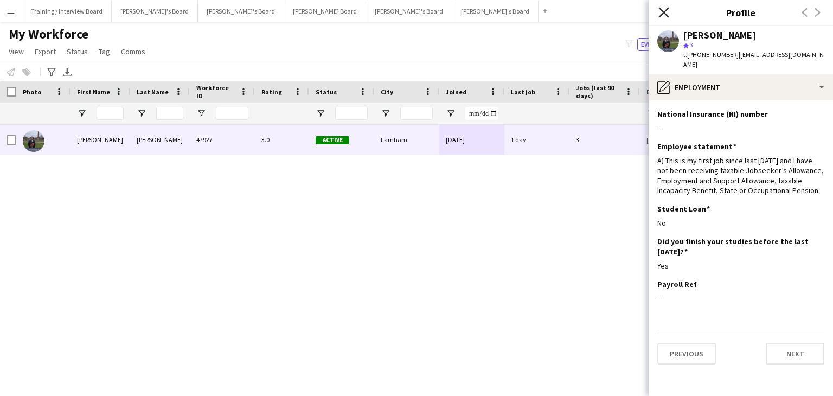
click at [665, 10] on icon at bounding box center [663, 12] width 10 height 10
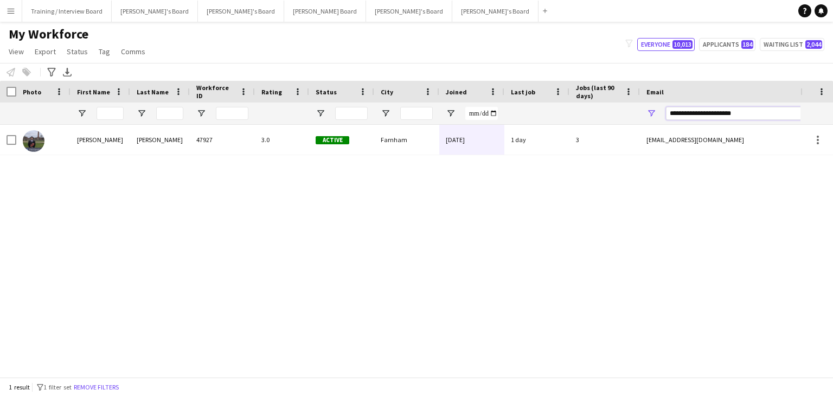
drag, startPoint x: 756, startPoint y: 114, endPoint x: 641, endPoint y: 111, distance: 115.0
click at [641, 111] on div "**********" at bounding box center [748, 113] width 217 height 22
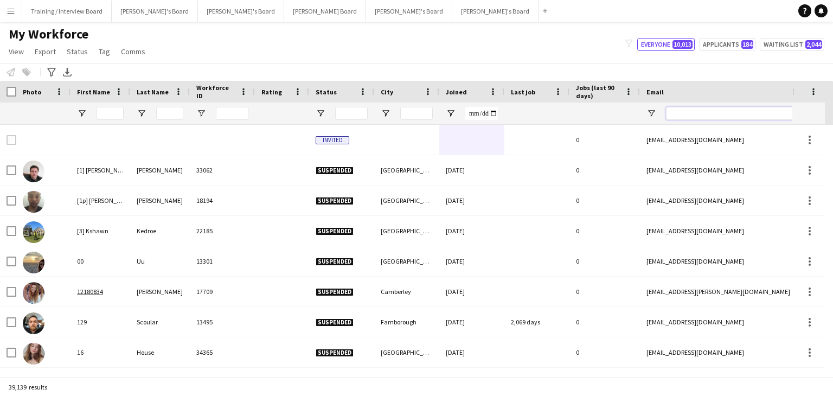
paste input "**********"
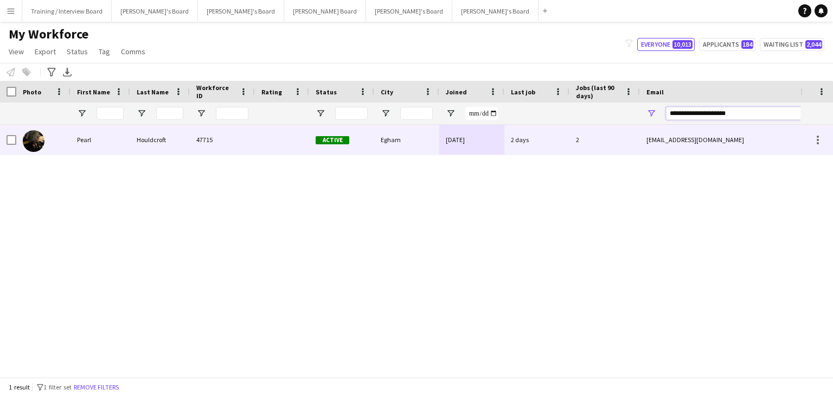
type input "**********"
click at [495, 144] on div "[DATE]" at bounding box center [471, 140] width 65 height 30
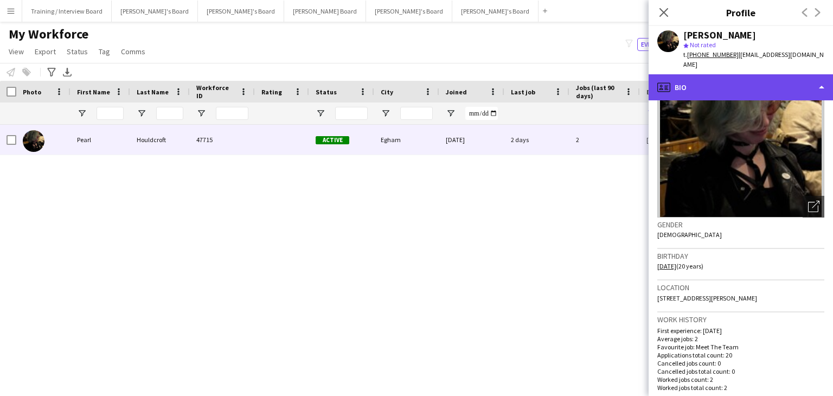
click at [702, 80] on div "profile Bio" at bounding box center [741, 87] width 184 height 26
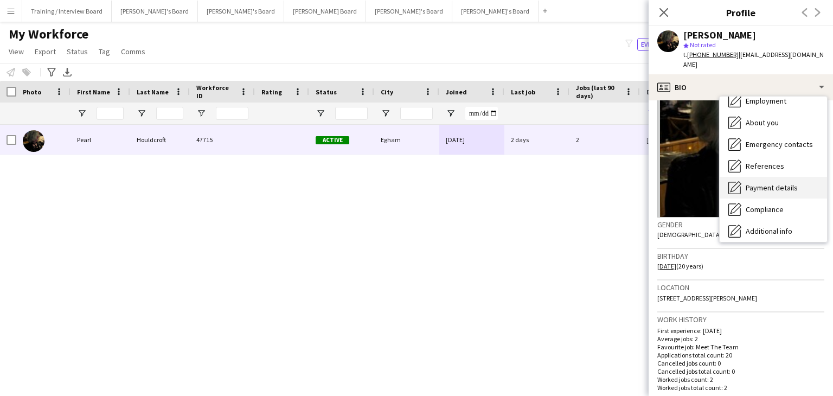
click at [770, 183] on span "Payment details" at bounding box center [772, 188] width 52 height 10
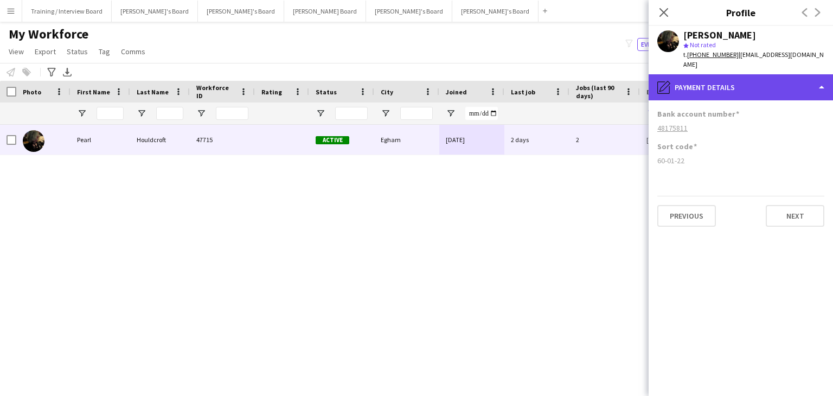
click at [739, 87] on div "pencil4 Payment details" at bounding box center [741, 87] width 184 height 26
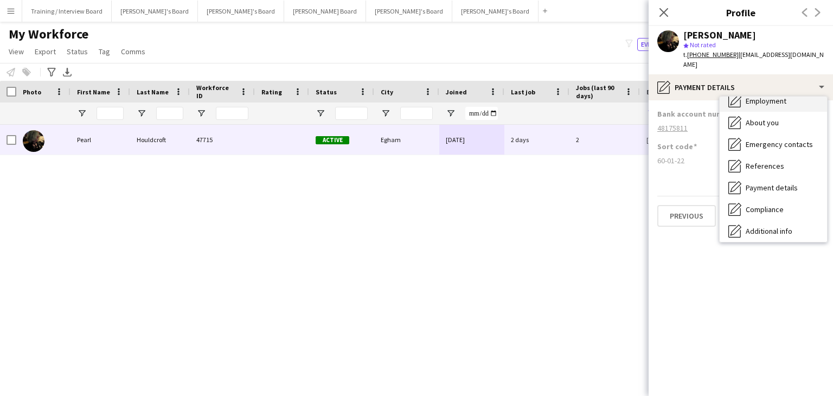
click at [774, 96] on div "Employment Employment" at bounding box center [773, 101] width 107 height 22
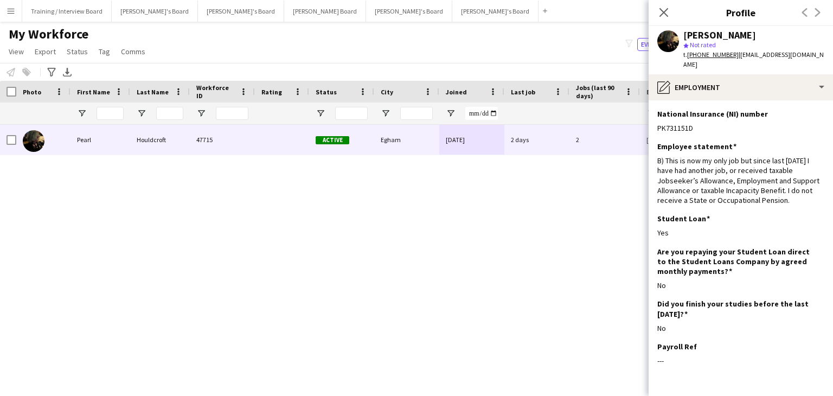
drag, startPoint x: 662, startPoint y: 9, endPoint x: 660, endPoint y: 30, distance: 21.3
click at [662, 9] on icon "Close pop-in" at bounding box center [663, 12] width 9 height 9
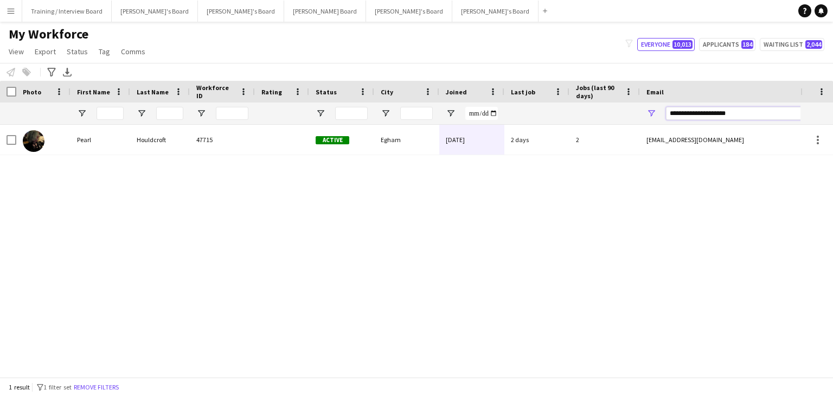
drag, startPoint x: 755, startPoint y: 116, endPoint x: 637, endPoint y: 112, distance: 118.3
click at [637, 112] on div at bounding box center [588, 113] width 1176 height 22
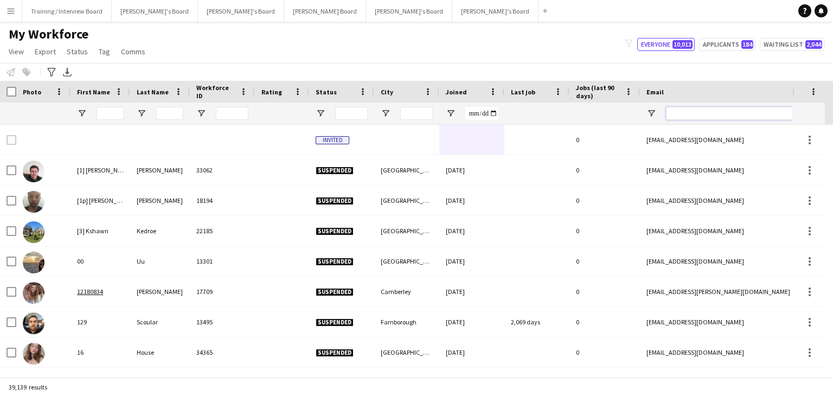
paste input "**********"
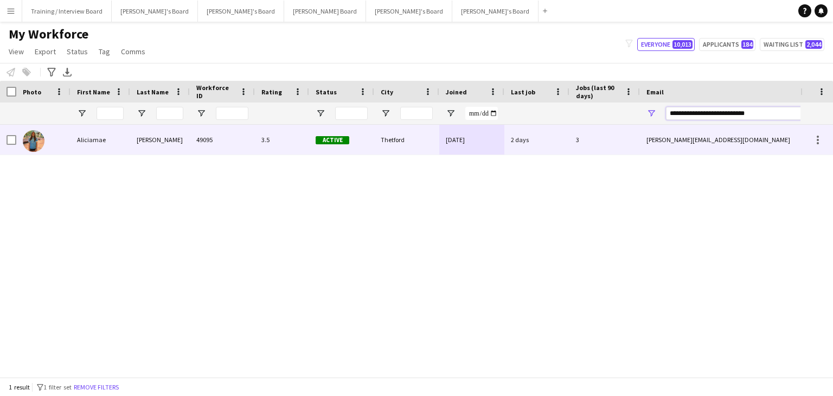
type input "**********"
click at [425, 144] on div "Thetford" at bounding box center [406, 140] width 65 height 30
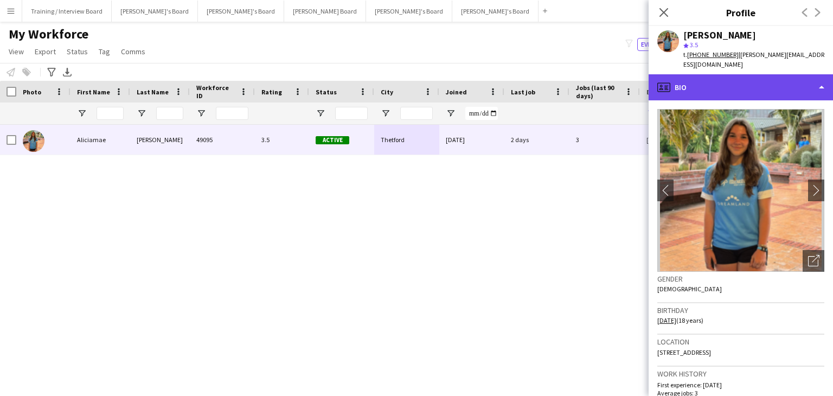
click at [716, 77] on div "profile Bio" at bounding box center [741, 87] width 184 height 26
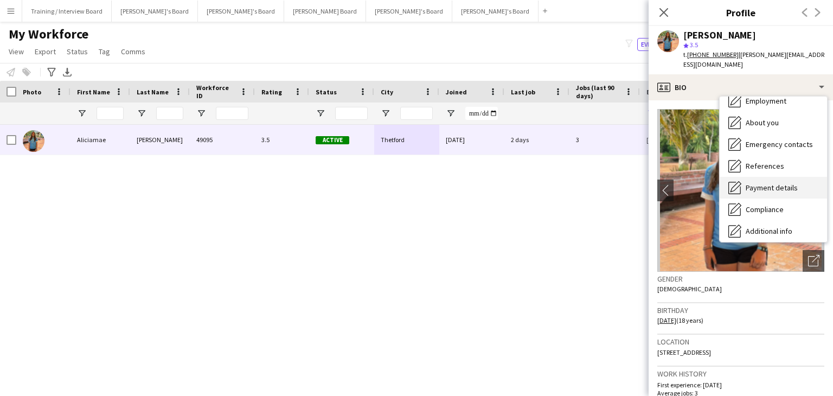
click at [755, 183] on span "Payment details" at bounding box center [772, 188] width 52 height 10
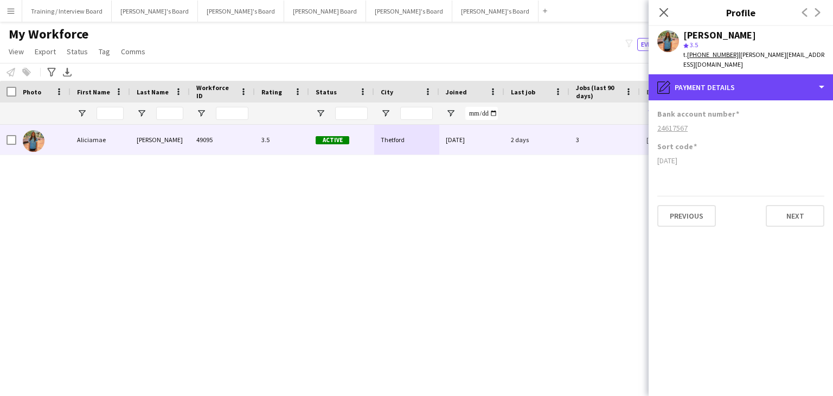
drag, startPoint x: 741, startPoint y: 83, endPoint x: 744, endPoint y: 92, distance: 9.3
click at [741, 84] on div "pencil4 Payment details" at bounding box center [741, 87] width 184 height 26
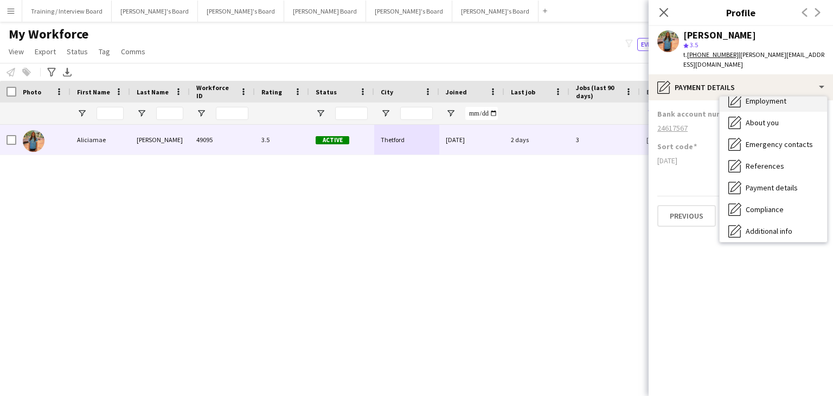
click at [765, 97] on div "Employment Employment" at bounding box center [773, 101] width 107 height 22
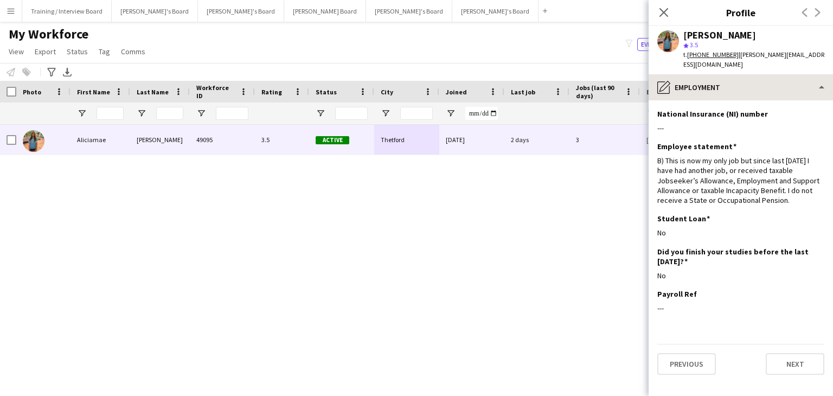
drag, startPoint x: 665, startPoint y: 12, endPoint x: 679, endPoint y: 77, distance: 66.6
click at [664, 12] on icon "Close pop-in" at bounding box center [663, 12] width 9 height 9
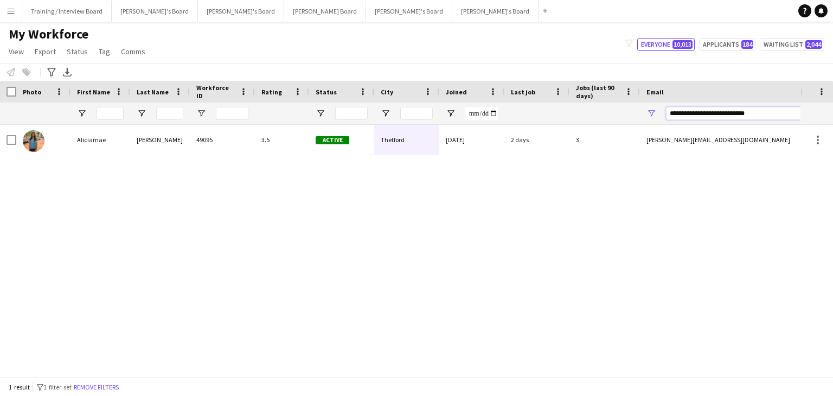
drag, startPoint x: 777, startPoint y: 117, endPoint x: 647, endPoint y: 119, distance: 129.1
click at [629, 118] on div at bounding box center [588, 113] width 1176 height 22
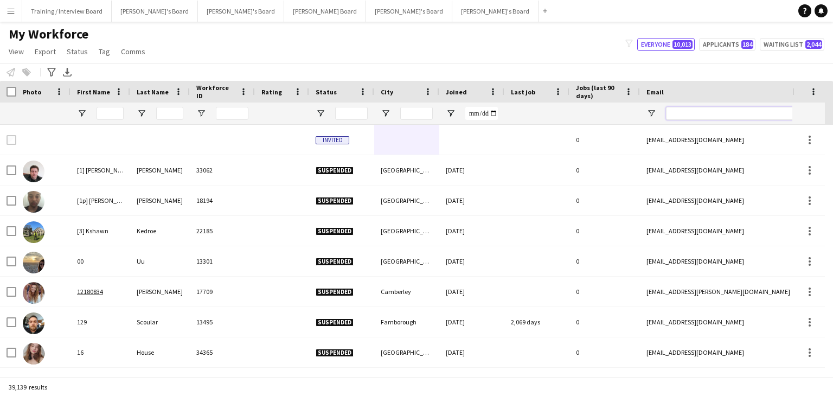
paste input "**********"
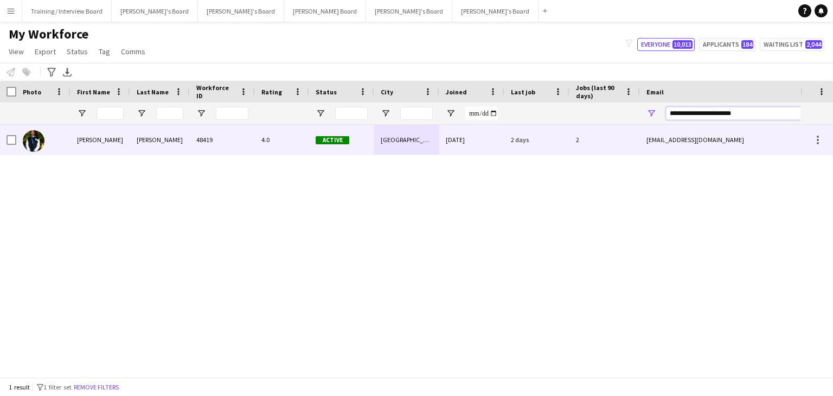
type input "**********"
click at [432, 149] on div "[GEOGRAPHIC_DATA]" at bounding box center [406, 140] width 65 height 30
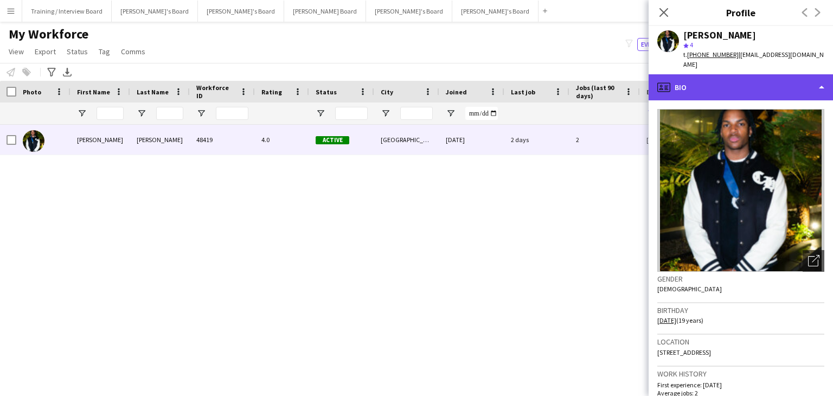
drag, startPoint x: 690, startPoint y: 82, endPoint x: 707, endPoint y: 86, distance: 17.2
click at [690, 82] on div "profile Bio" at bounding box center [741, 87] width 184 height 26
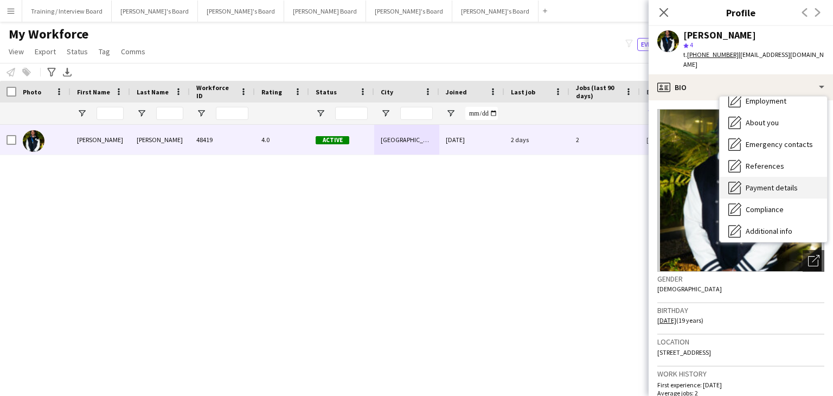
click at [770, 183] on span "Payment details" at bounding box center [772, 188] width 52 height 10
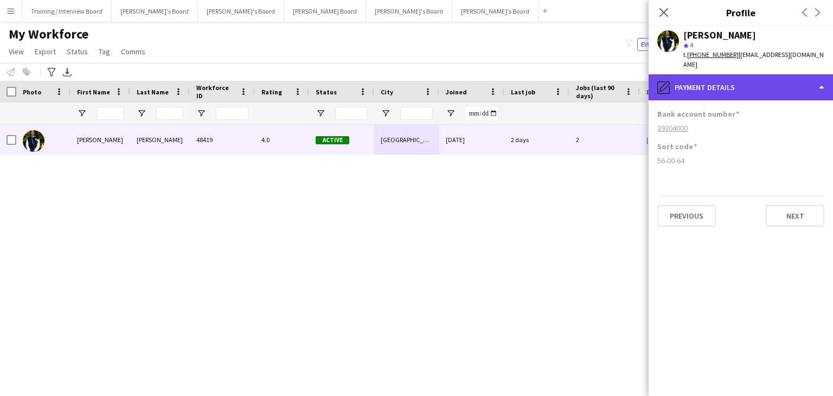
click at [770, 80] on div "pencil4 Payment details" at bounding box center [741, 87] width 184 height 26
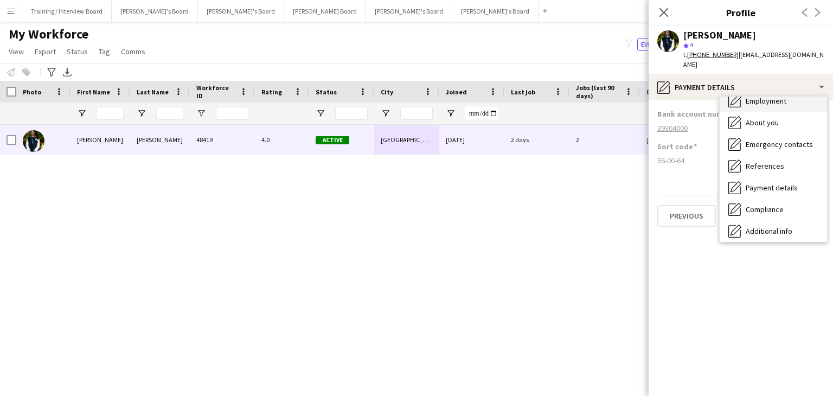
click at [768, 97] on div "Employment Employment" at bounding box center [773, 101] width 107 height 22
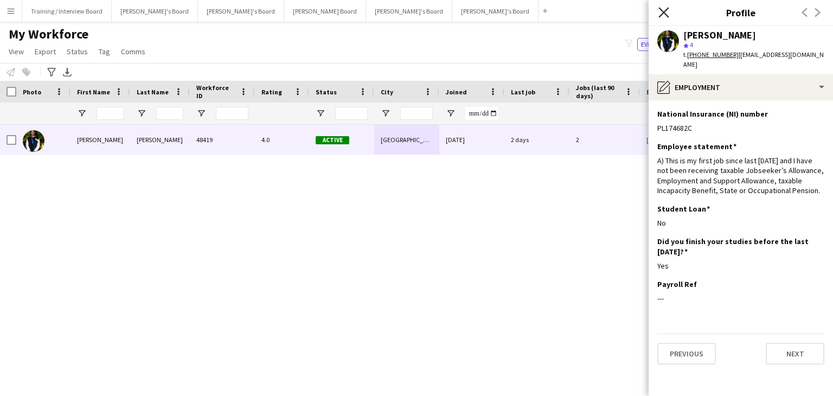
click at [666, 9] on icon "Close pop-in" at bounding box center [663, 12] width 10 height 10
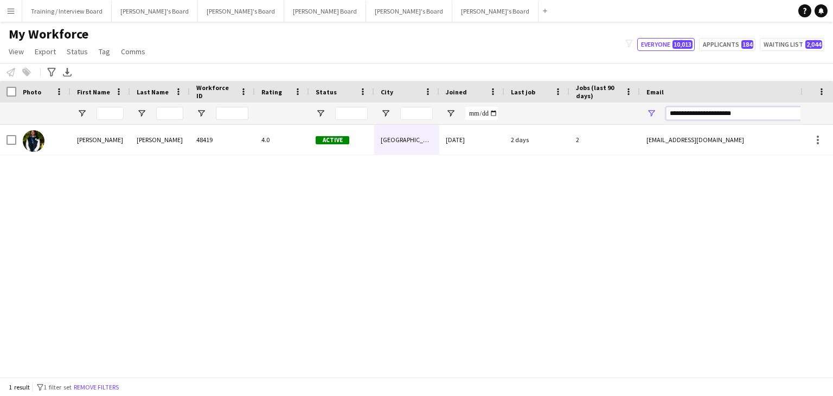
drag, startPoint x: 675, startPoint y: 112, endPoint x: 650, endPoint y: 114, distance: 25.6
click at [650, 114] on div "**********" at bounding box center [748, 113] width 217 height 22
click at [749, 114] on input "**********" at bounding box center [758, 113] width 184 height 13
drag, startPoint x: 746, startPoint y: 114, endPoint x: 659, endPoint y: 117, distance: 86.8
click at [659, 117] on div "**********" at bounding box center [748, 113] width 217 height 22
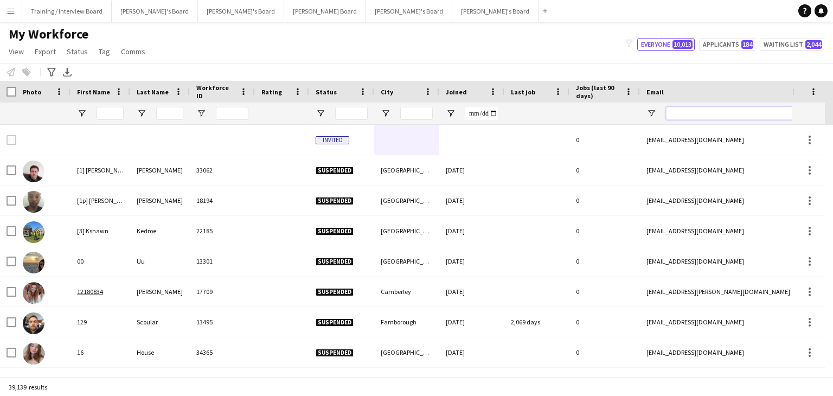
paste input "**********"
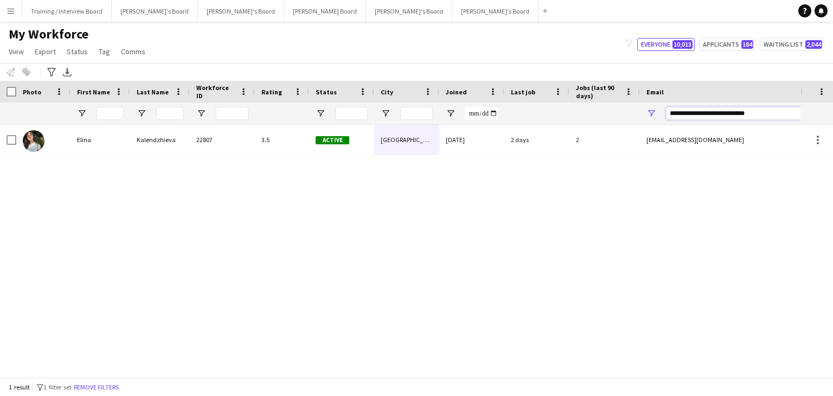
type input "**********"
click at [548, 148] on div "2 days" at bounding box center [536, 140] width 65 height 30
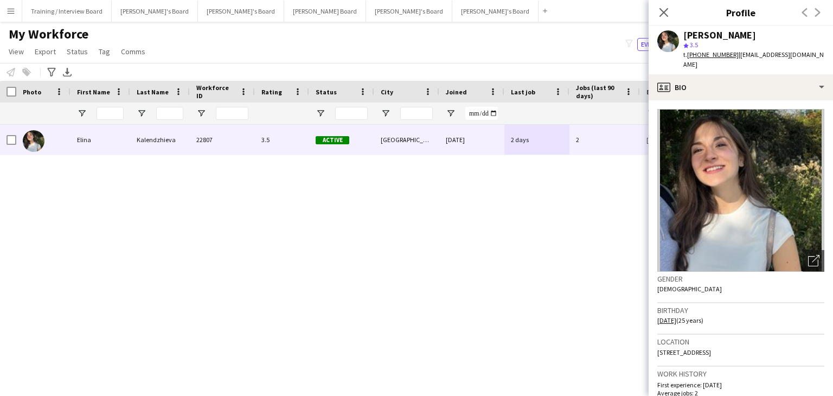
drag, startPoint x: 699, startPoint y: 342, endPoint x: 746, endPoint y: 343, distance: 46.7
click at [711, 348] on span "[STREET_ADDRESS]" at bounding box center [684, 352] width 54 height 8
copy span "[STREET_ADDRESS]"
drag, startPoint x: 750, startPoint y: 343, endPoint x: 763, endPoint y: 344, distance: 13.1
click at [711, 348] on span "[STREET_ADDRESS]" at bounding box center [684, 352] width 54 height 8
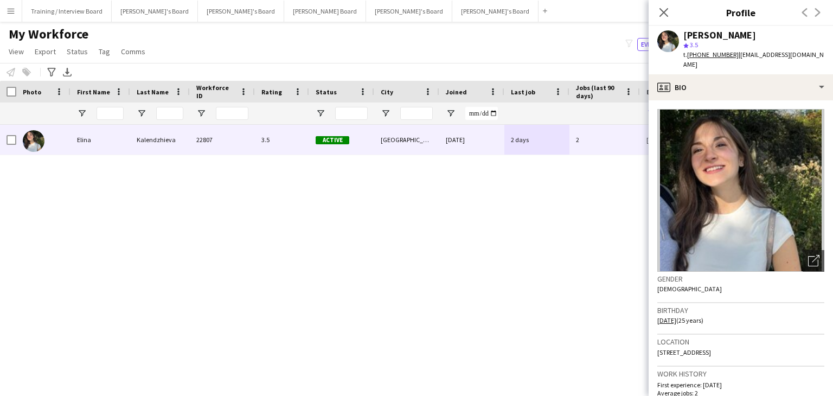
drag, startPoint x: 764, startPoint y: 343, endPoint x: 748, endPoint y: 343, distance: 15.7
click at [711, 348] on span "[STREET_ADDRESS]" at bounding box center [684, 352] width 54 height 8
copy span "Flat 3,"
click at [711, 348] on span "[STREET_ADDRESS]" at bounding box center [684, 352] width 54 height 8
drag, startPoint x: 805, startPoint y: 344, endPoint x: 766, endPoint y: 343, distance: 38.5
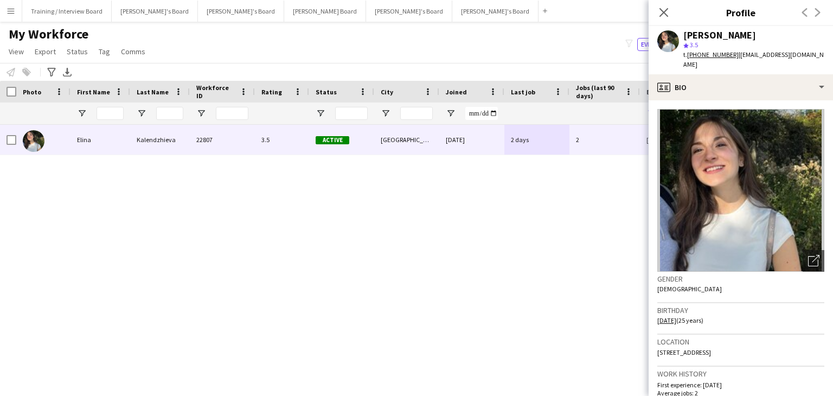
click at [711, 348] on span "[STREET_ADDRESS]" at bounding box center [684, 352] width 54 height 8
copy span "[GEOGRAPHIC_DATA],"
drag, startPoint x: 668, startPoint y: 341, endPoint x: 807, endPoint y: 345, distance: 138.9
click at [807, 345] on div "Location [STREET_ADDRESS]" at bounding box center [740, 350] width 167 height 31
copy span "[STREET_ADDRESS],"
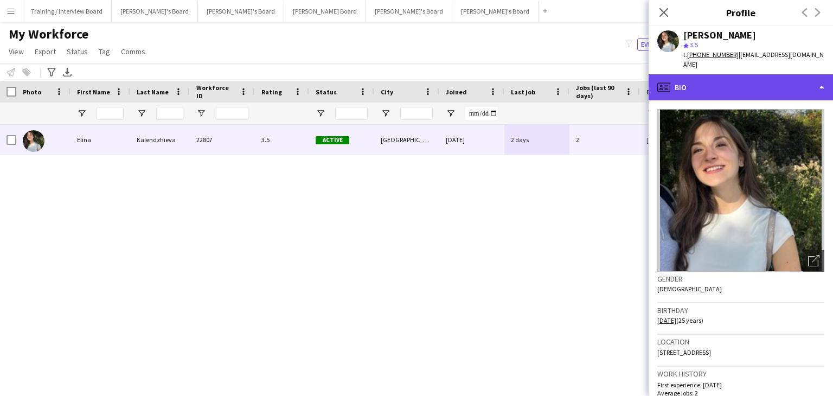
click at [705, 78] on div "profile Bio" at bounding box center [741, 87] width 184 height 26
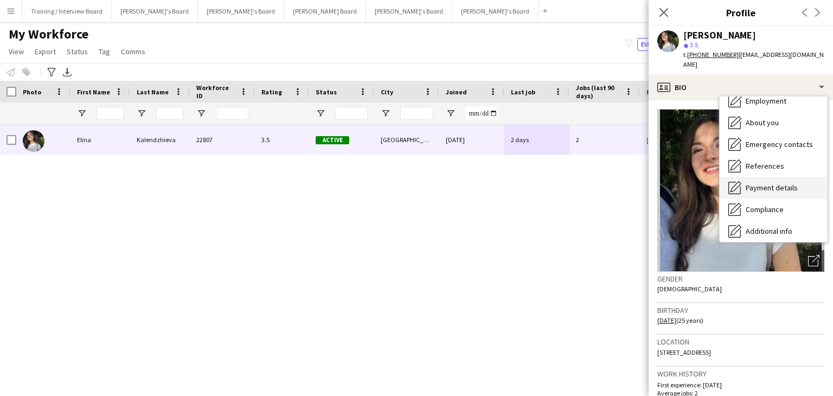
click at [779, 183] on span "Payment details" at bounding box center [772, 188] width 52 height 10
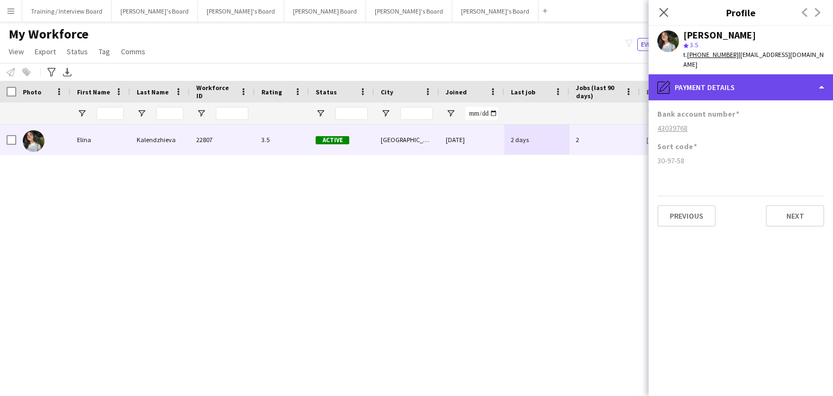
drag, startPoint x: 703, startPoint y: 81, endPoint x: 711, endPoint y: 87, distance: 10.8
click at [703, 80] on div "pencil4 Payment details" at bounding box center [741, 87] width 184 height 26
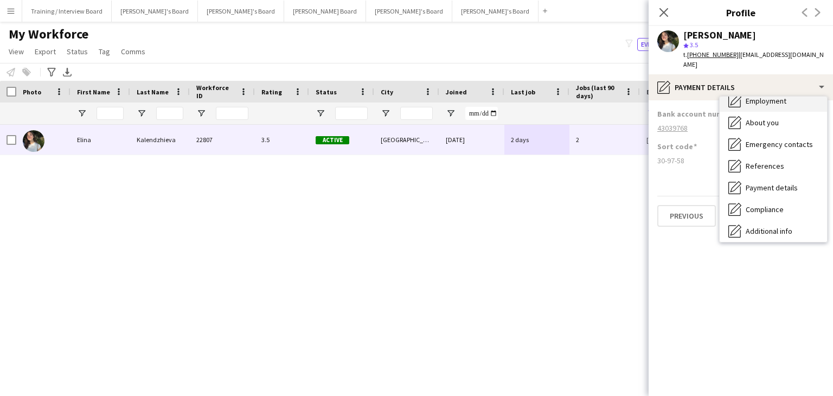
click at [766, 96] on div "Employment Employment" at bounding box center [773, 101] width 107 height 22
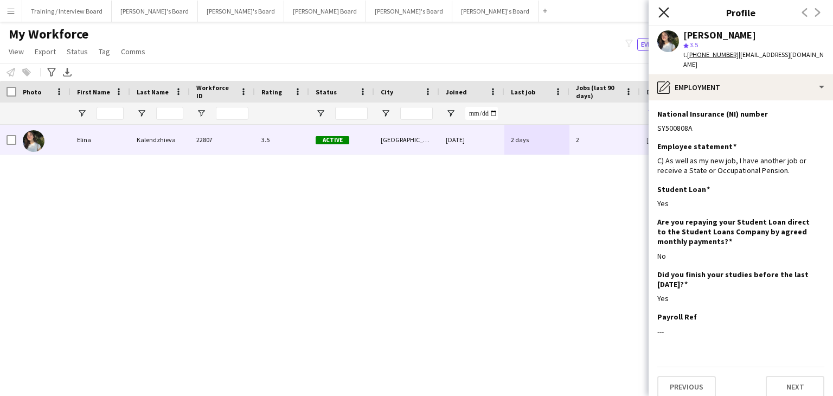
click at [665, 11] on icon at bounding box center [663, 12] width 10 height 10
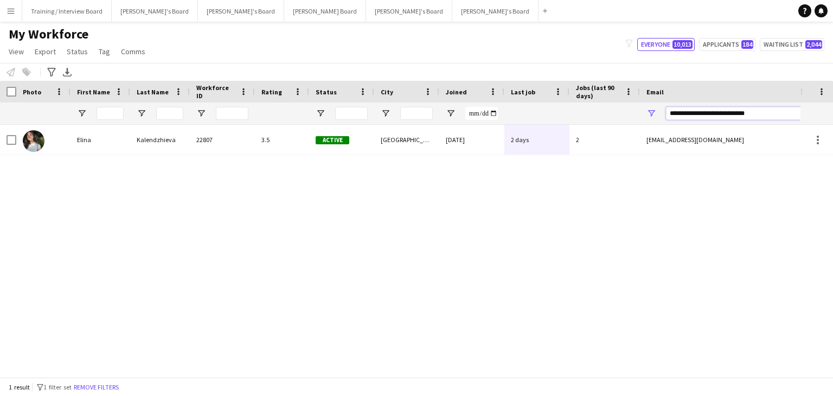
drag, startPoint x: 773, startPoint y: 114, endPoint x: 591, endPoint y: 113, distance: 182.8
click at [590, 113] on div at bounding box center [588, 113] width 1176 height 22
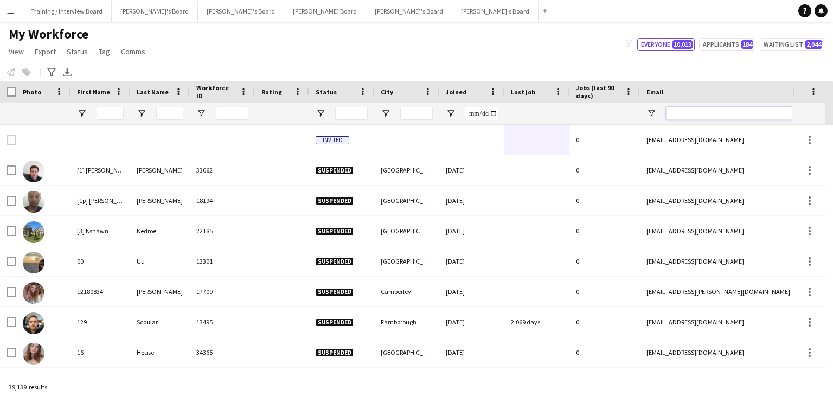
paste input "**********"
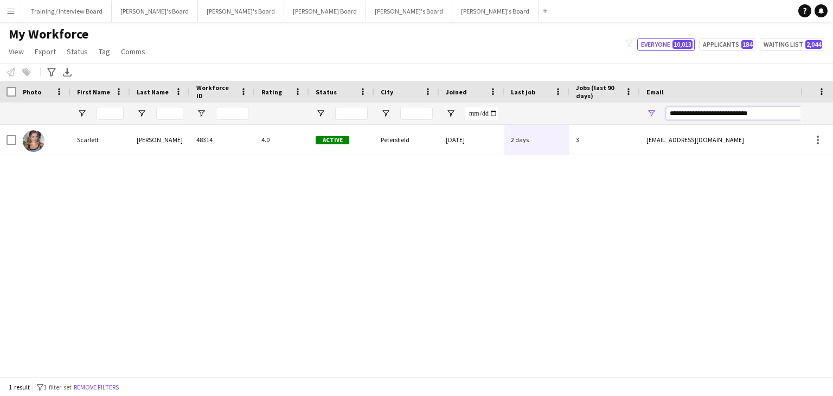
type input "**********"
click at [423, 146] on div "Petersfield" at bounding box center [406, 140] width 65 height 30
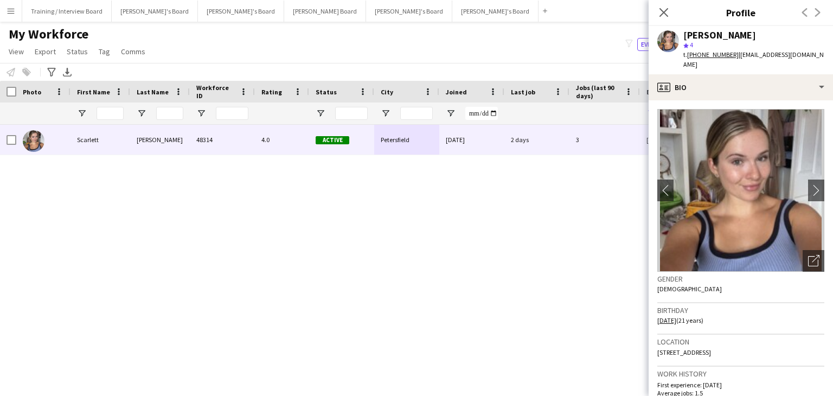
drag, startPoint x: 657, startPoint y: 343, endPoint x: 733, endPoint y: 344, distance: 75.9
click at [736, 345] on app-crew-profile-bio "chevron-left chevron-right Open photos pop-in Gender Female Birthday 13-04-2004…" at bounding box center [741, 248] width 184 height 296
copy span "7 Greensand Way, Petersfield,"
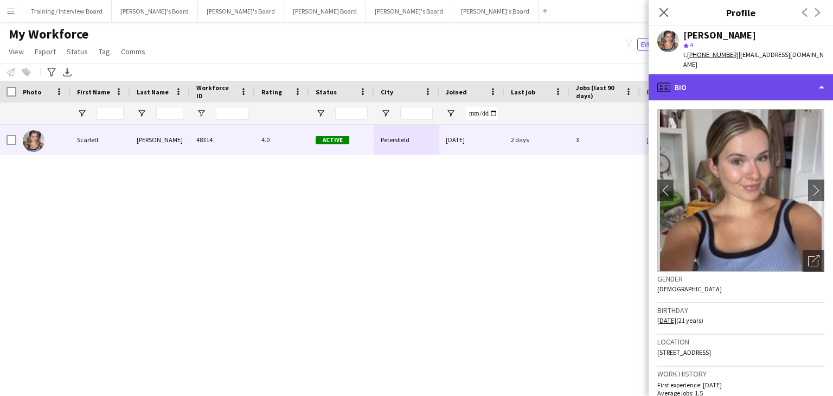
click at [735, 78] on div "profile Bio" at bounding box center [741, 87] width 184 height 26
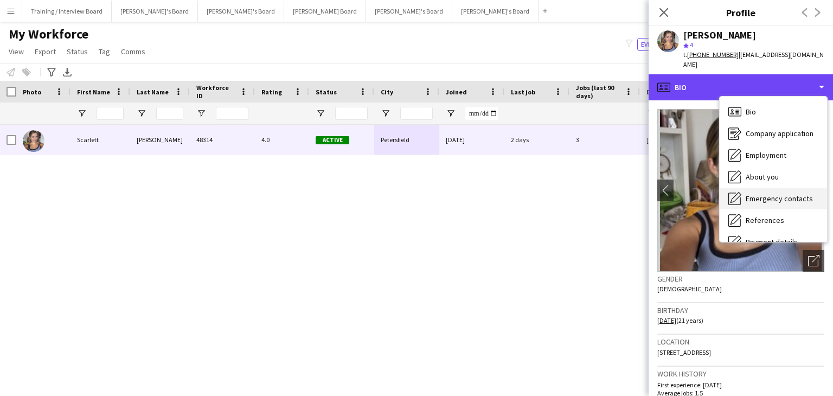
scroll to position [54, 0]
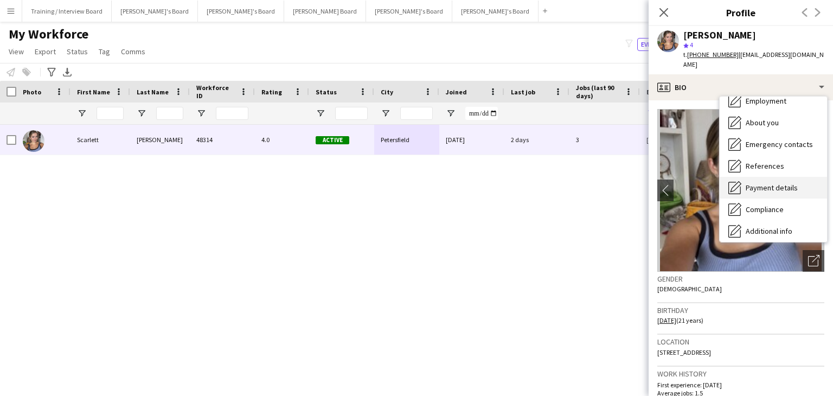
click at [763, 183] on span "Payment details" at bounding box center [772, 188] width 52 height 10
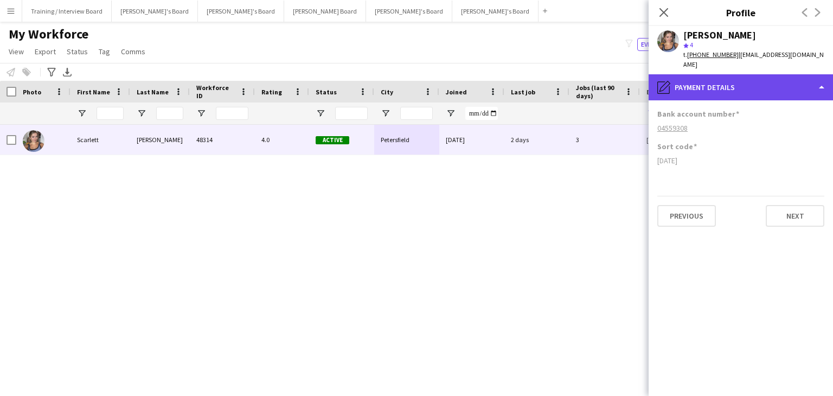
click at [729, 81] on div "pencil4 Payment details" at bounding box center [741, 87] width 184 height 26
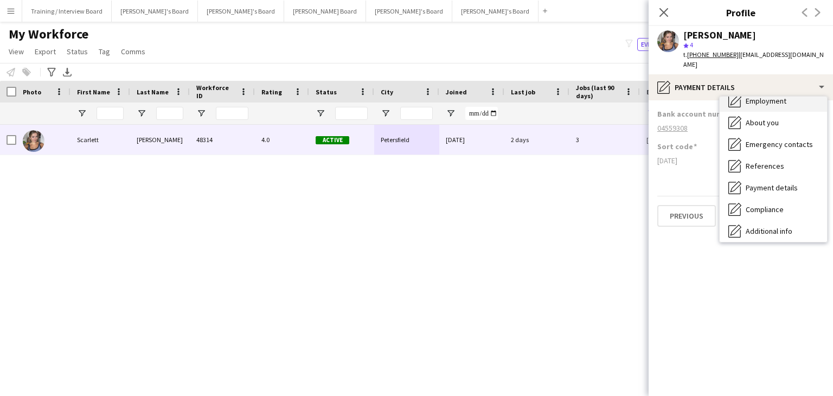
click at [762, 96] on span "Employment" at bounding box center [766, 101] width 41 height 10
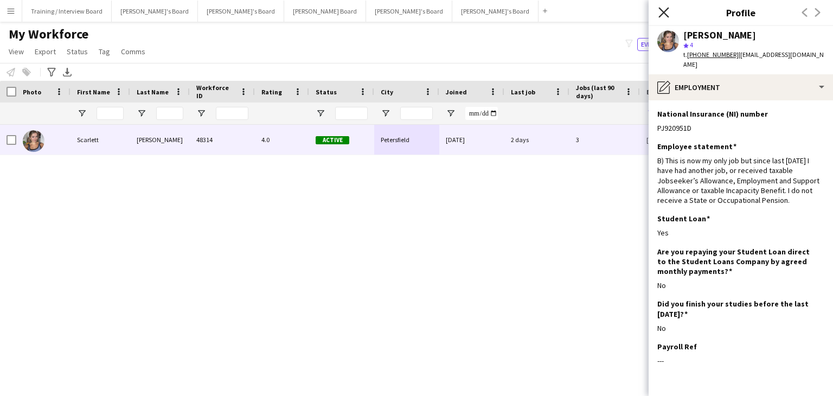
click at [668, 11] on icon "Close pop-in" at bounding box center [663, 12] width 10 height 10
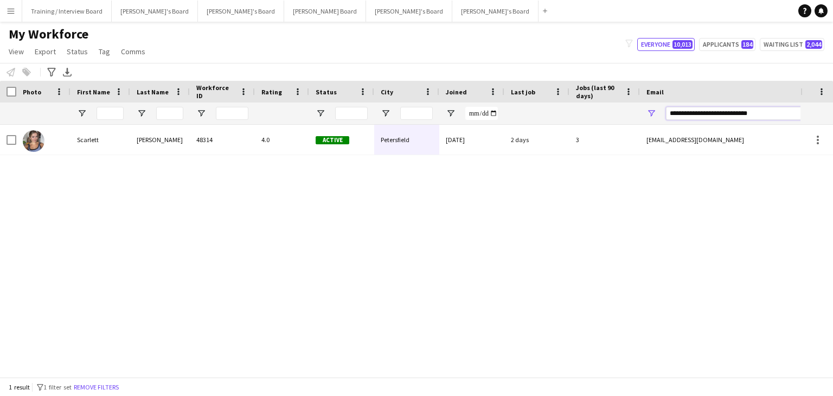
drag, startPoint x: 779, startPoint y: 119, endPoint x: 545, endPoint y: 124, distance: 233.8
click at [544, 124] on div "Workforce Details Photo First Name" at bounding box center [588, 103] width 1176 height 44
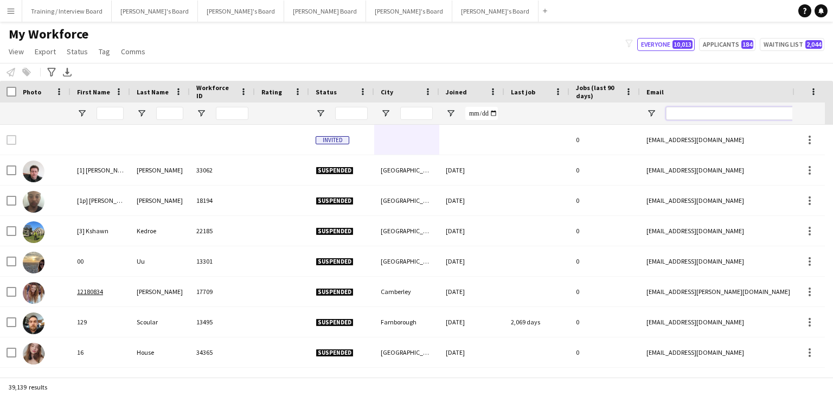
paste input "**********"
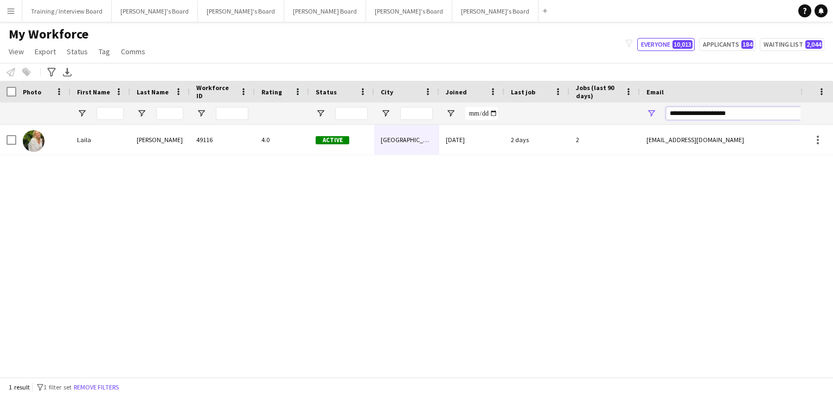
type input "**********"
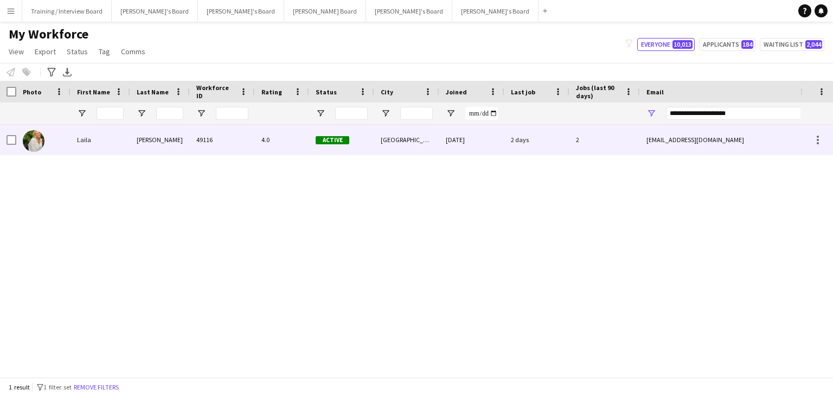
click at [287, 142] on div "4.0" at bounding box center [282, 140] width 54 height 30
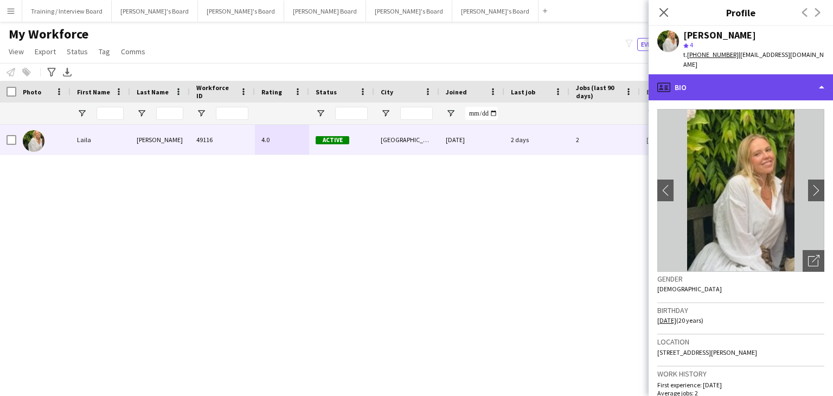
click at [720, 87] on div "profile Bio" at bounding box center [741, 87] width 184 height 26
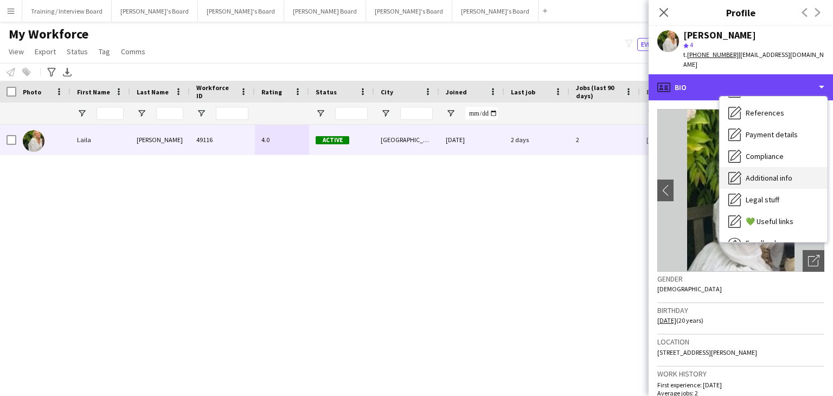
scroll to position [108, 0]
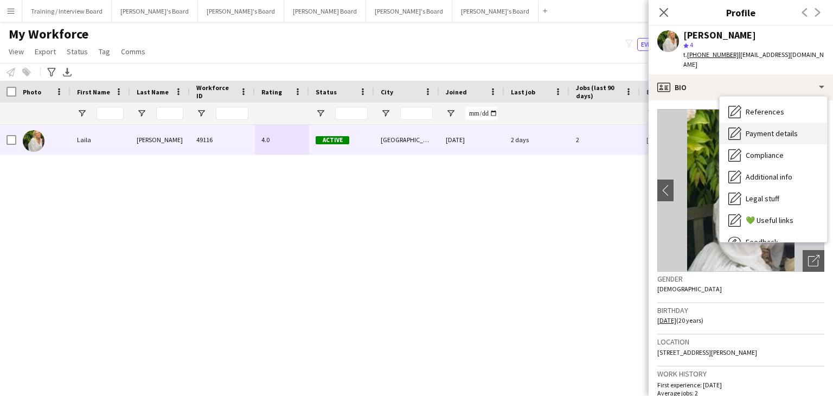
click at [772, 129] on span "Payment details" at bounding box center [772, 134] width 52 height 10
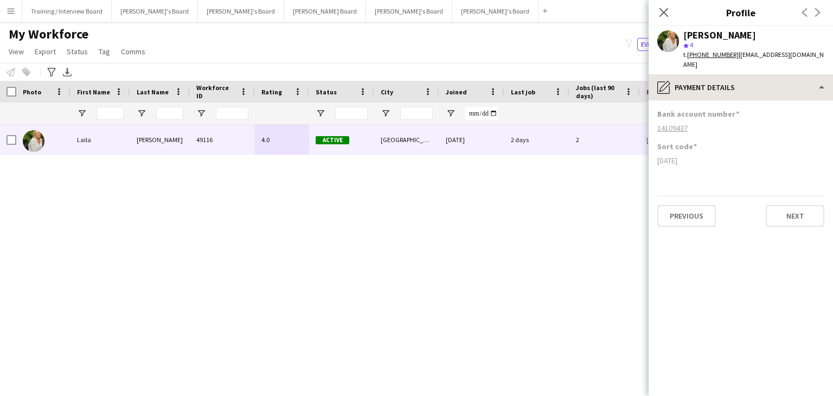
drag, startPoint x: 661, startPoint y: 11, endPoint x: 651, endPoint y: 66, distance: 56.3
click at [661, 11] on icon "Close pop-in" at bounding box center [663, 12] width 9 height 9
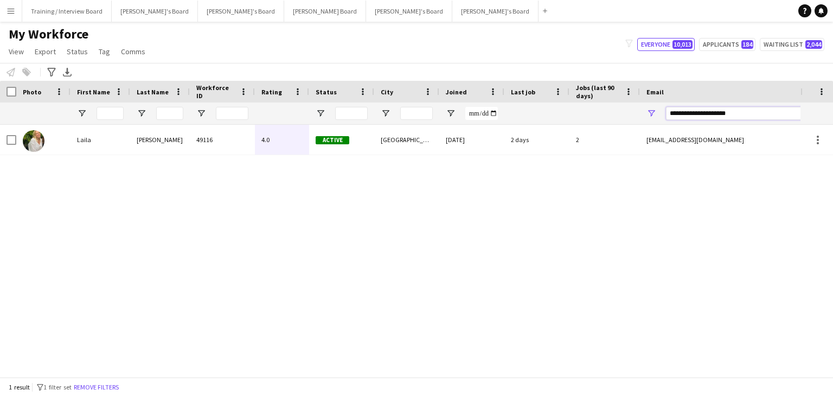
click at [568, 112] on div at bounding box center [588, 113] width 1176 height 22
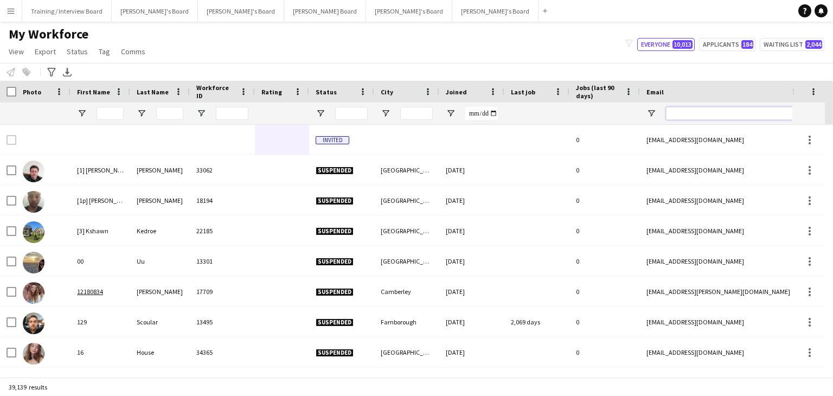
paste input "**********"
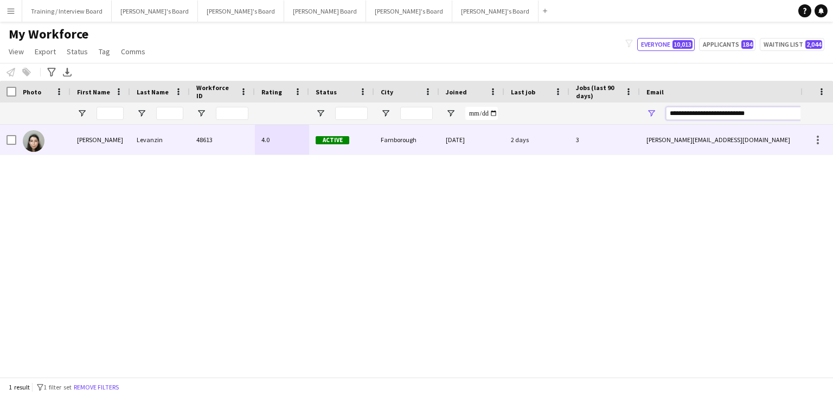
type input "**********"
click at [425, 146] on div "Farnborough" at bounding box center [406, 140] width 65 height 30
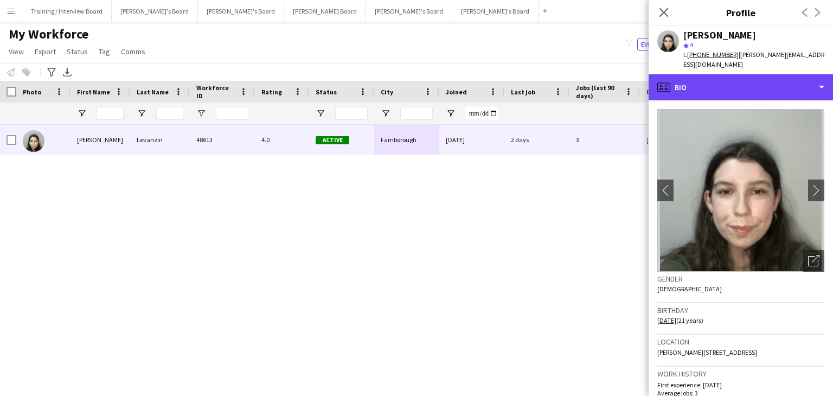
drag, startPoint x: 732, startPoint y: 74, endPoint x: 747, endPoint y: 106, distance: 35.9
click at [732, 74] on div "profile Bio" at bounding box center [741, 87] width 184 height 26
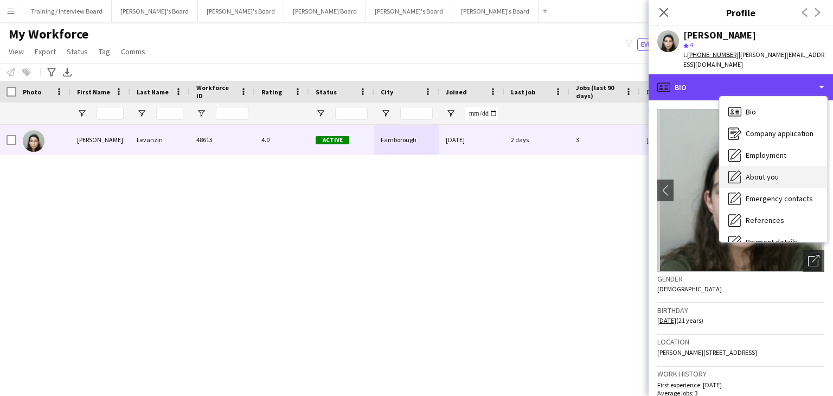
scroll to position [54, 0]
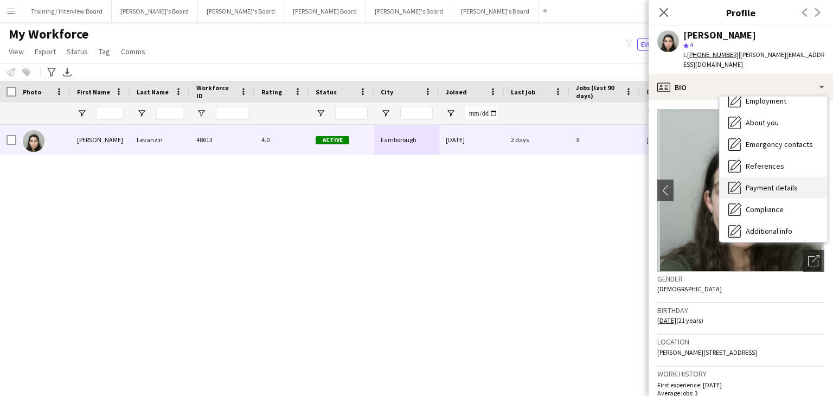
click at [773, 177] on div "Payment details Payment details" at bounding box center [773, 188] width 107 height 22
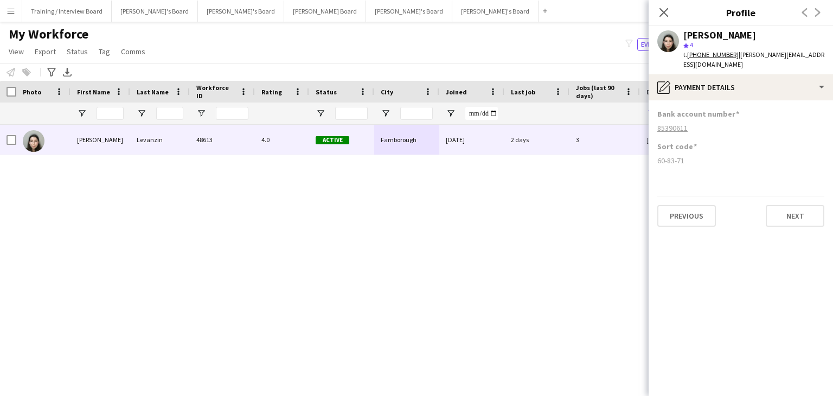
drag, startPoint x: 688, startPoint y: 152, endPoint x: 659, endPoint y: 151, distance: 28.2
click at [656, 151] on app-section-data-types "Bank account number 85390611 Sort code 60-83-71 Previous Next" at bounding box center [741, 248] width 184 height 296
copy div "60-83-71"
drag, startPoint x: 692, startPoint y: 120, endPoint x: 662, endPoint y: 119, distance: 30.4
click at [654, 120] on app-section-data-types "Bank account number 85390611 Sort code 60-83-71 Previous Next" at bounding box center [741, 248] width 184 height 296
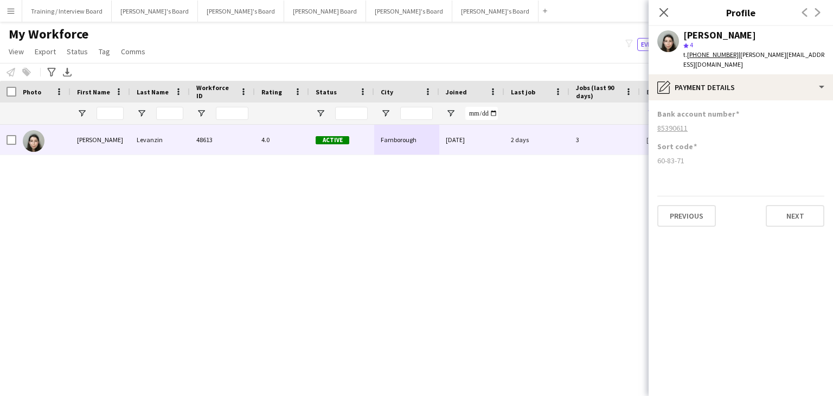
copy tcxspan "85390611"
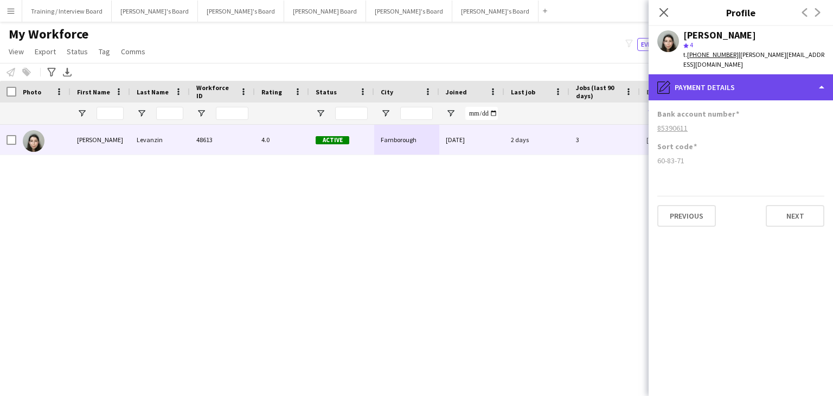
click at [766, 81] on div "pencil4 Payment details" at bounding box center [741, 87] width 184 height 26
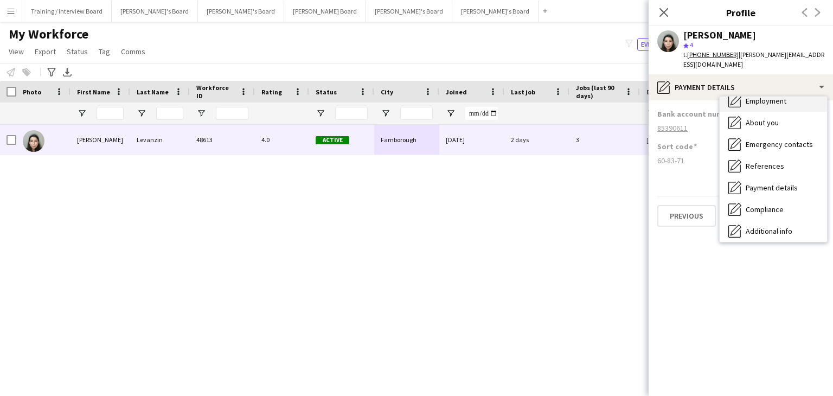
click at [772, 96] on span "Employment" at bounding box center [766, 101] width 41 height 10
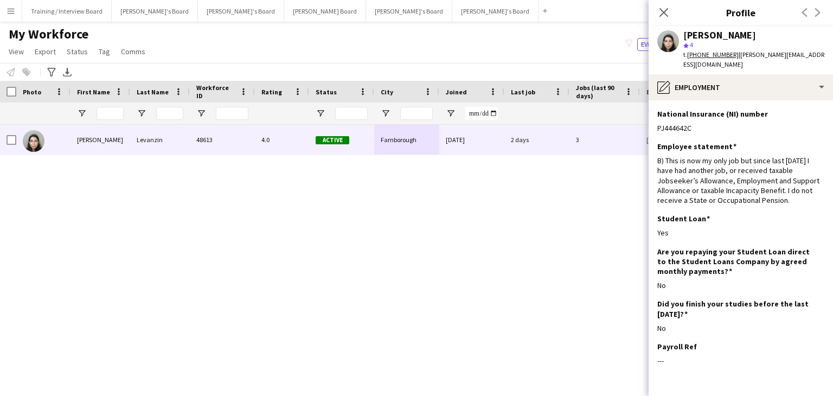
drag, startPoint x: 701, startPoint y: 121, endPoint x: 654, endPoint y: 120, distance: 46.6
click at [654, 120] on app-section-data-types "National Insurance (NI) number Edit this field PJ444642C Employee statement Edi…" at bounding box center [741, 248] width 184 height 296
copy div "PJ444642C"
drag, startPoint x: 666, startPoint y: 8, endPoint x: 625, endPoint y: 111, distance: 111.0
click at [666, 8] on icon "Close pop-in" at bounding box center [663, 12] width 9 height 9
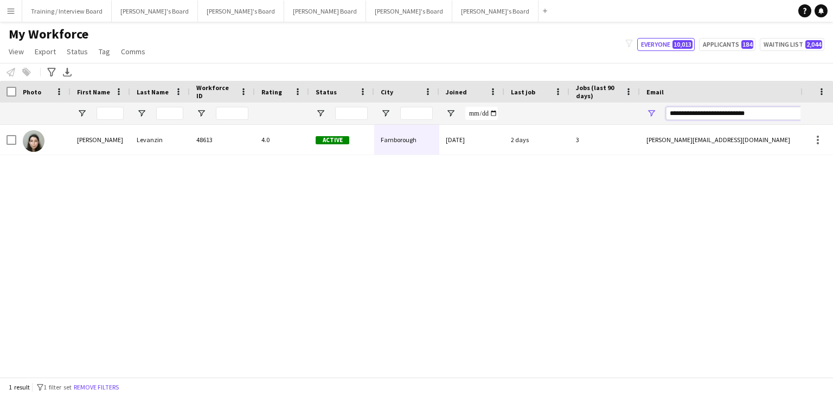
click at [592, 107] on div at bounding box center [588, 113] width 1176 height 22
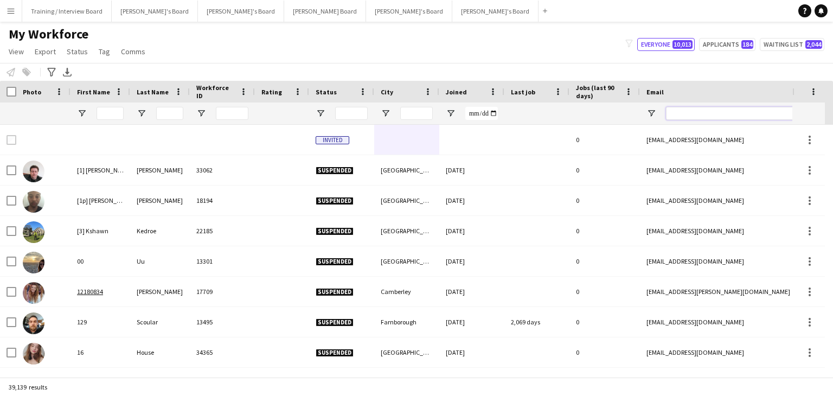
paste input "**********"
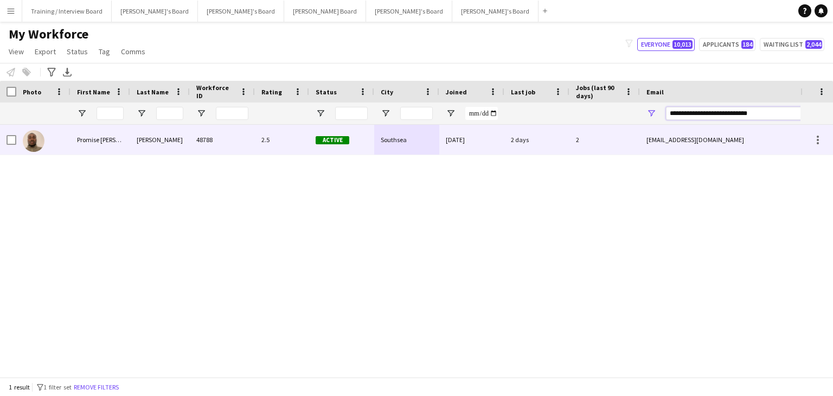
type input "**********"
click at [446, 145] on div "07-07-2025" at bounding box center [471, 140] width 65 height 30
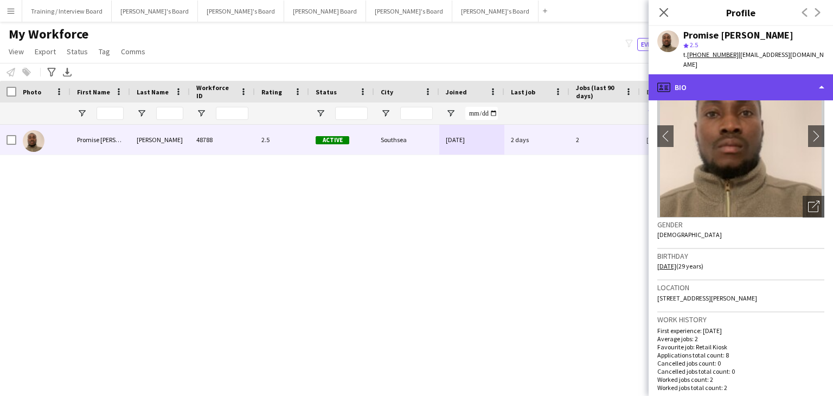
click at [703, 85] on div "profile Bio" at bounding box center [741, 87] width 184 height 26
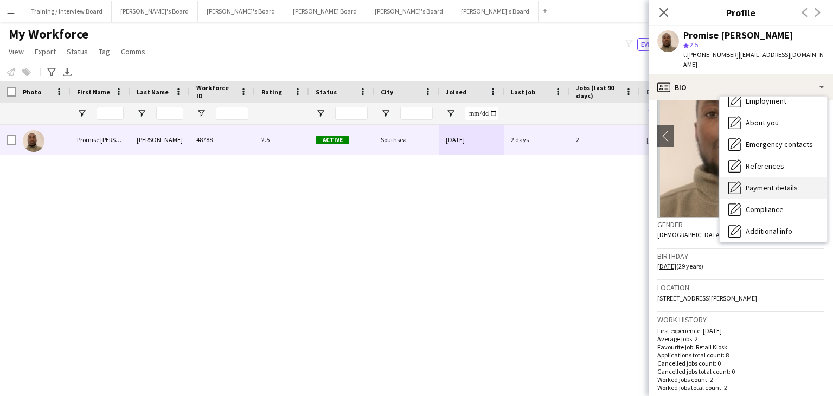
click at [773, 193] on div "Payment details Payment details" at bounding box center [773, 188] width 107 height 22
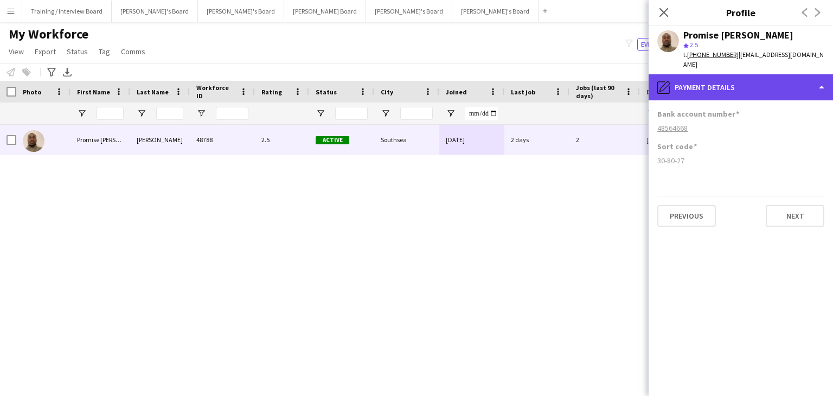
click at [755, 87] on div "pencil4 Payment details" at bounding box center [741, 87] width 184 height 26
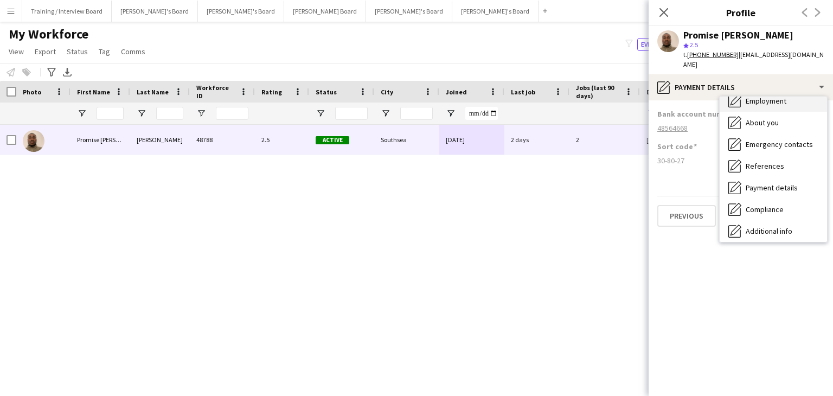
click at [762, 105] on div "Employment Employment" at bounding box center [773, 101] width 107 height 22
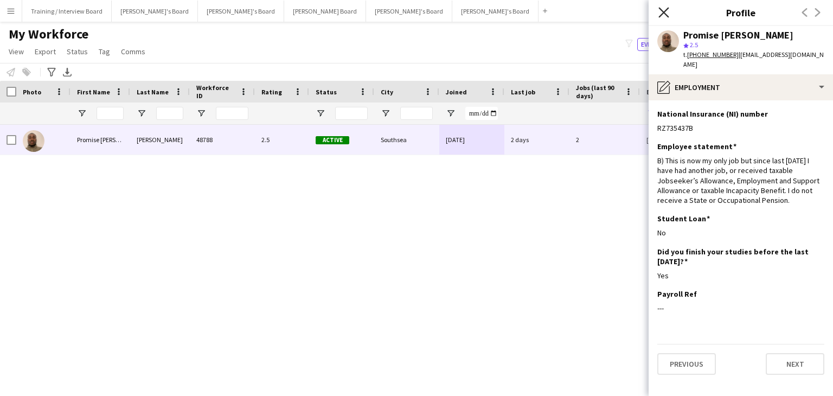
click at [665, 9] on icon "Close pop-in" at bounding box center [663, 12] width 10 height 10
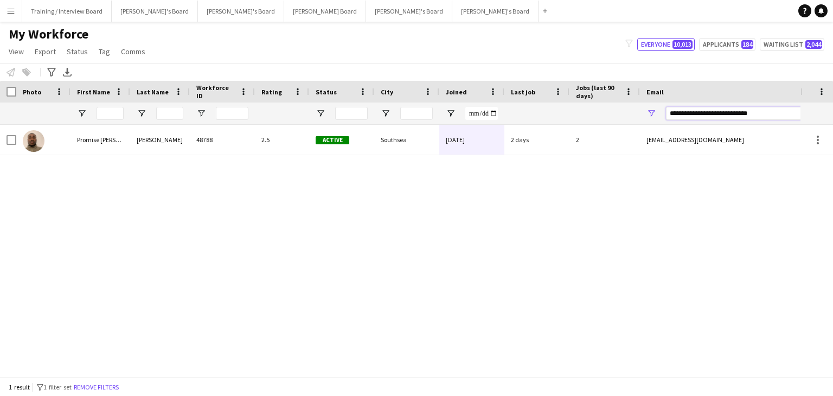
drag, startPoint x: 758, startPoint y: 110, endPoint x: 537, endPoint y: 111, distance: 220.2
click at [537, 111] on div at bounding box center [588, 113] width 1176 height 22
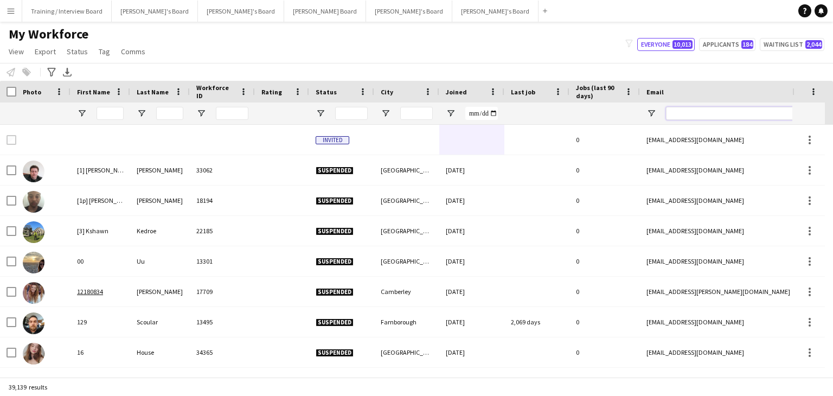
paste input "**********"
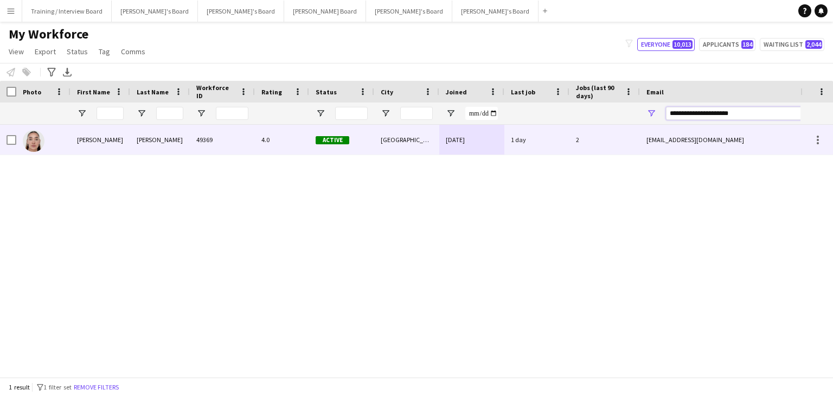
type input "**********"
click at [355, 148] on div "Active" at bounding box center [341, 140] width 65 height 30
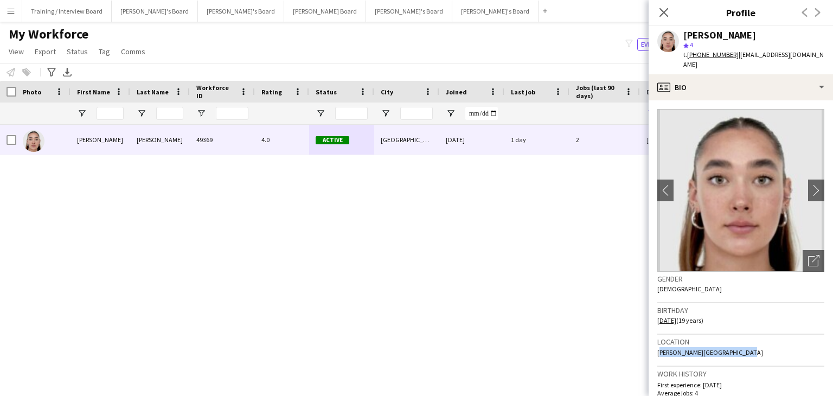
drag, startPoint x: 657, startPoint y: 342, endPoint x: 736, endPoint y: 342, distance: 79.7
click at [736, 342] on app-crew-profile-bio "chevron-left chevron-right Open photos pop-in Gender Female Birthday 11-09-2005…" at bounding box center [741, 248] width 184 height 296
copy span "Byard Lane, Nottingham, NG1"
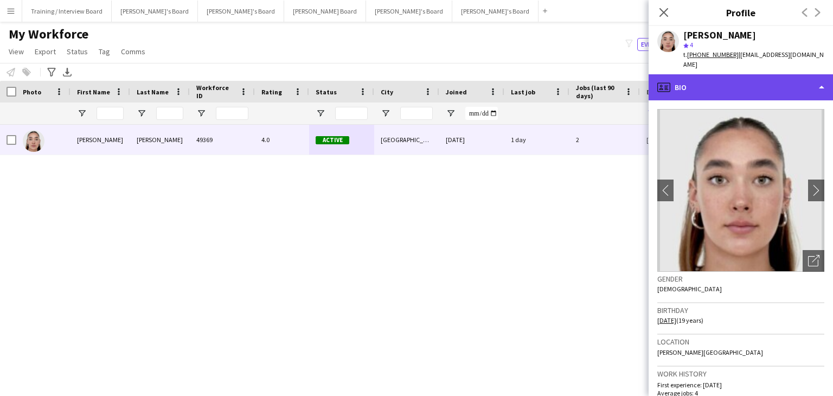
click at [718, 80] on div "profile Bio" at bounding box center [741, 87] width 184 height 26
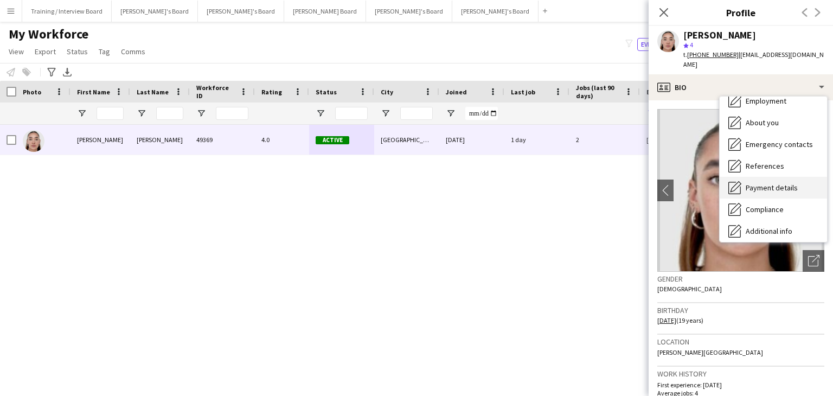
click at [779, 183] on span "Payment details" at bounding box center [772, 188] width 52 height 10
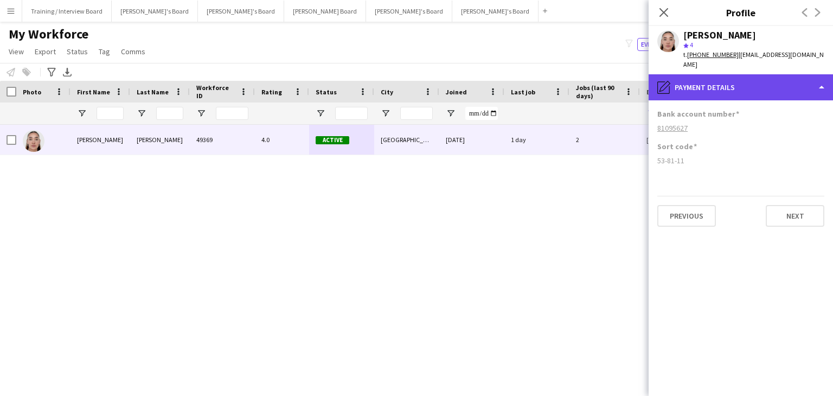
click at [748, 77] on div "pencil4 Payment details" at bounding box center [741, 87] width 184 height 26
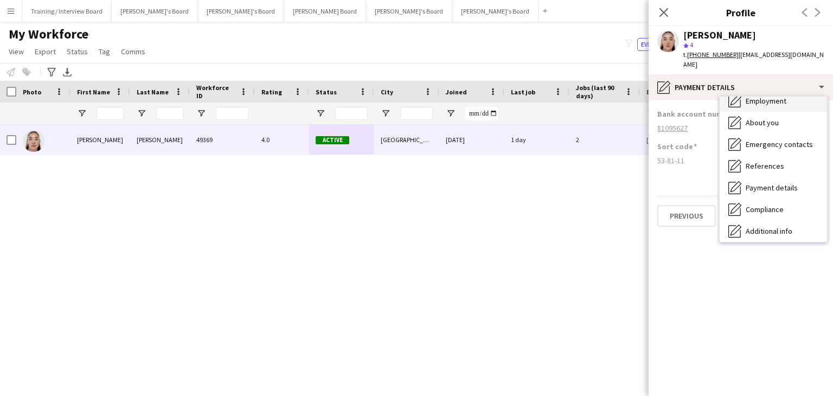
click at [762, 98] on div "Employment Employment" at bounding box center [773, 101] width 107 height 22
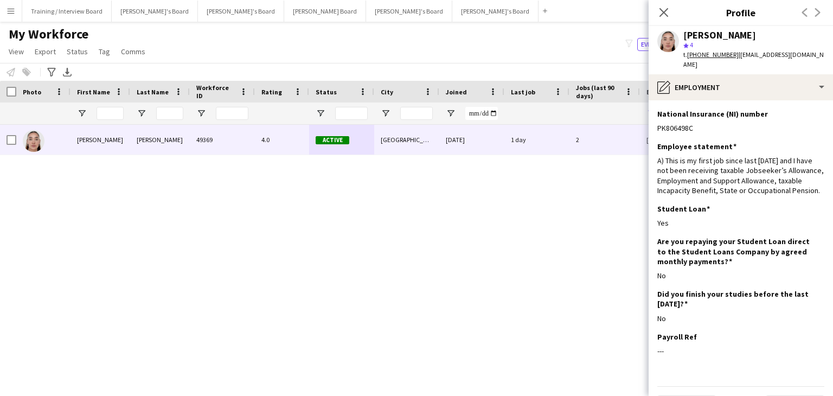
drag, startPoint x: 666, startPoint y: 14, endPoint x: 653, endPoint y: 33, distance: 23.0
click at [666, 14] on icon "Close pop-in" at bounding box center [663, 12] width 9 height 9
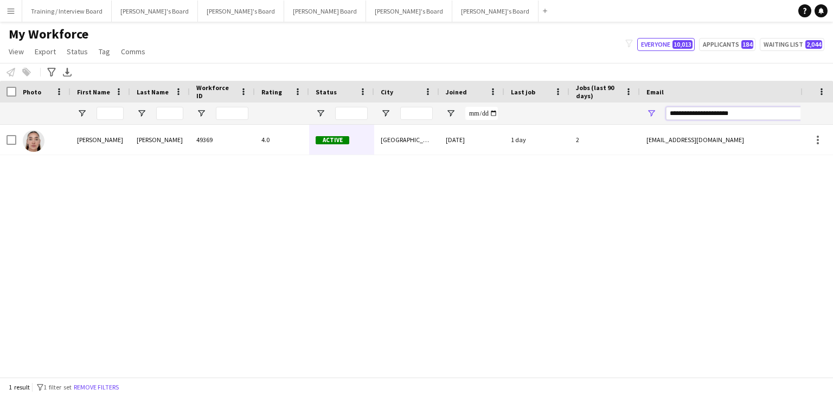
drag, startPoint x: 760, startPoint y: 113, endPoint x: 603, endPoint y: 111, distance: 157.3
click at [603, 111] on div at bounding box center [588, 113] width 1176 height 22
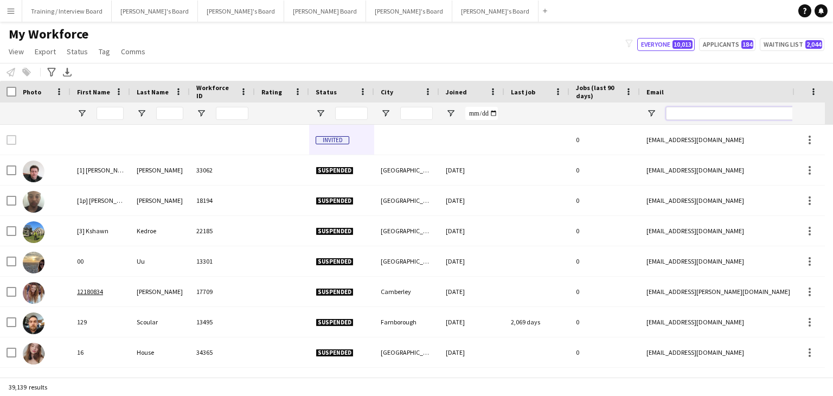
paste input "**********"
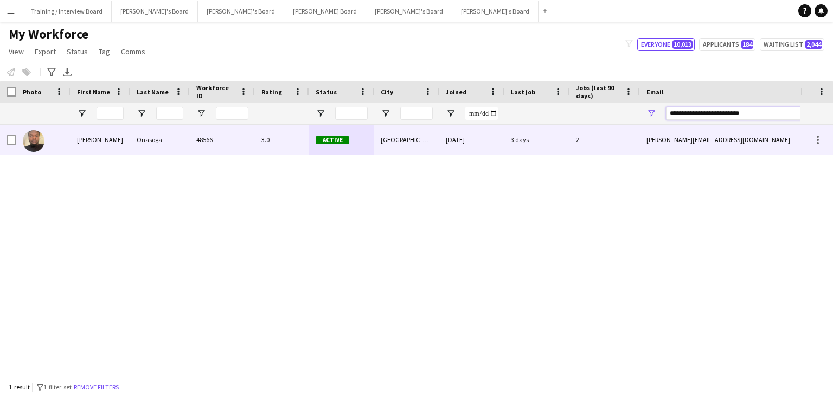
type input "**********"
click at [426, 141] on div "[GEOGRAPHIC_DATA]" at bounding box center [406, 140] width 65 height 30
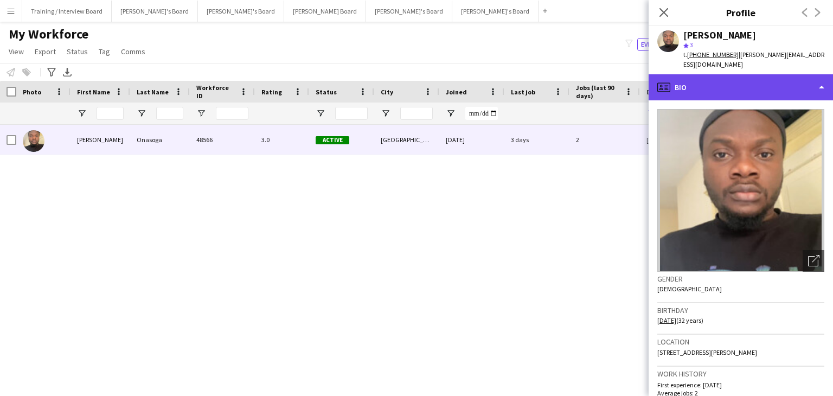
click at [719, 83] on div "profile Bio" at bounding box center [741, 87] width 184 height 26
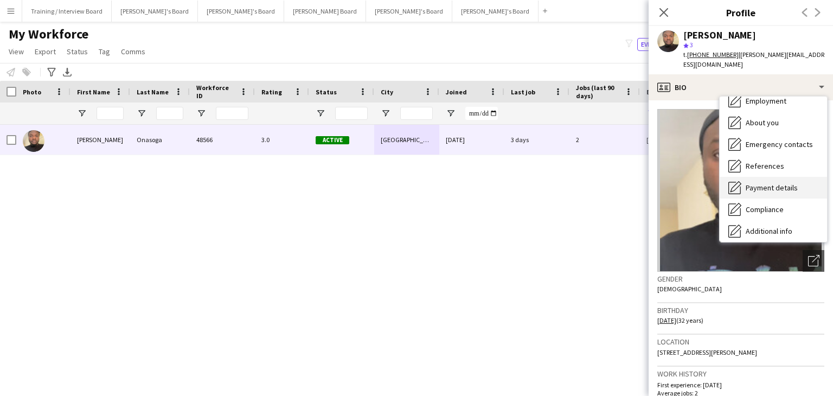
click at [764, 183] on span "Payment details" at bounding box center [772, 188] width 52 height 10
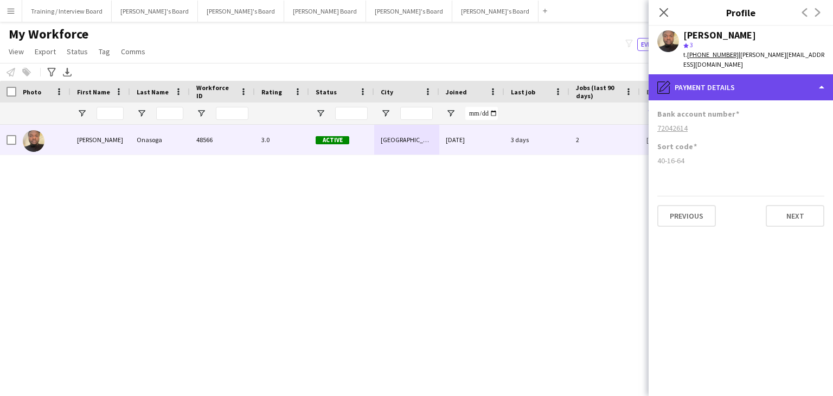
click at [734, 85] on div "pencil4 Payment details" at bounding box center [741, 87] width 184 height 26
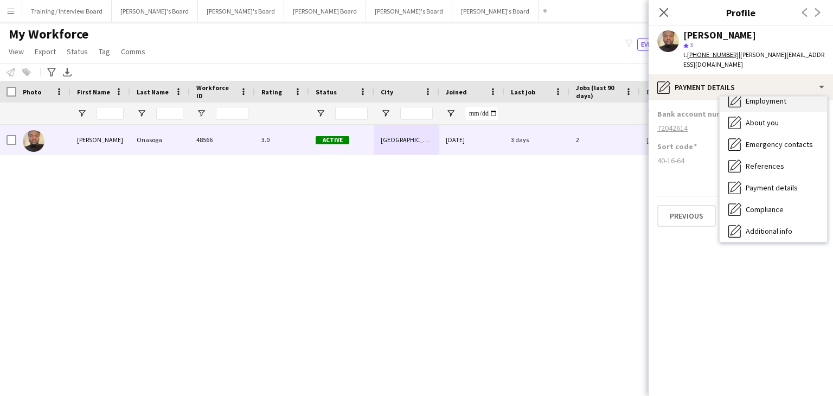
click at [755, 98] on div "Employment Employment" at bounding box center [773, 101] width 107 height 22
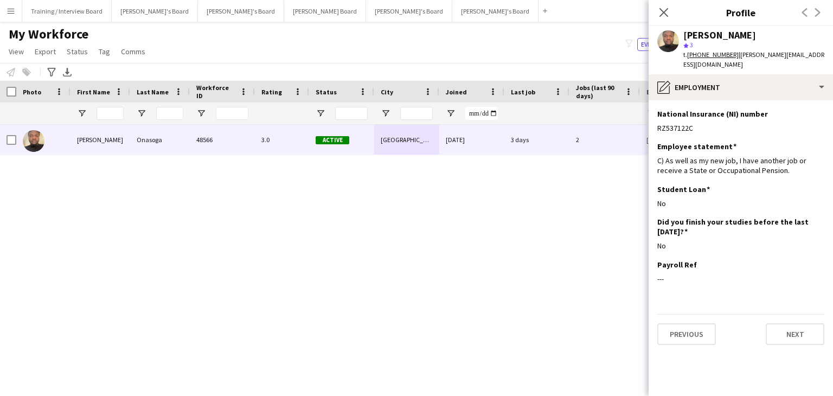
drag, startPoint x: 669, startPoint y: 8, endPoint x: 681, endPoint y: 44, distance: 37.9
click at [668, 8] on icon "Close pop-in" at bounding box center [663, 12] width 9 height 9
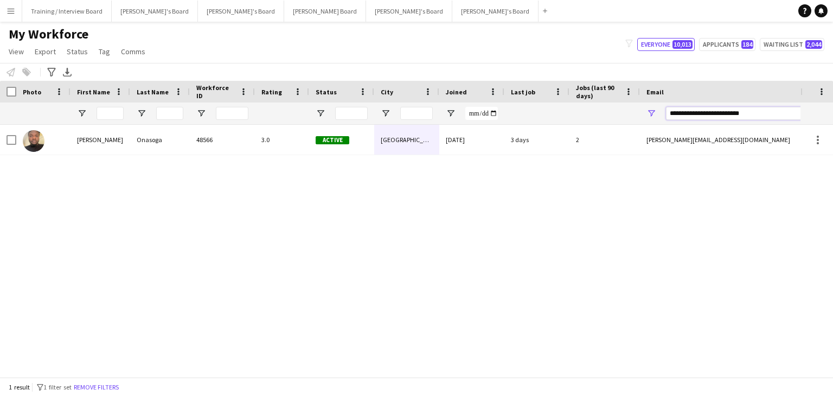
drag, startPoint x: 778, startPoint y: 114, endPoint x: 623, endPoint y: 113, distance: 155.6
click at [619, 113] on div at bounding box center [588, 113] width 1176 height 22
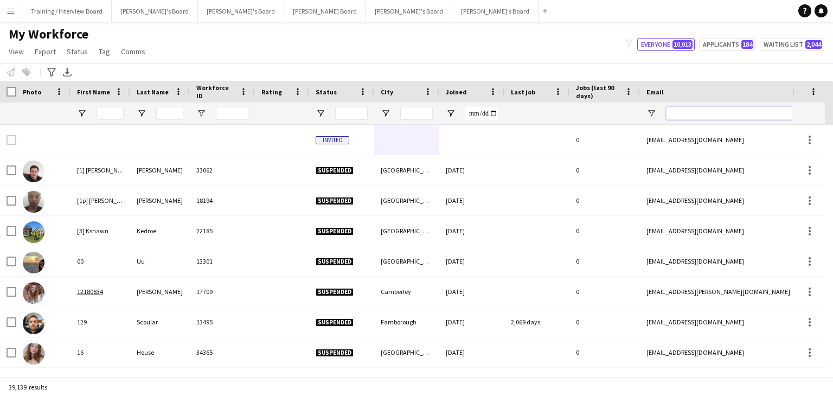
paste input "**********"
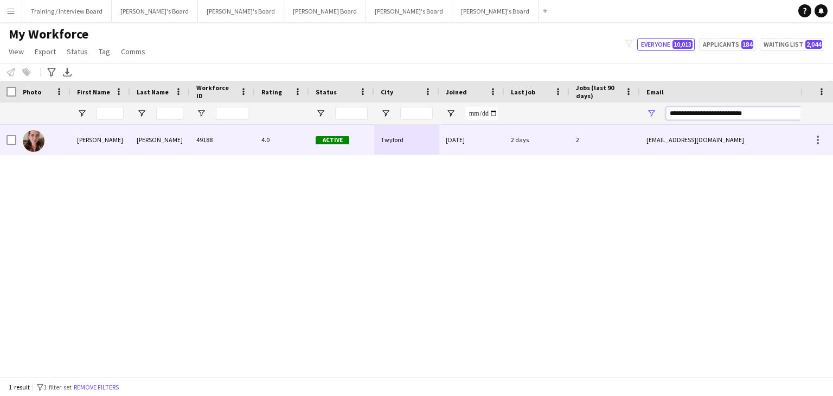
type input "**********"
click at [559, 138] on div "2 days" at bounding box center [536, 140] width 65 height 30
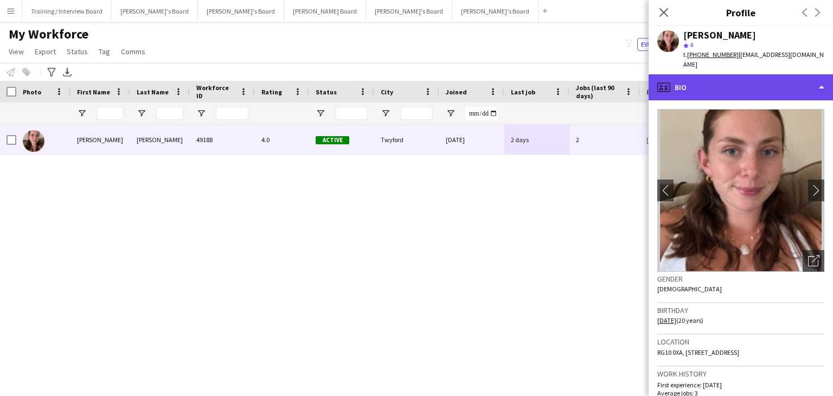
click at [727, 80] on div "profile Bio" at bounding box center [741, 87] width 184 height 26
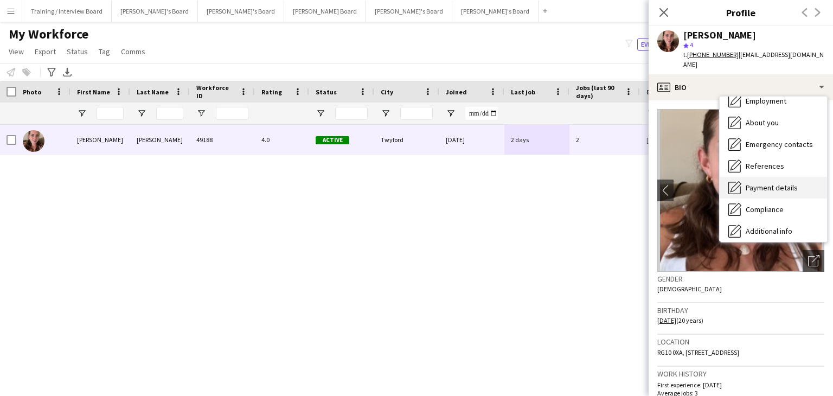
click at [775, 183] on span "Payment details" at bounding box center [772, 188] width 52 height 10
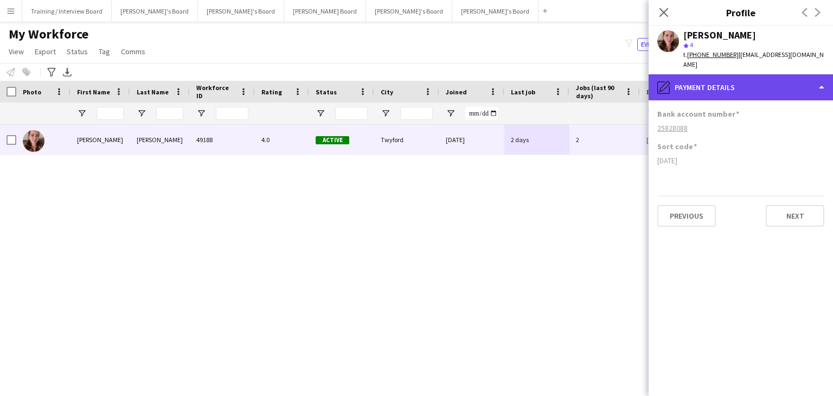
click at [715, 87] on div "pencil4 Payment details" at bounding box center [741, 87] width 184 height 26
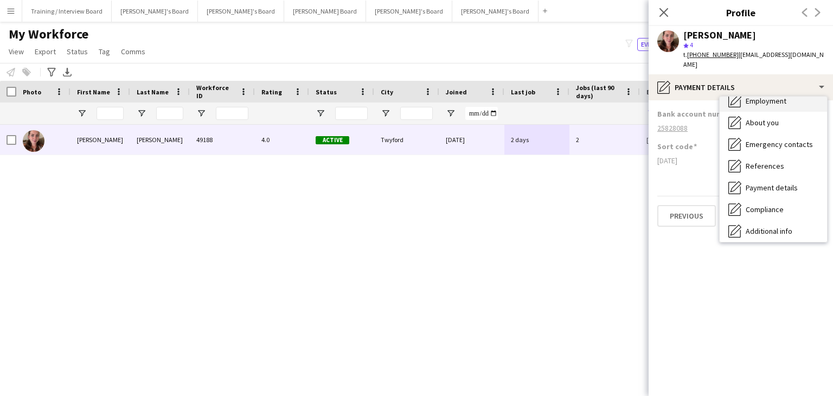
click at [758, 96] on div "Employment Employment" at bounding box center [773, 101] width 107 height 22
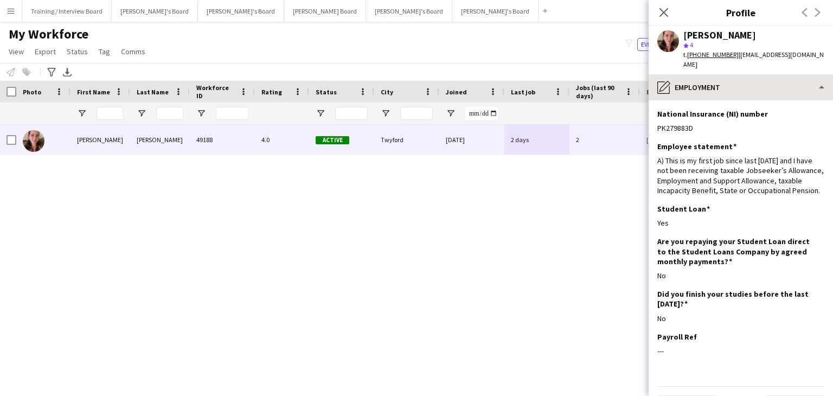
drag, startPoint x: 663, startPoint y: 8, endPoint x: 674, endPoint y: 84, distance: 76.2
click at [663, 8] on icon "Close pop-in" at bounding box center [663, 12] width 9 height 9
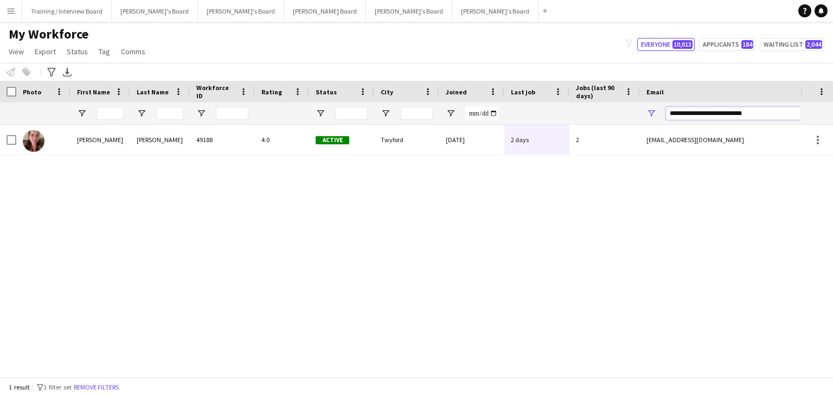
drag, startPoint x: 781, startPoint y: 116, endPoint x: 527, endPoint y: 111, distance: 253.8
click at [527, 111] on div at bounding box center [588, 113] width 1176 height 22
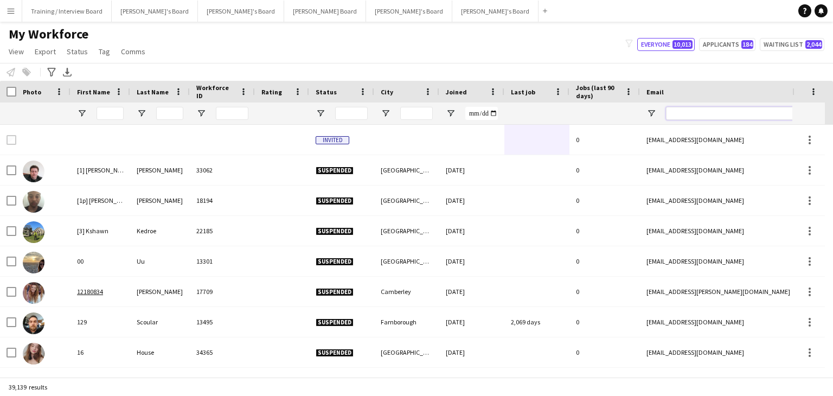
paste input "**********"
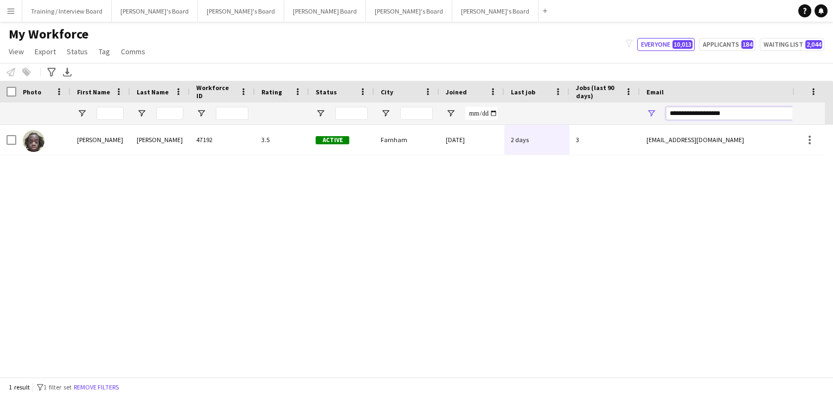
type input "**********"
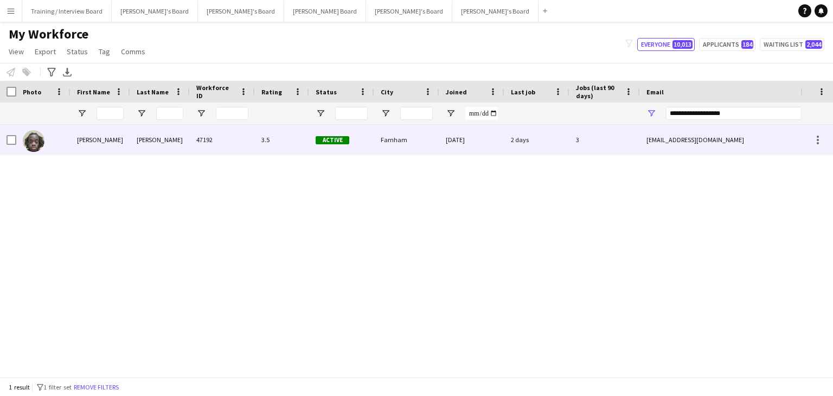
click at [429, 148] on div "Farnham" at bounding box center [406, 140] width 65 height 30
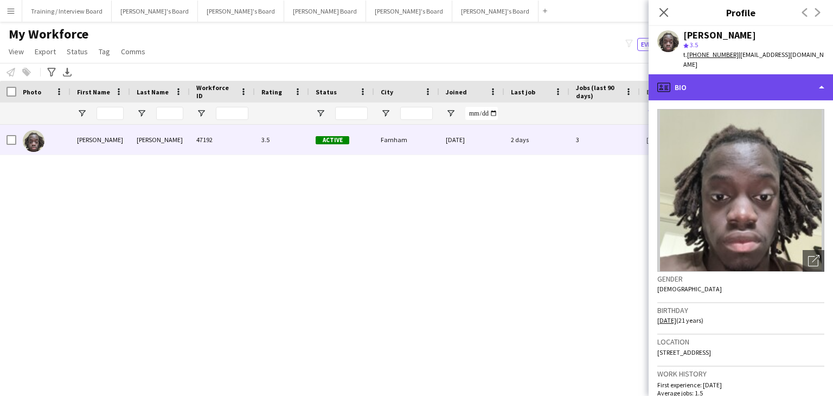
click at [724, 79] on div "profile Bio" at bounding box center [741, 87] width 184 height 26
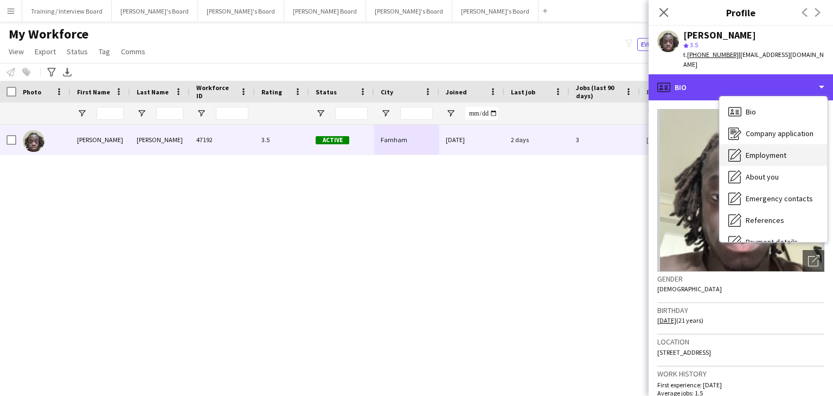
scroll to position [108, 0]
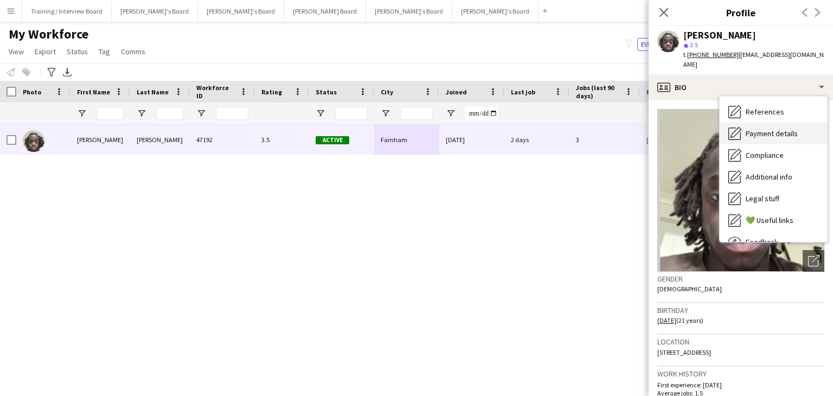
click at [780, 129] on span "Payment details" at bounding box center [772, 134] width 52 height 10
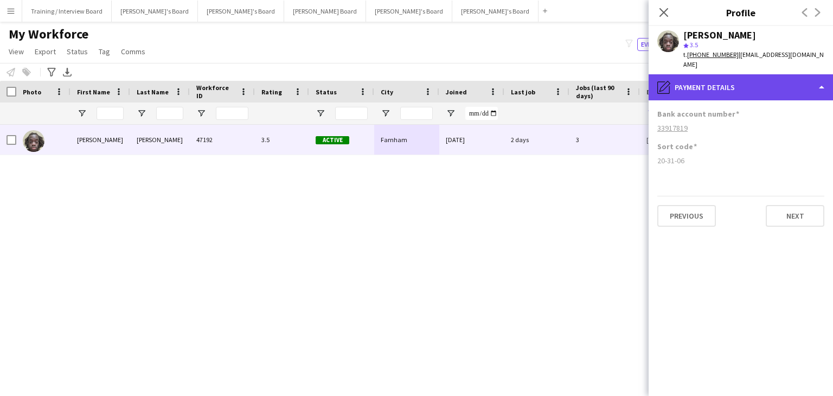
click at [760, 81] on div "pencil4 Payment details" at bounding box center [741, 87] width 184 height 26
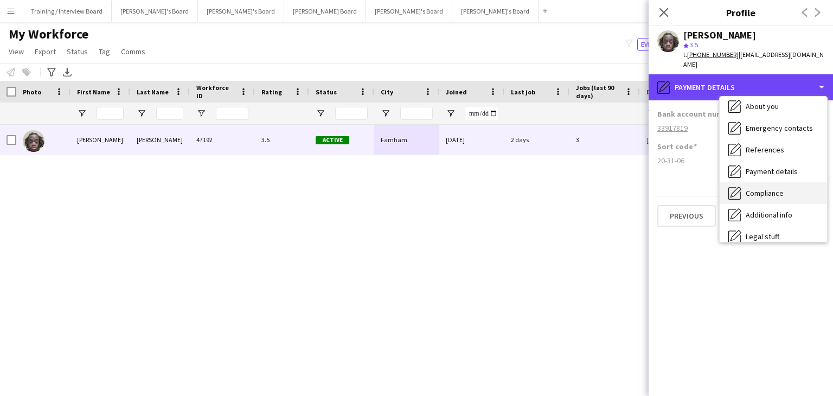
scroll to position [54, 0]
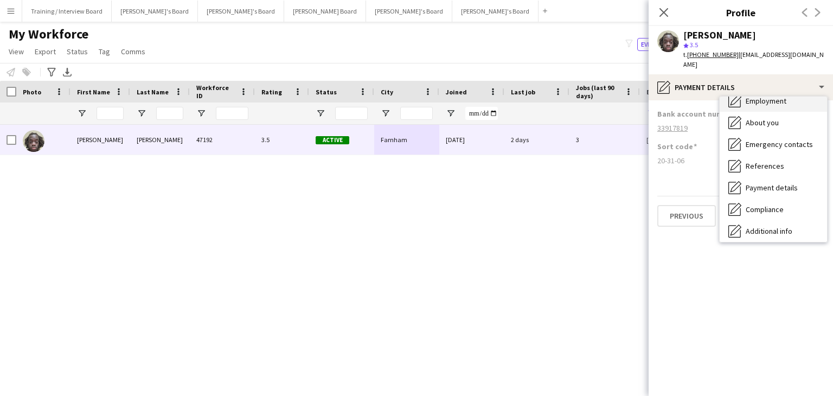
click at [775, 97] on div "Employment Employment" at bounding box center [773, 101] width 107 height 22
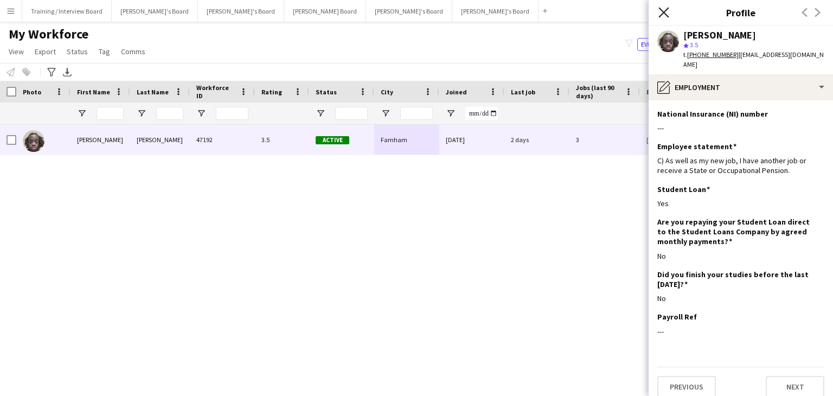
click at [668, 10] on icon "Close pop-in" at bounding box center [663, 12] width 10 height 10
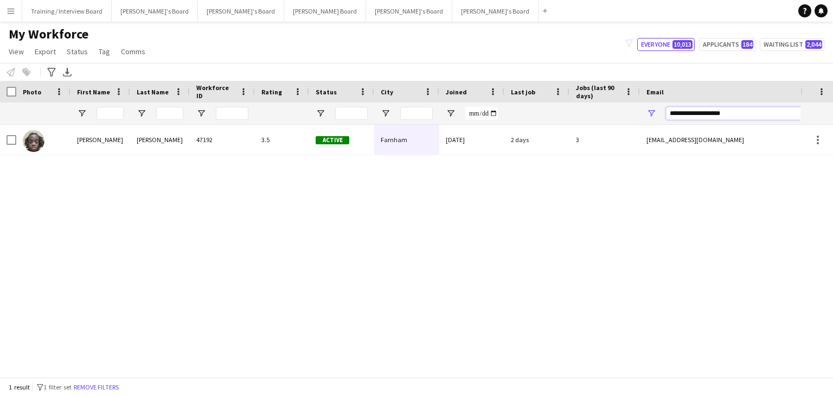
drag, startPoint x: 691, startPoint y: 111, endPoint x: 609, endPoint y: 113, distance: 82.5
click at [609, 113] on div at bounding box center [588, 113] width 1176 height 22
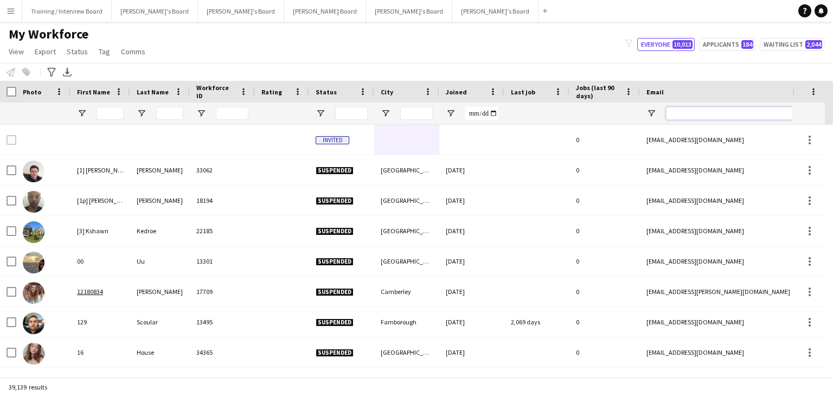
paste input "**********"
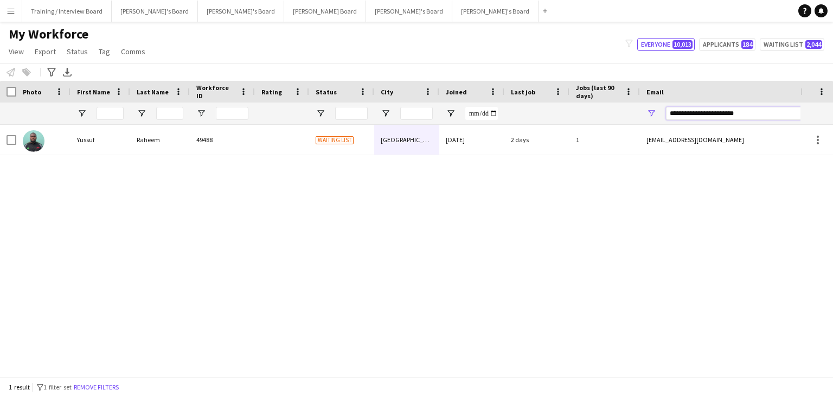
type input "**********"
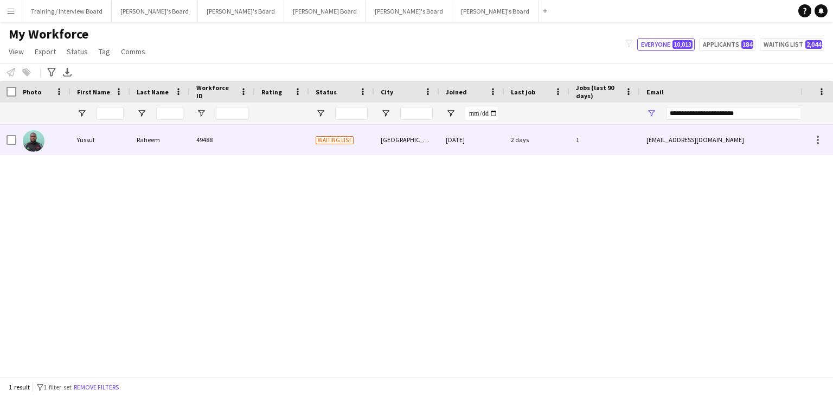
click at [484, 148] on div "08-08-2025" at bounding box center [471, 140] width 65 height 30
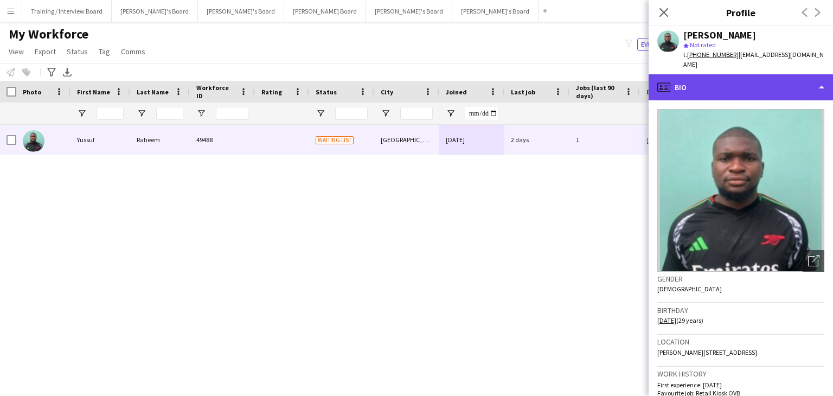
click at [761, 82] on div "profile Bio" at bounding box center [741, 87] width 184 height 26
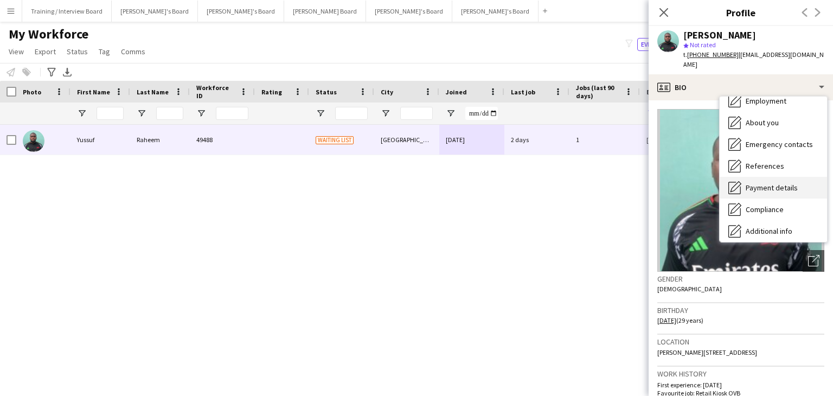
click at [772, 183] on span "Payment details" at bounding box center [772, 188] width 52 height 10
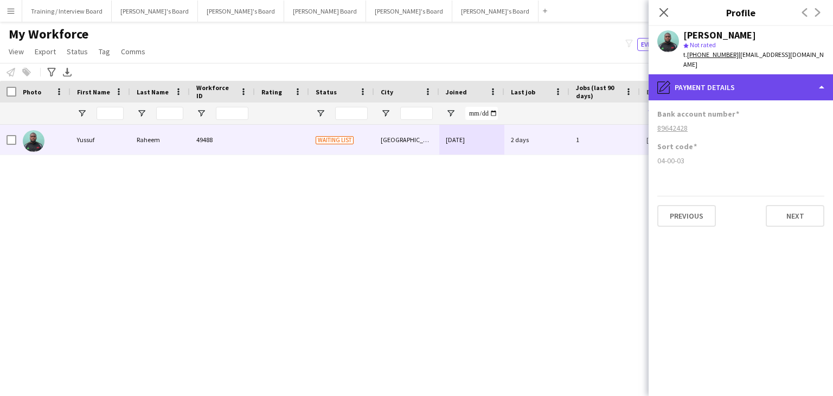
click at [754, 77] on div "pencil4 Payment details" at bounding box center [741, 87] width 184 height 26
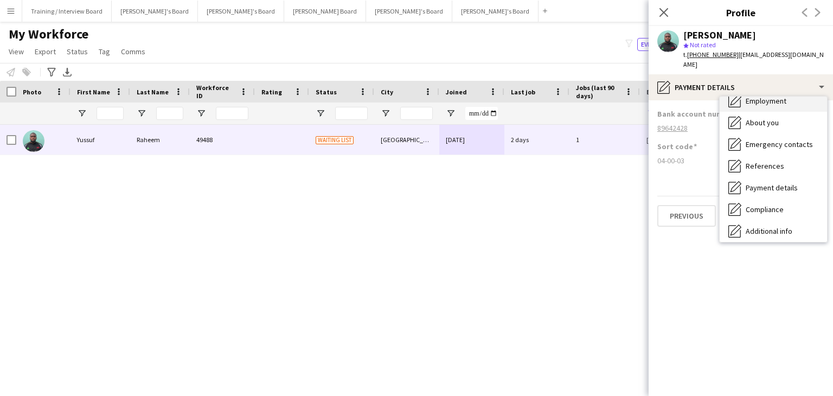
click at [766, 96] on div "Employment Employment" at bounding box center [773, 101] width 107 height 22
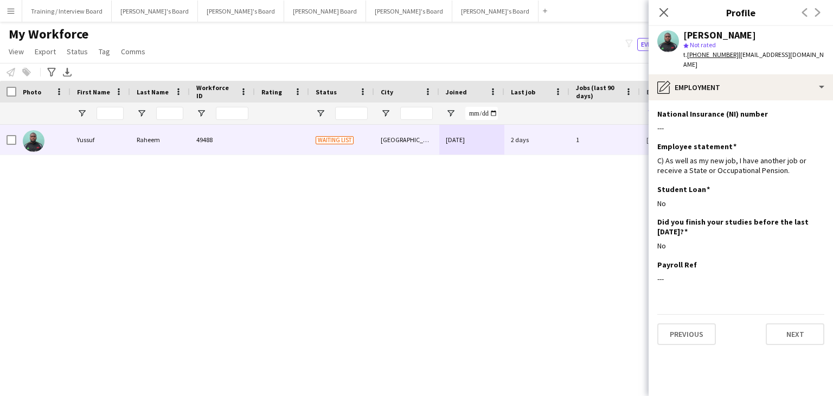
drag, startPoint x: 664, startPoint y: 14, endPoint x: 652, endPoint y: 35, distance: 24.8
click at [664, 14] on icon at bounding box center [663, 12] width 9 height 9
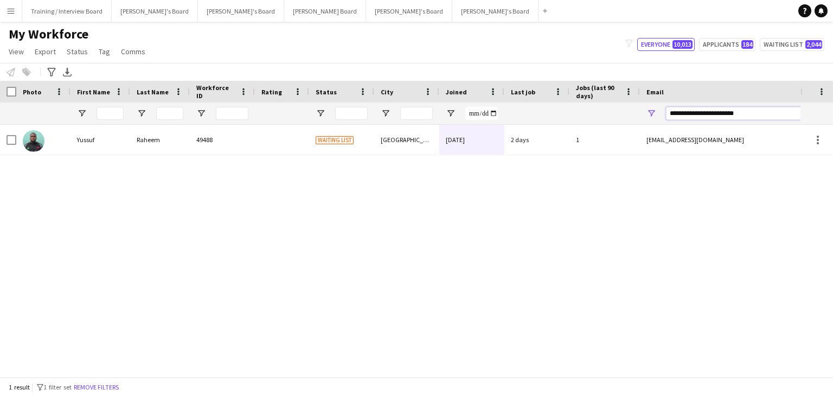
drag, startPoint x: 729, startPoint y: 112, endPoint x: 605, endPoint y: 108, distance: 124.2
click at [605, 108] on div at bounding box center [588, 113] width 1176 height 22
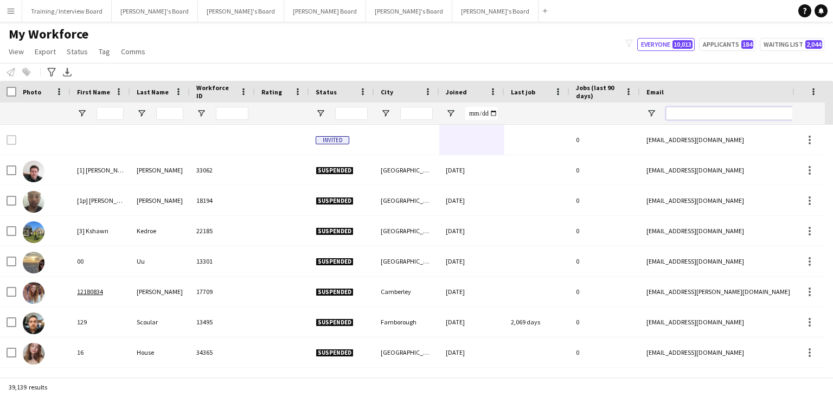
paste input "**********"
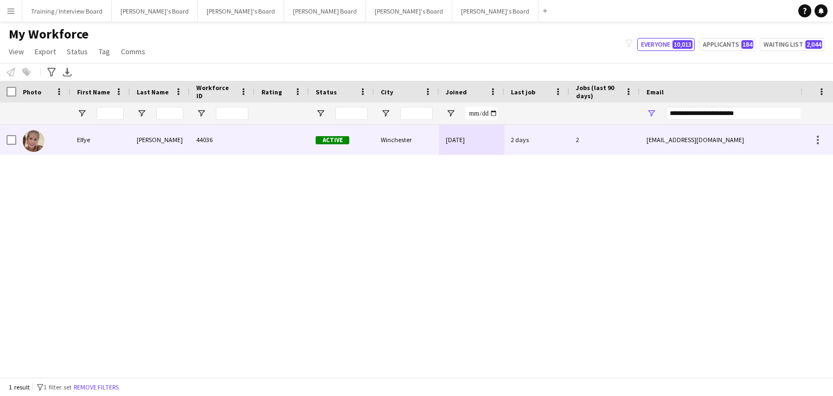
drag, startPoint x: 258, startPoint y: 138, endPoint x: 359, endPoint y: 201, distance: 118.9
click at [258, 138] on div at bounding box center [282, 140] width 54 height 30
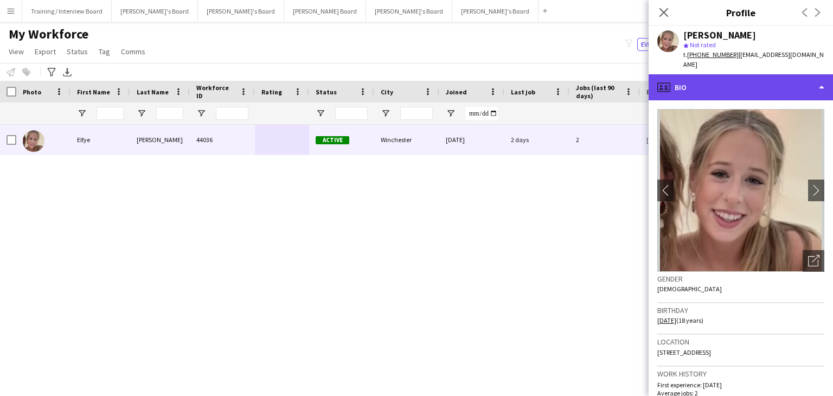
click at [730, 79] on div "profile Bio" at bounding box center [741, 87] width 184 height 26
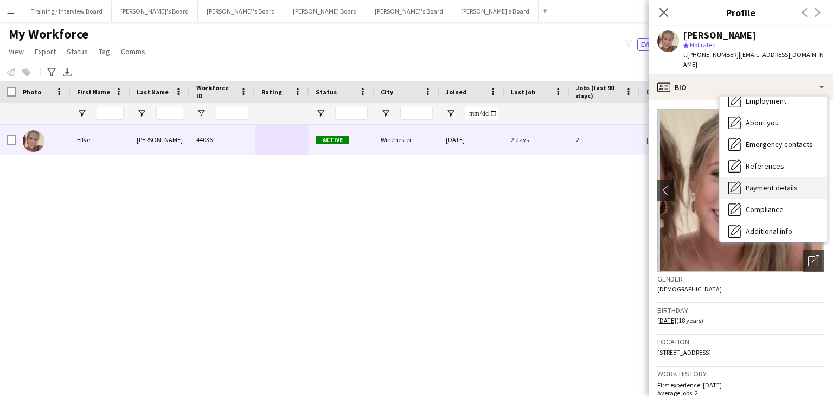
click at [768, 183] on span "Payment details" at bounding box center [772, 188] width 52 height 10
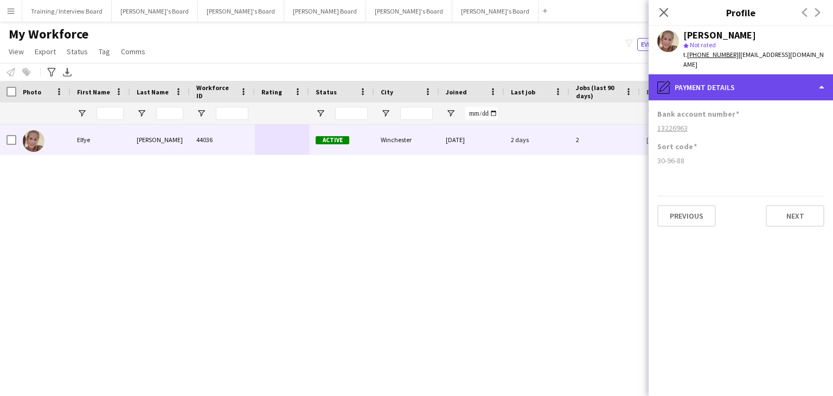
click at [714, 79] on div "pencil4 Payment details" at bounding box center [741, 87] width 184 height 26
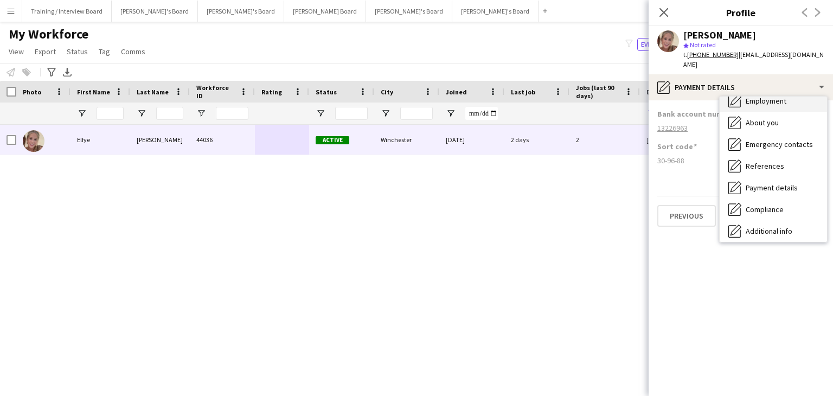
click at [761, 96] on span "Employment" at bounding box center [766, 101] width 41 height 10
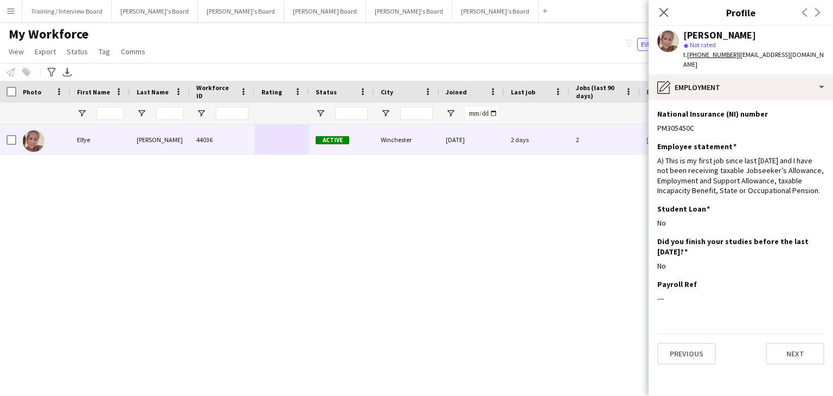
drag, startPoint x: 664, startPoint y: 9, endPoint x: 627, endPoint y: 103, distance: 100.6
click at [663, 9] on icon "Close pop-in" at bounding box center [663, 12] width 9 height 9
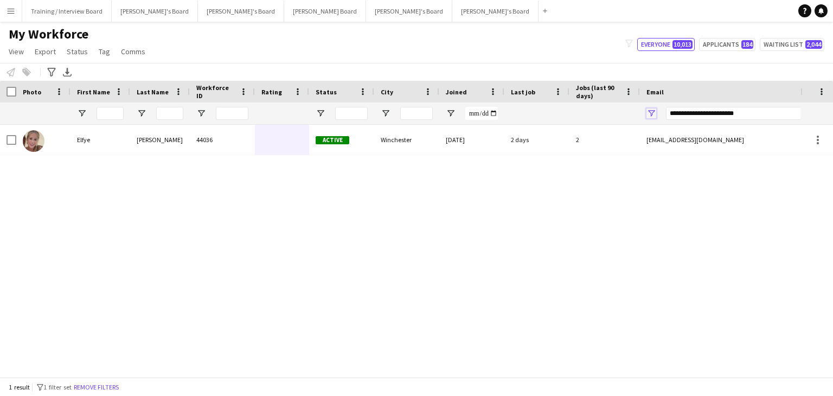
drag, startPoint x: 655, startPoint y: 111, endPoint x: 710, endPoint y: 112, distance: 55.3
click at [655, 111] on span "Open Filter Menu" at bounding box center [651, 113] width 10 height 10
click at [749, 115] on input "**********" at bounding box center [758, 113] width 184 height 13
drag, startPoint x: 709, startPoint y: 113, endPoint x: 632, endPoint y: 116, distance: 77.1
click at [632, 116] on div at bounding box center [588, 113] width 1176 height 22
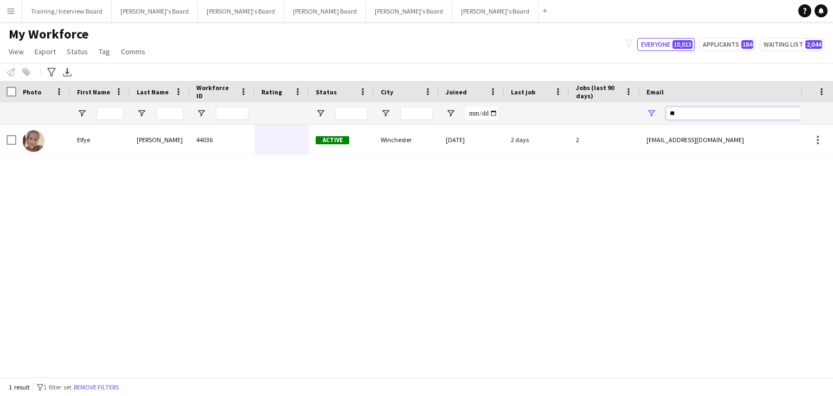
click at [702, 115] on input "**" at bounding box center [758, 113] width 184 height 13
type input "*"
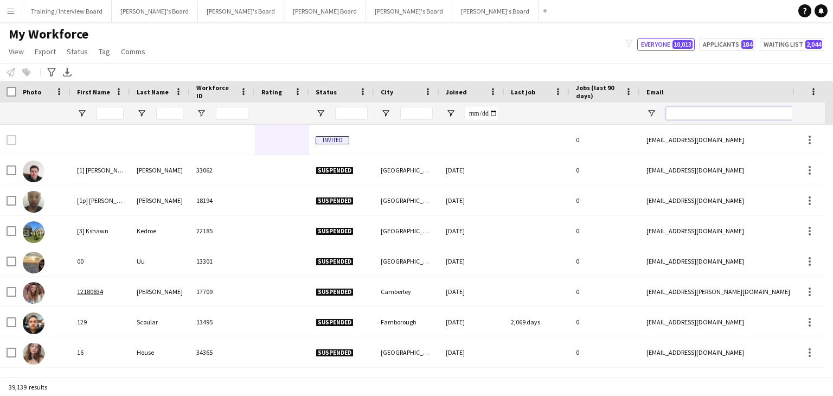
paste input "**********"
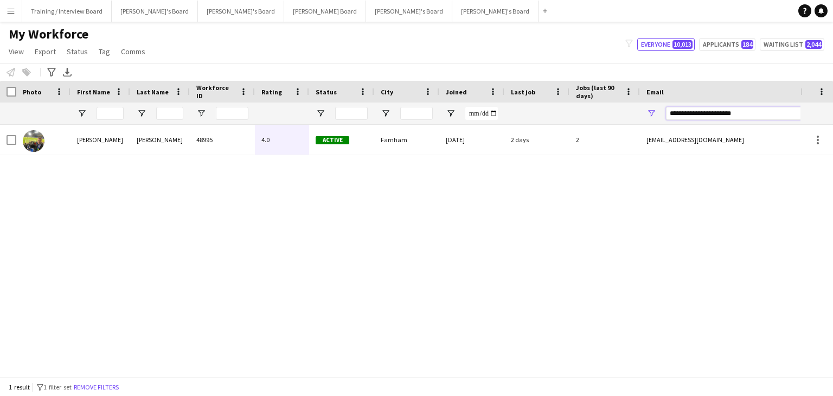
type input "**********"
click at [429, 147] on div "Farnham" at bounding box center [406, 140] width 65 height 30
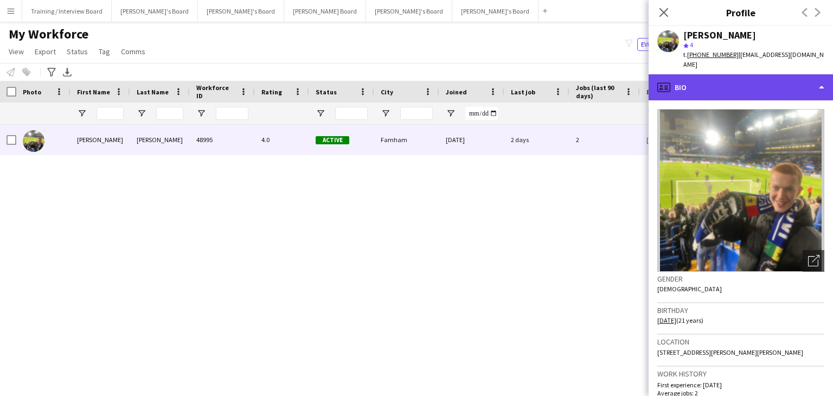
click at [755, 86] on div "profile Bio" at bounding box center [741, 87] width 184 height 26
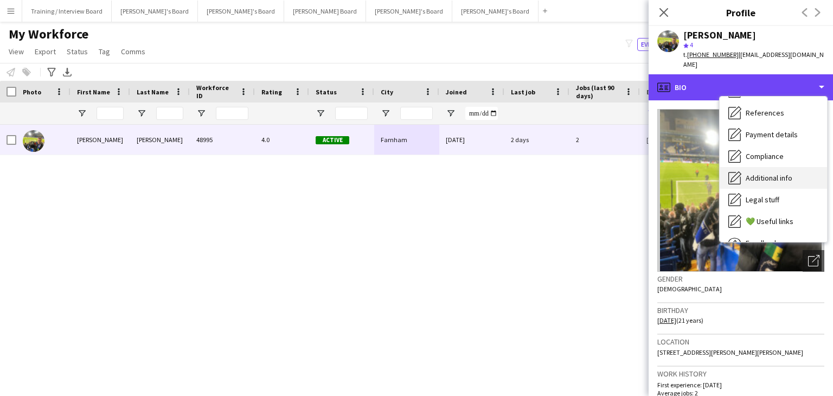
scroll to position [108, 0]
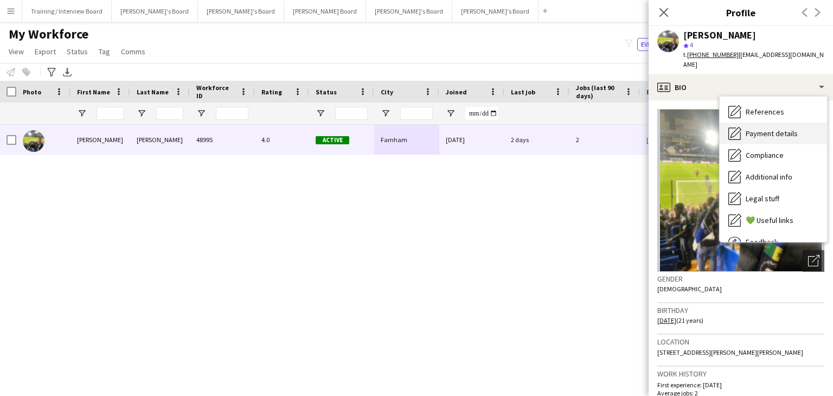
click at [765, 129] on span "Payment details" at bounding box center [772, 134] width 52 height 10
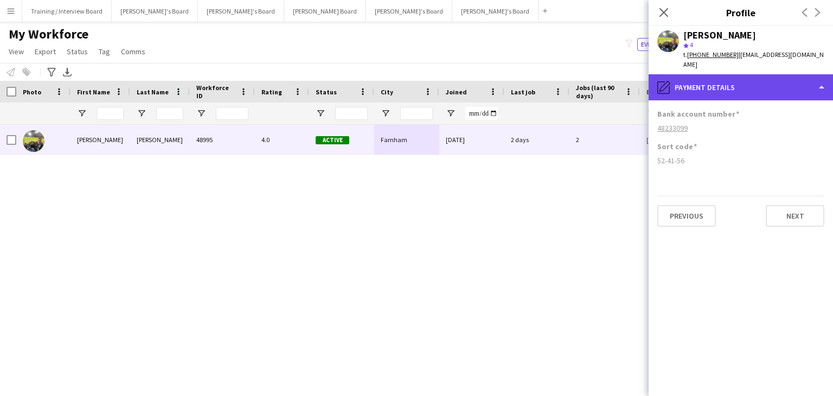
click at [692, 76] on div "pencil4 Payment details" at bounding box center [741, 87] width 184 height 26
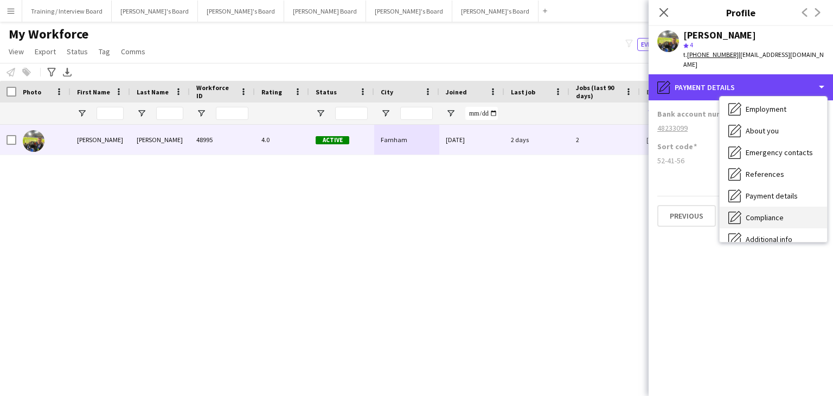
scroll to position [0, 0]
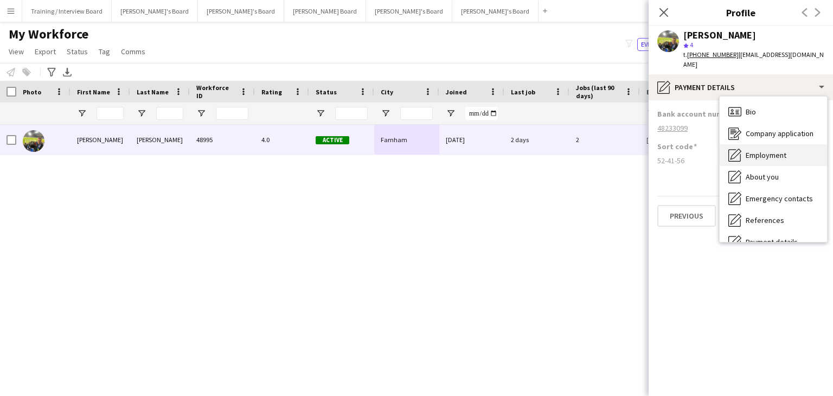
click at [771, 150] on span "Employment" at bounding box center [766, 155] width 41 height 10
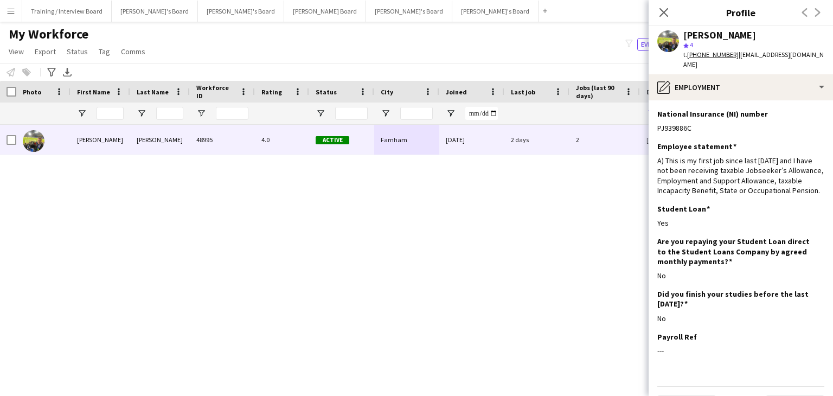
drag, startPoint x: 663, startPoint y: 11, endPoint x: 632, endPoint y: 61, distance: 58.4
click at [662, 11] on icon at bounding box center [663, 12] width 9 height 9
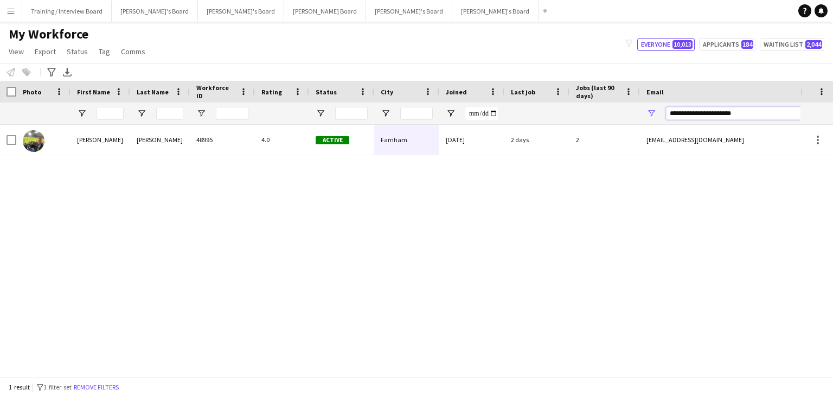
drag, startPoint x: 743, startPoint y: 115, endPoint x: 607, endPoint y: 114, distance: 136.1
click at [607, 114] on div at bounding box center [588, 113] width 1176 height 22
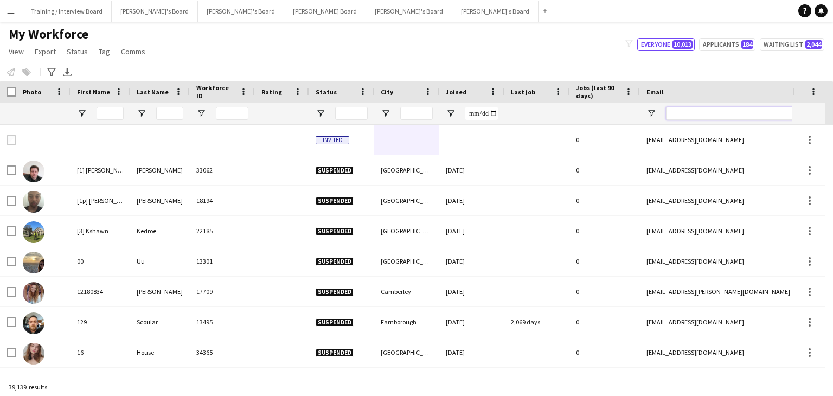
paste input "**********"
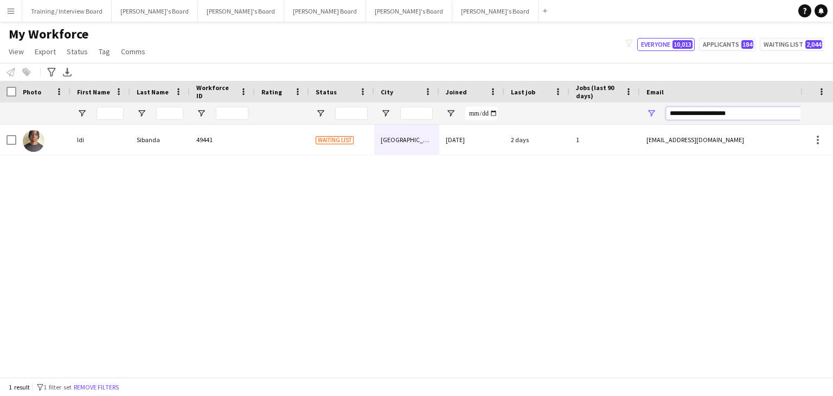
type input "**********"
click at [489, 146] on div "[DATE]" at bounding box center [471, 140] width 65 height 30
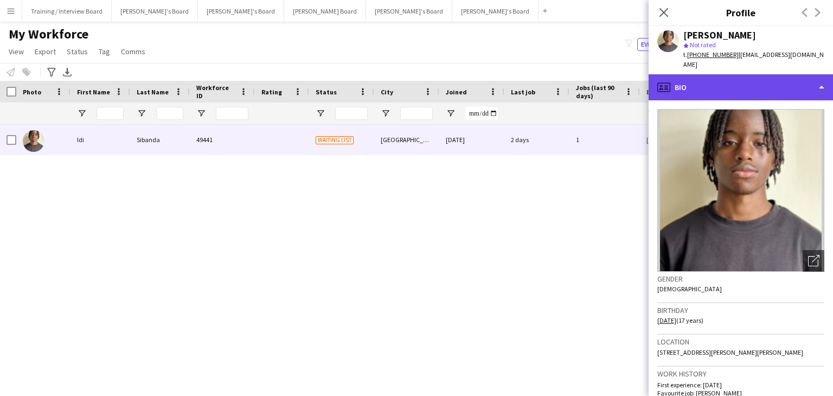
click at [733, 84] on div "profile Bio" at bounding box center [741, 87] width 184 height 26
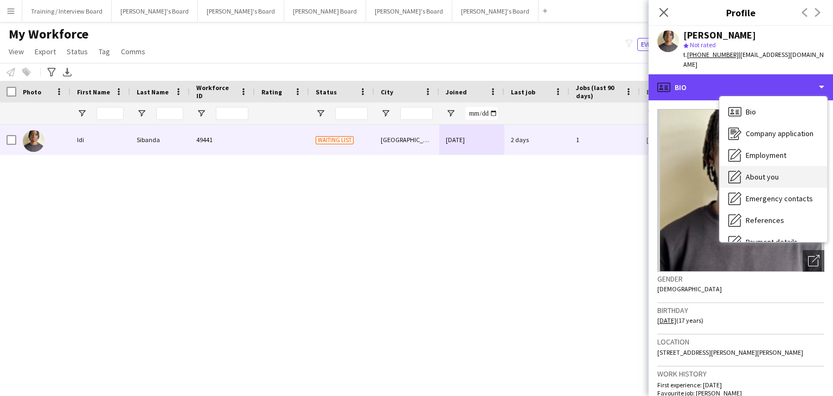
scroll to position [54, 0]
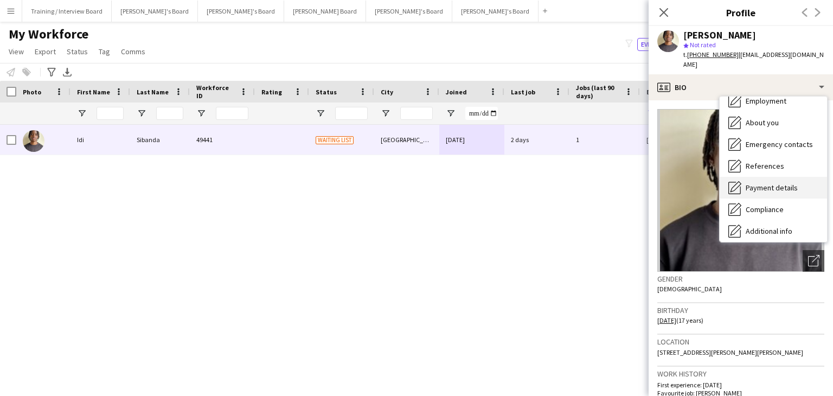
click at [766, 183] on span "Payment details" at bounding box center [772, 188] width 52 height 10
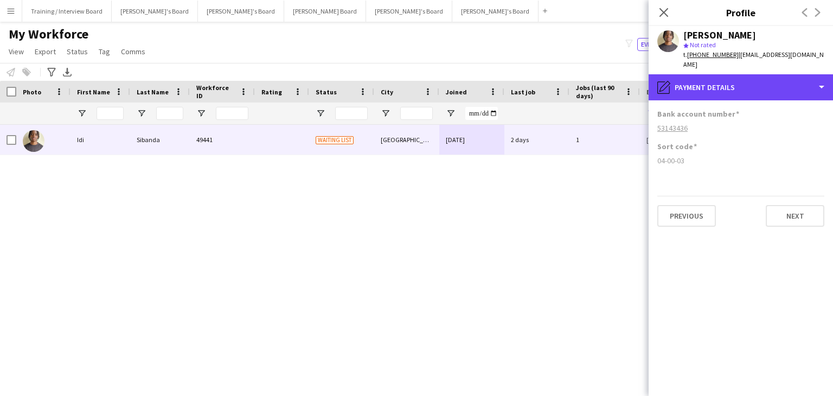
click at [749, 83] on div "pencil4 Payment details" at bounding box center [741, 87] width 184 height 26
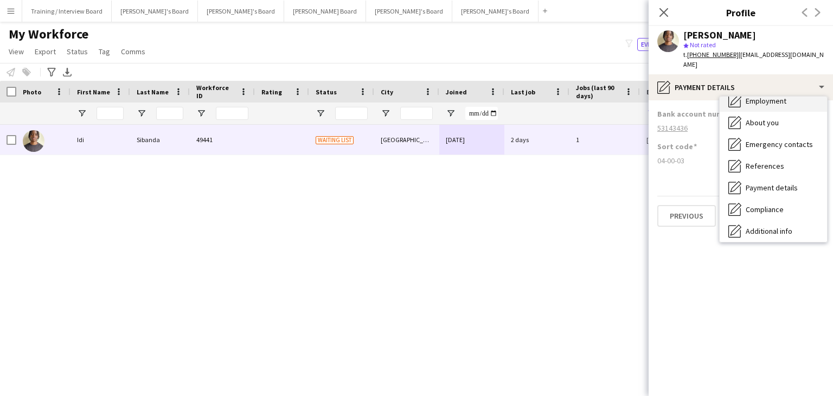
click at [765, 96] on span "Employment" at bounding box center [766, 101] width 41 height 10
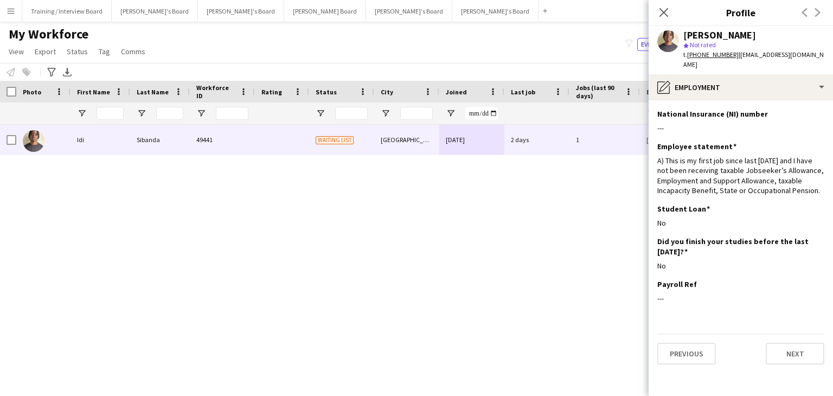
drag, startPoint x: 660, startPoint y: 14, endPoint x: 690, endPoint y: 53, distance: 49.5
click at [660, 14] on icon "Close pop-in" at bounding box center [663, 12] width 9 height 9
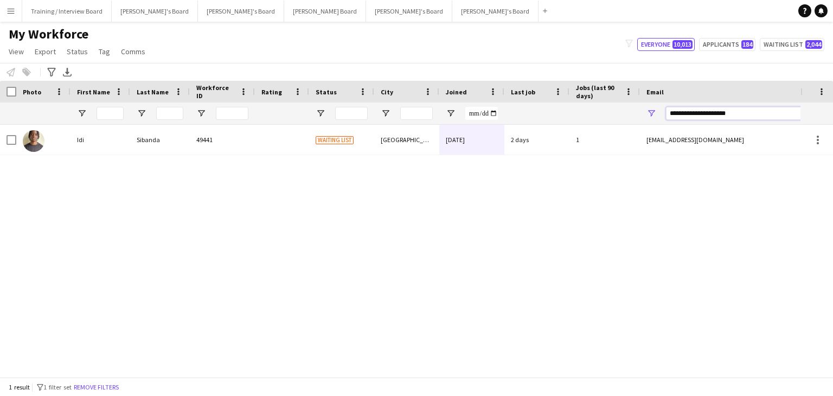
drag, startPoint x: 766, startPoint y: 115, endPoint x: 575, endPoint y: 111, distance: 190.4
click at [575, 111] on div at bounding box center [588, 113] width 1176 height 22
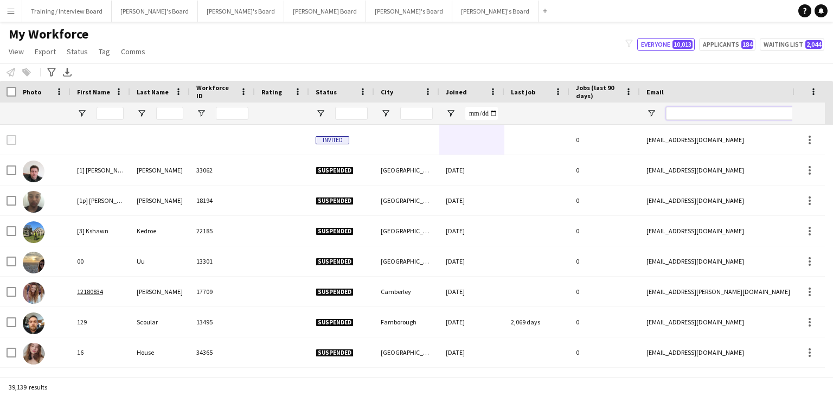
paste input "**********"
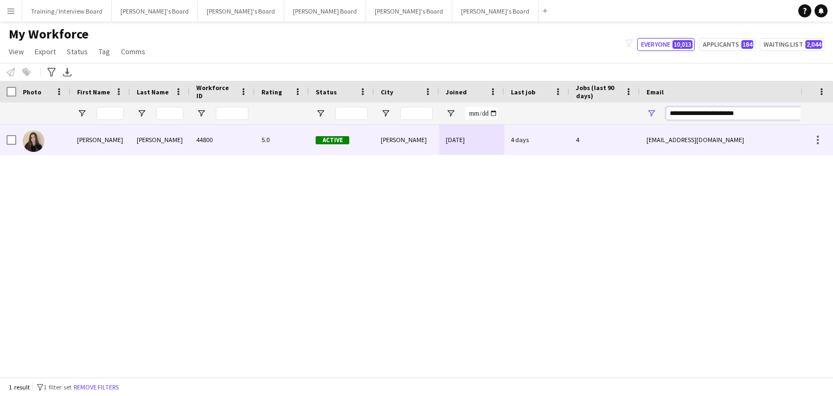
type input "**********"
click at [420, 146] on div "Blackburn" at bounding box center [406, 140] width 65 height 30
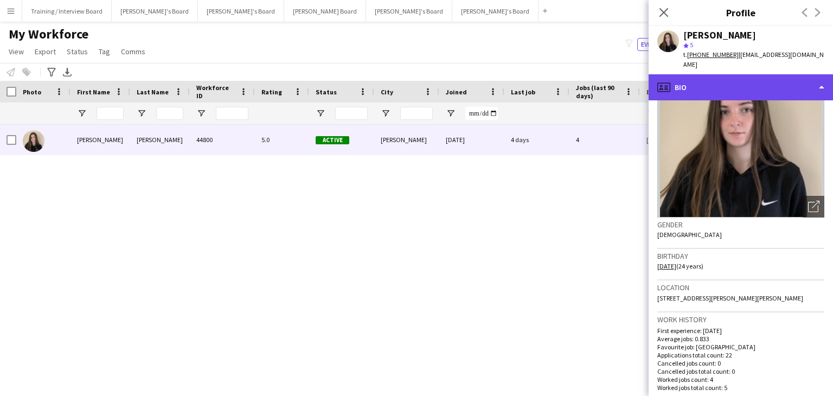
click at [750, 78] on div "profile Bio" at bounding box center [741, 87] width 184 height 26
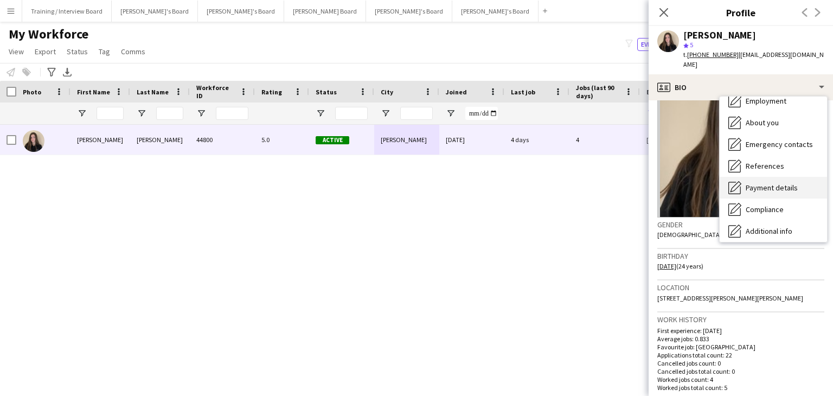
click at [762, 183] on span "Payment details" at bounding box center [772, 188] width 52 height 10
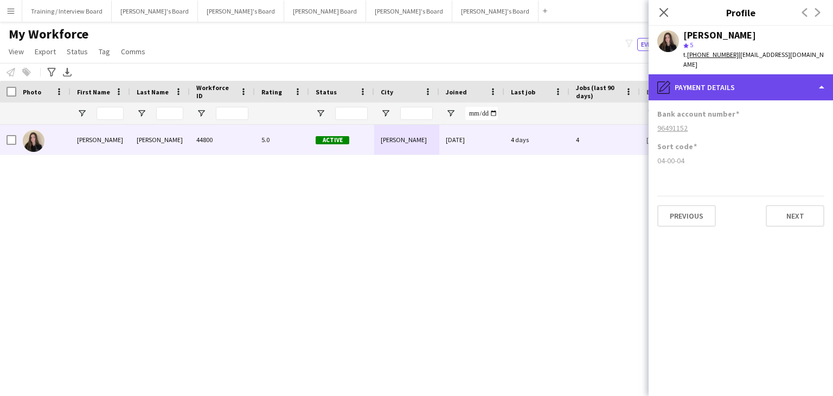
click at [730, 86] on div "pencil4 Payment details" at bounding box center [741, 87] width 184 height 26
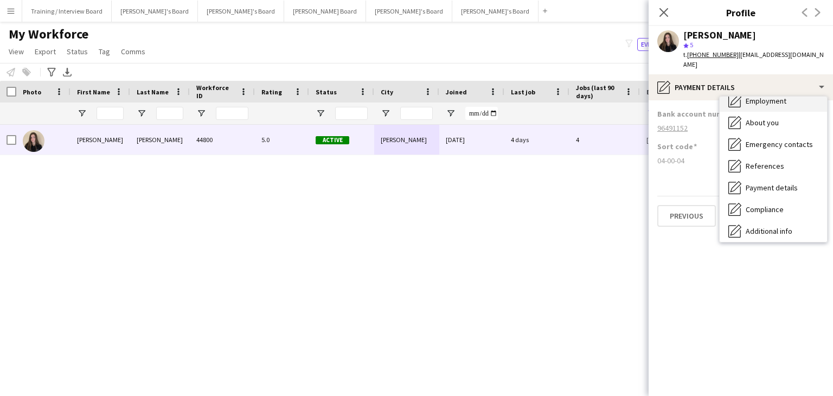
click at [752, 98] on div "Employment Employment" at bounding box center [773, 101] width 107 height 22
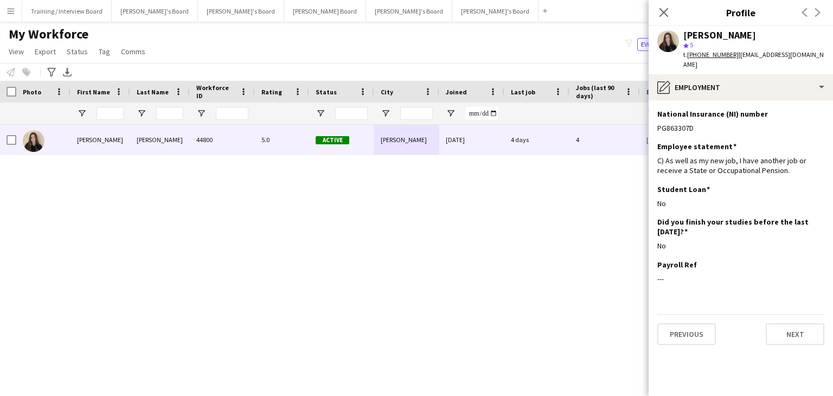
drag, startPoint x: 667, startPoint y: 9, endPoint x: 644, endPoint y: 104, distance: 98.2
click at [667, 9] on icon at bounding box center [663, 12] width 9 height 9
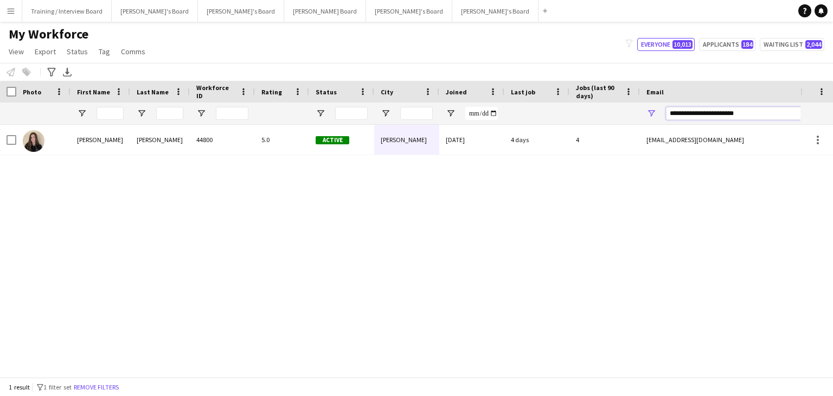
drag, startPoint x: 764, startPoint y: 113, endPoint x: 631, endPoint y: 110, distance: 132.4
click at [605, 109] on div at bounding box center [588, 113] width 1176 height 22
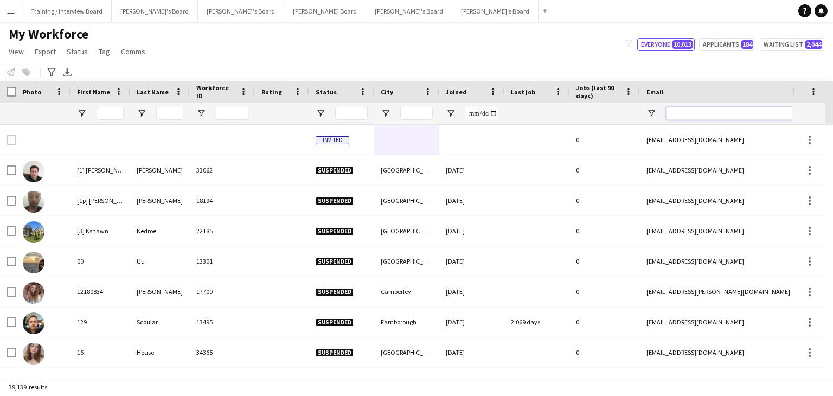
paste input "**********"
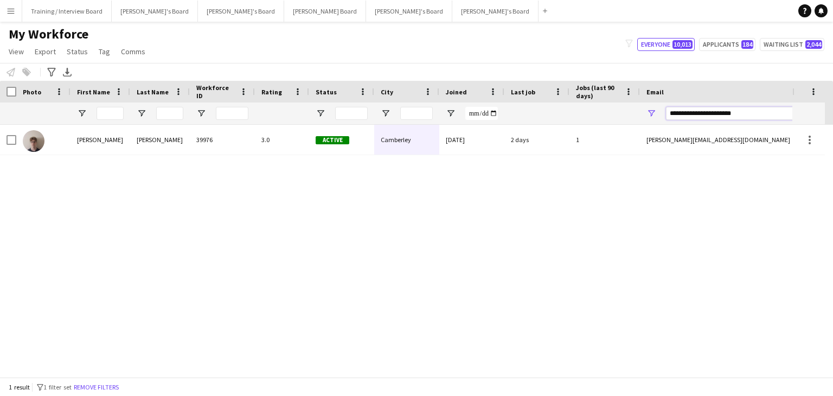
type input "**********"
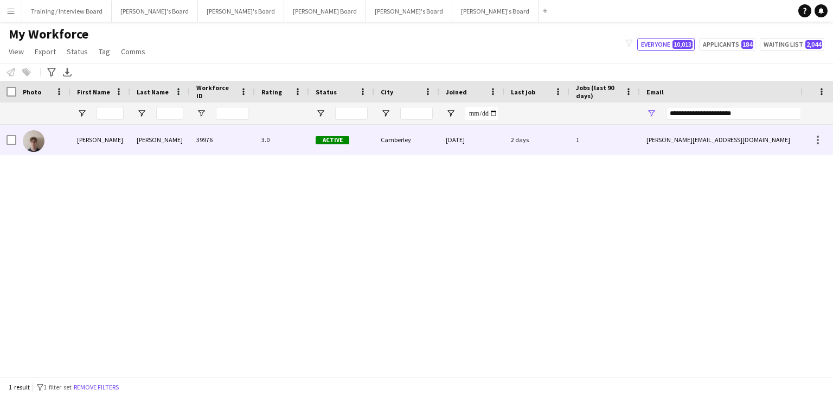
click at [565, 150] on div "2 days" at bounding box center [536, 140] width 65 height 30
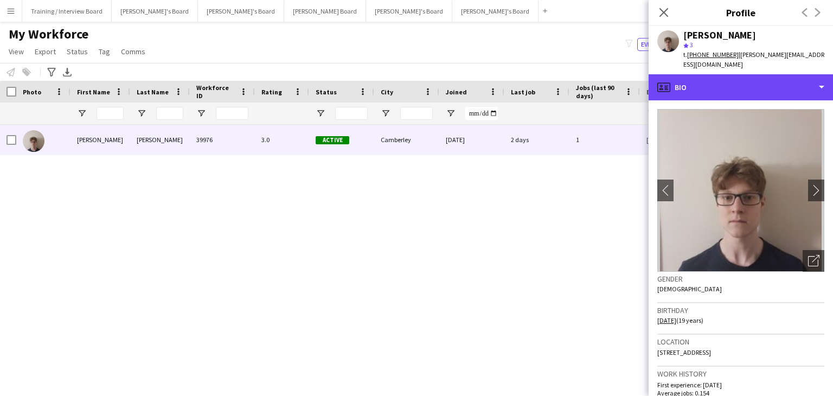
drag, startPoint x: 738, startPoint y: 79, endPoint x: 749, endPoint y: 93, distance: 17.4
click at [738, 79] on div "profile Bio" at bounding box center [741, 87] width 184 height 26
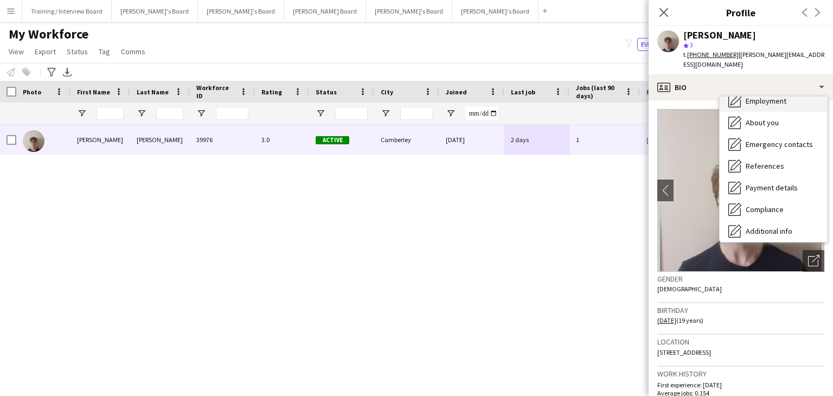
click at [769, 99] on div "Employment Employment" at bounding box center [773, 101] width 107 height 22
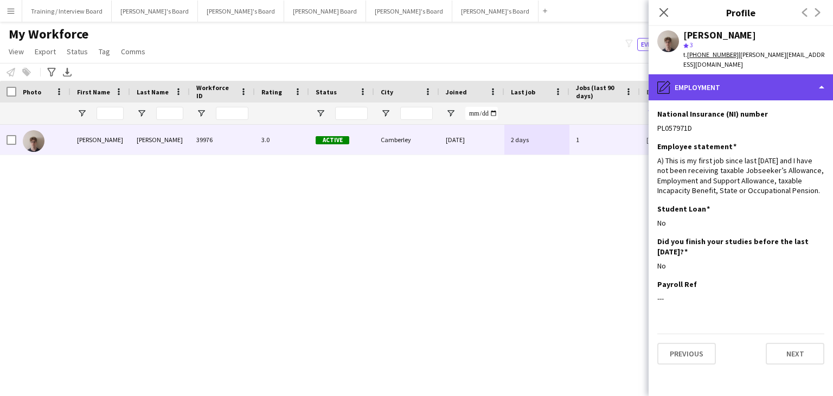
click at [763, 85] on div "pencil4 Employment" at bounding box center [741, 87] width 184 height 26
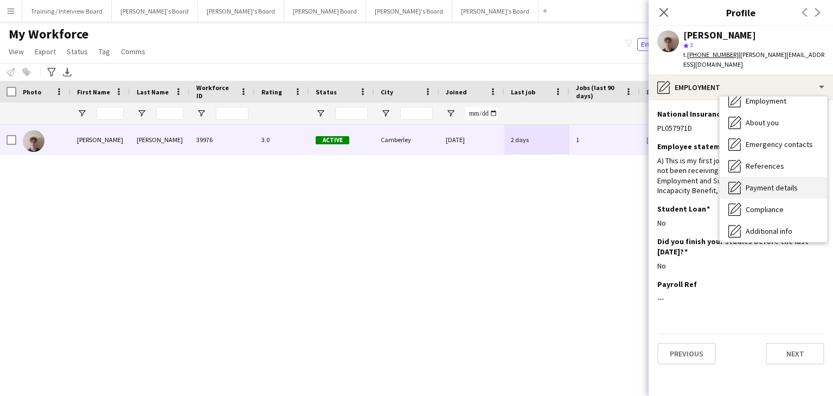
click at [761, 183] on span "Payment details" at bounding box center [772, 188] width 52 height 10
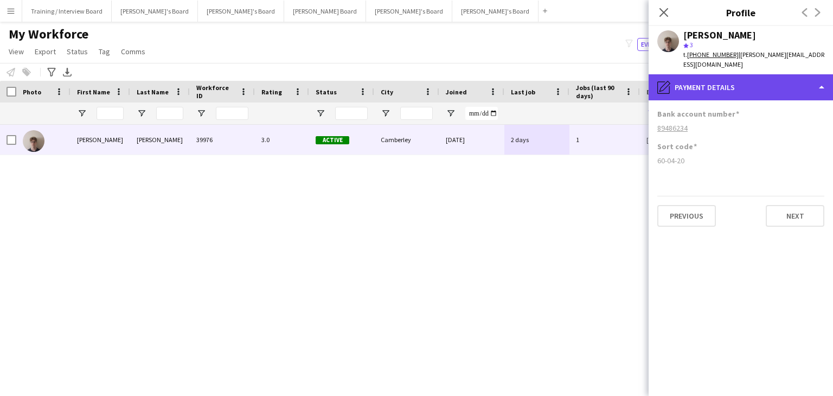
click at [722, 88] on div "pencil4 Payment details" at bounding box center [741, 87] width 184 height 26
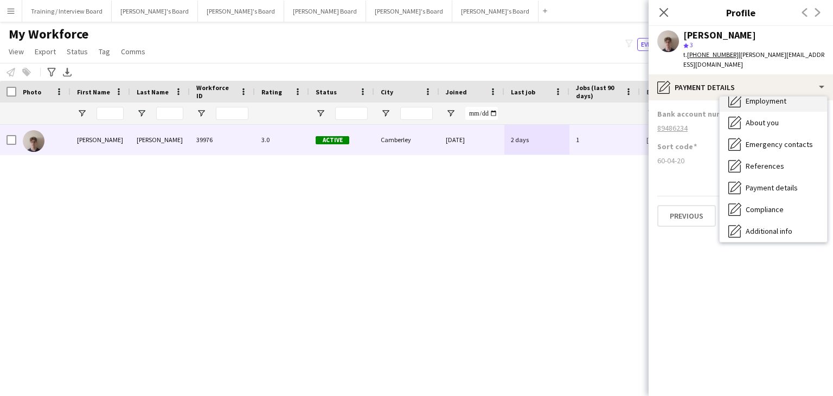
click at [766, 99] on div "Employment Employment" at bounding box center [773, 101] width 107 height 22
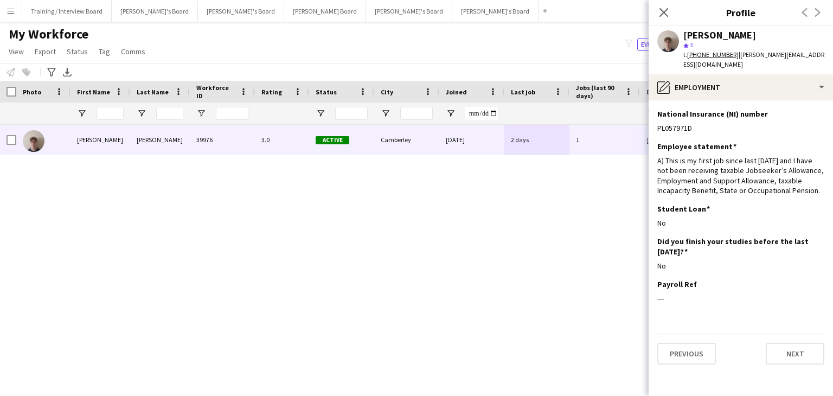
click at [666, 12] on icon "Close pop-in" at bounding box center [663, 12] width 9 height 9
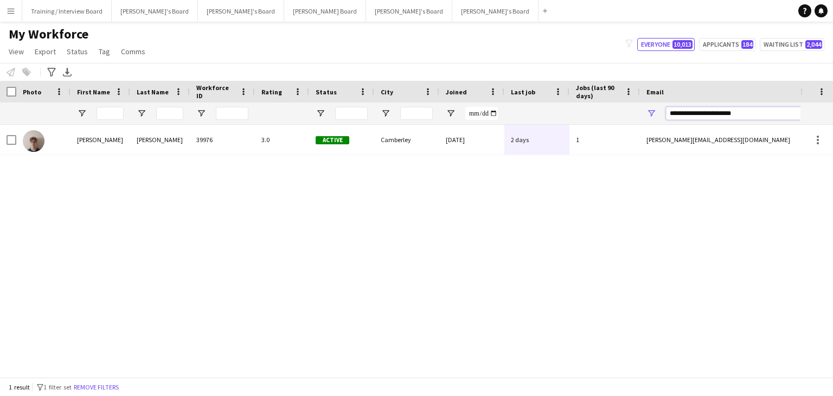
drag, startPoint x: 766, startPoint y: 113, endPoint x: 646, endPoint y: 117, distance: 119.3
click at [646, 117] on div "**********" at bounding box center [748, 113] width 217 height 22
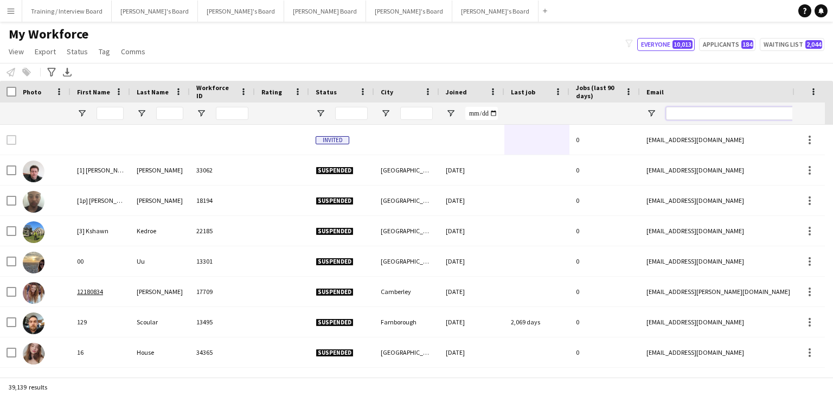
paste input "**********"
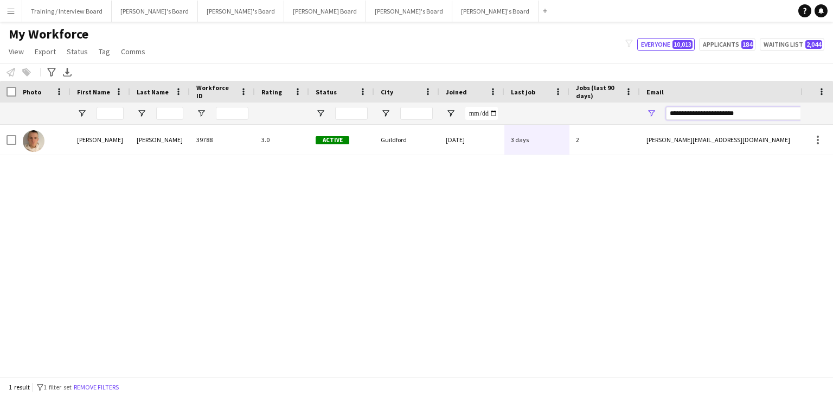
type input "**********"
click at [428, 149] on div "Guildford" at bounding box center [406, 140] width 65 height 30
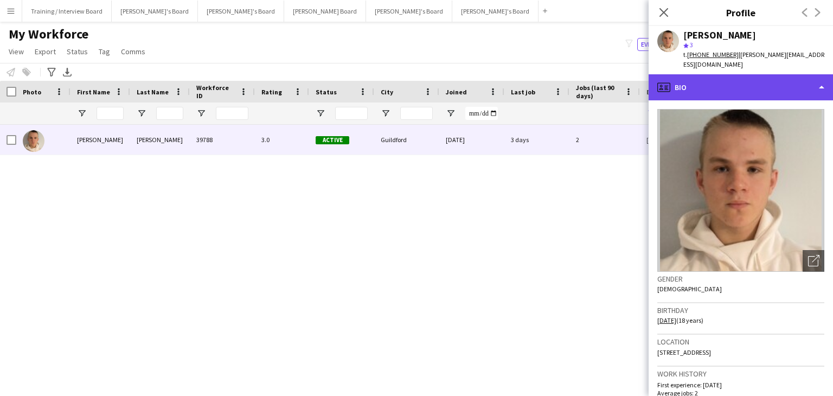
click at [739, 78] on div "profile Bio" at bounding box center [741, 87] width 184 height 26
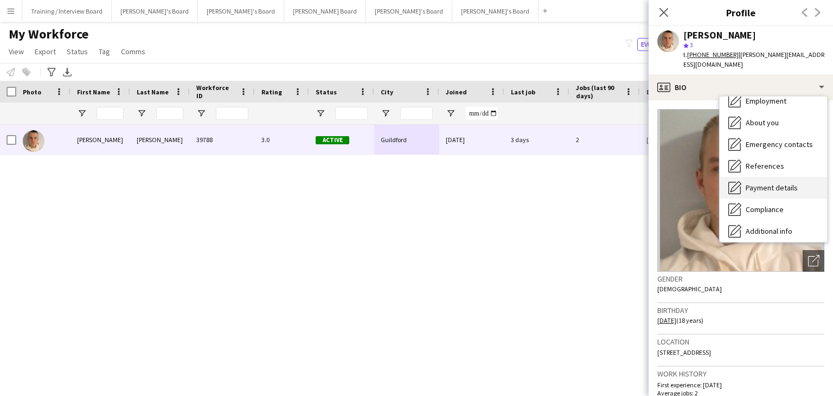
click at [762, 183] on div "Payment details Payment details" at bounding box center [773, 188] width 107 height 22
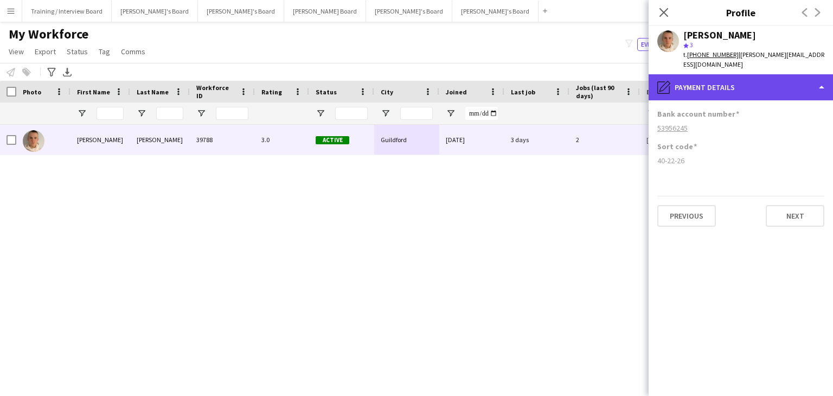
click at [760, 76] on div "pencil4 Payment details" at bounding box center [741, 87] width 184 height 26
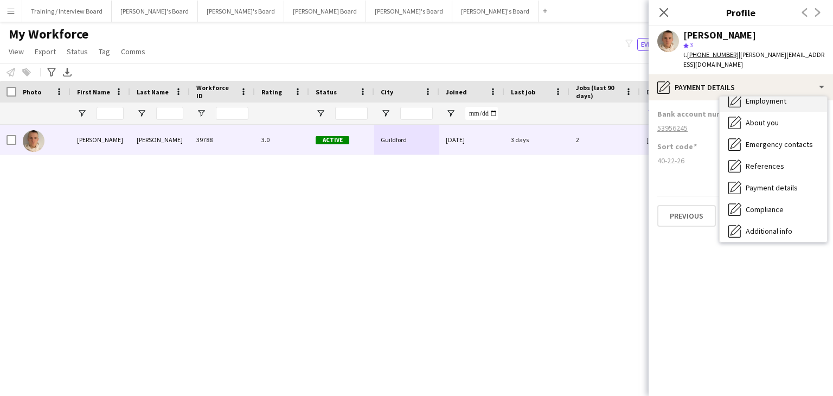
click at [766, 96] on span "Employment" at bounding box center [766, 101] width 41 height 10
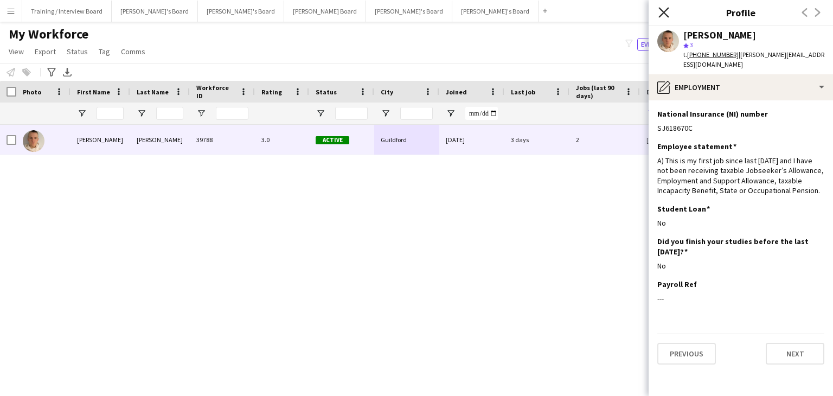
click at [659, 11] on icon "Close pop-in" at bounding box center [663, 12] width 10 height 10
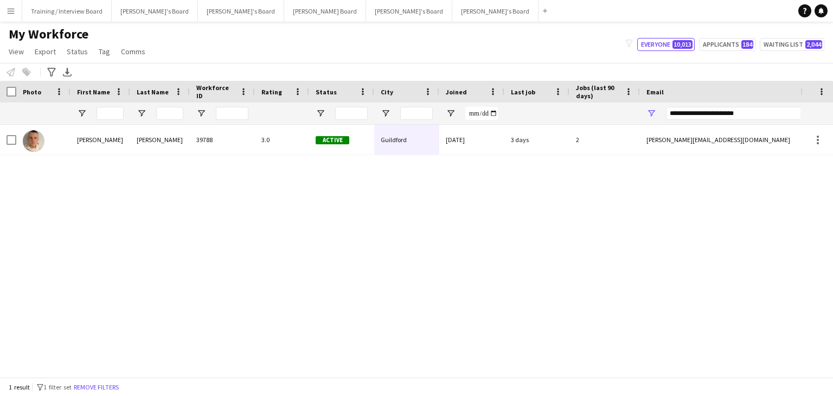
drag, startPoint x: 758, startPoint y: 120, endPoint x: 707, endPoint y: 114, distance: 51.3
click at [690, 112] on div "**********" at bounding box center [758, 113] width 184 height 22
drag, startPoint x: 759, startPoint y: 116, endPoint x: 565, endPoint y: 120, distance: 194.7
click at [565, 120] on div at bounding box center [588, 113] width 1176 height 22
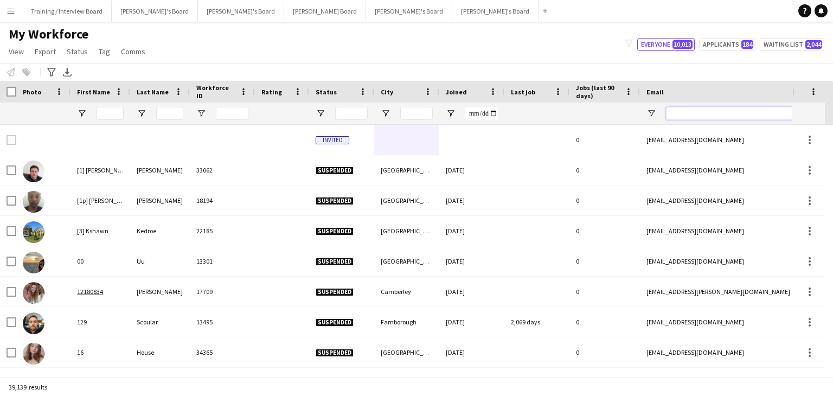
paste input "**********"
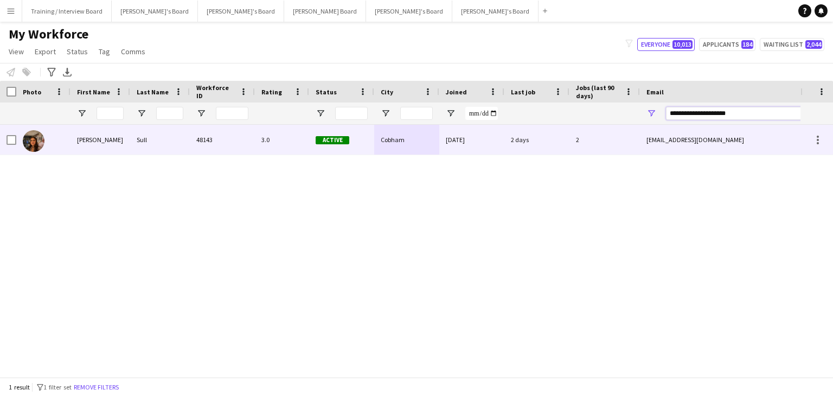
type input "**********"
click at [484, 142] on div "[DATE]" at bounding box center [471, 140] width 65 height 30
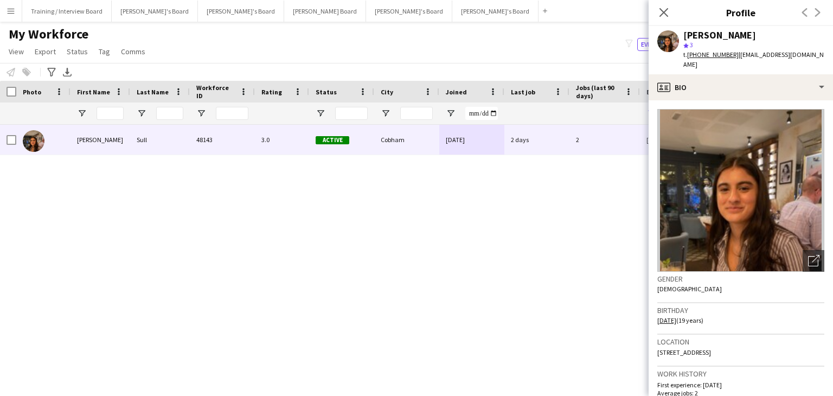
drag, startPoint x: 739, startPoint y: 343, endPoint x: 714, endPoint y: 343, distance: 25.5
click at [709, 343] on div "Location kt11 1ea, Cobham, KT11 1EA" at bounding box center [740, 350] width 167 height 31
copy span "KT11 1EA"
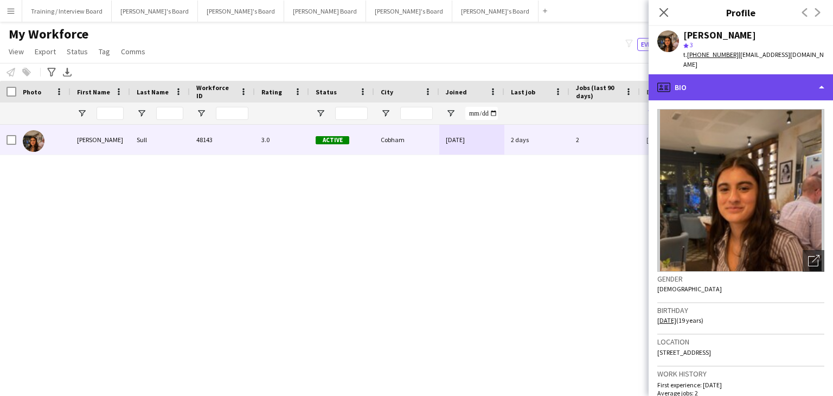
click at [740, 78] on div "profile Bio" at bounding box center [741, 87] width 184 height 26
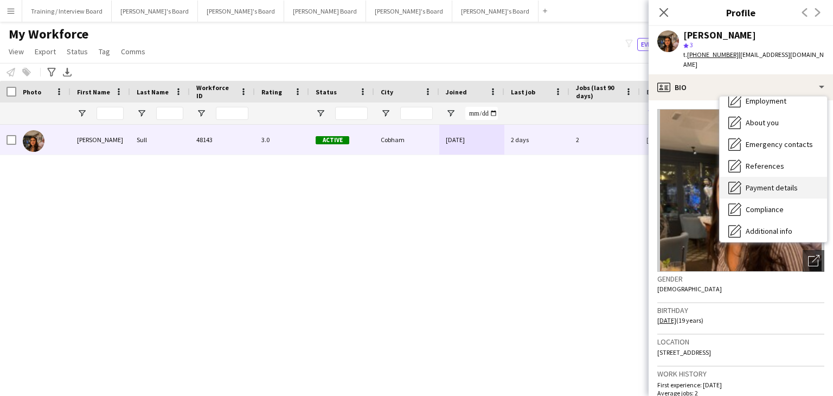
click at [787, 183] on span "Payment details" at bounding box center [772, 188] width 52 height 10
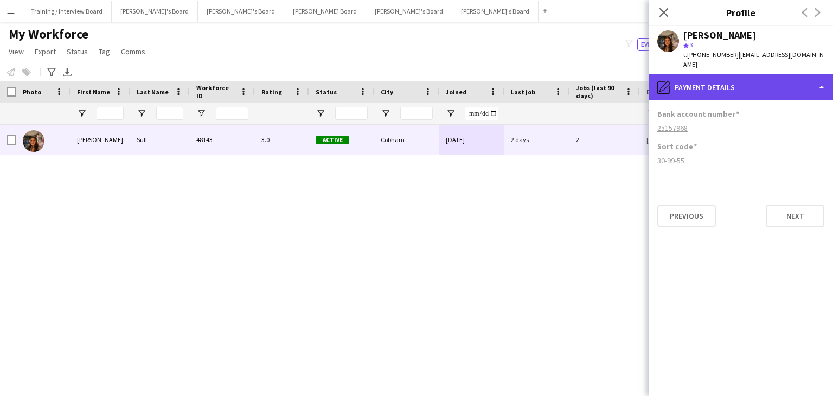
click at [716, 79] on div "pencil4 Payment details" at bounding box center [741, 87] width 184 height 26
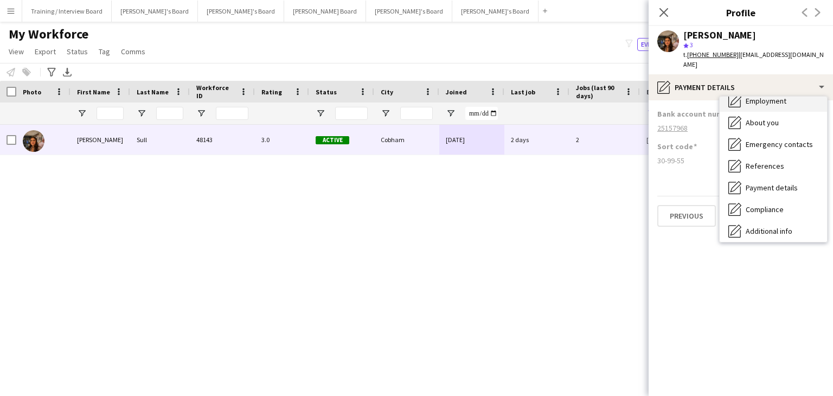
click at [760, 96] on span "Employment" at bounding box center [766, 101] width 41 height 10
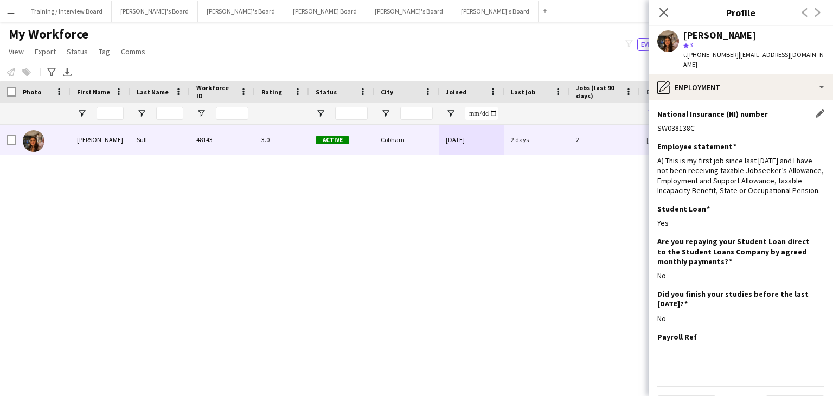
drag, startPoint x: 664, startPoint y: 11, endPoint x: 721, endPoint y: 117, distance: 120.8
click at [664, 11] on icon "Close pop-in" at bounding box center [663, 12] width 9 height 9
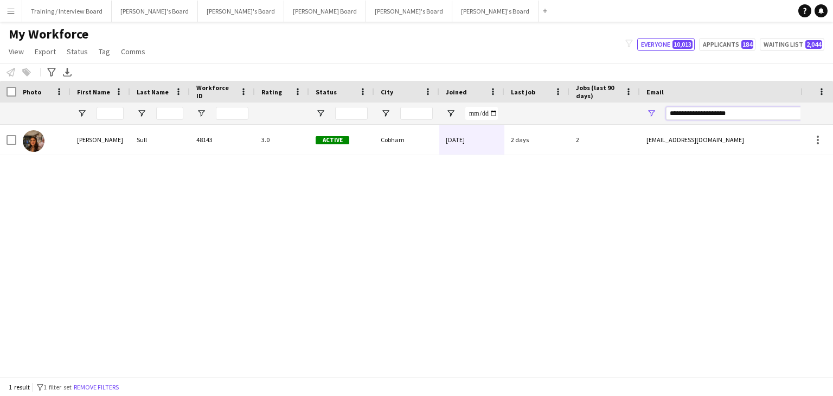
drag, startPoint x: 767, startPoint y: 117, endPoint x: 630, endPoint y: 111, distance: 136.8
click at [630, 111] on div at bounding box center [588, 113] width 1176 height 22
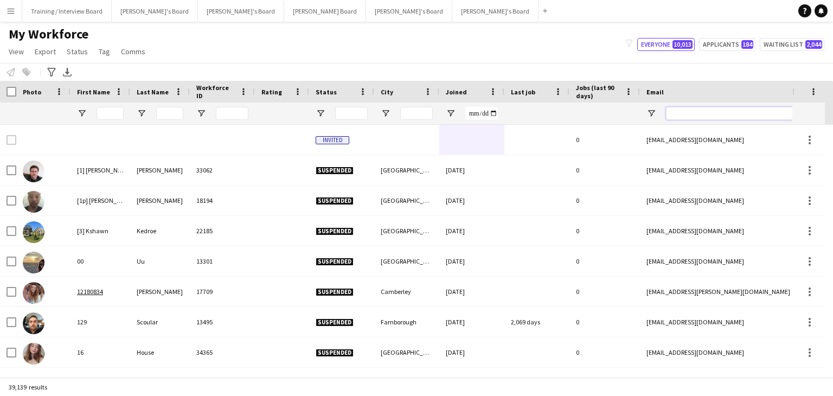
paste input "**********"
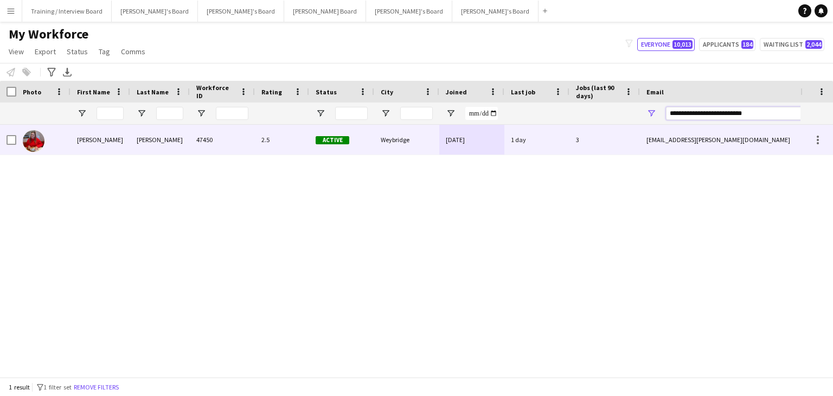
type input "**********"
click at [427, 139] on div "Weybridge" at bounding box center [406, 140] width 65 height 30
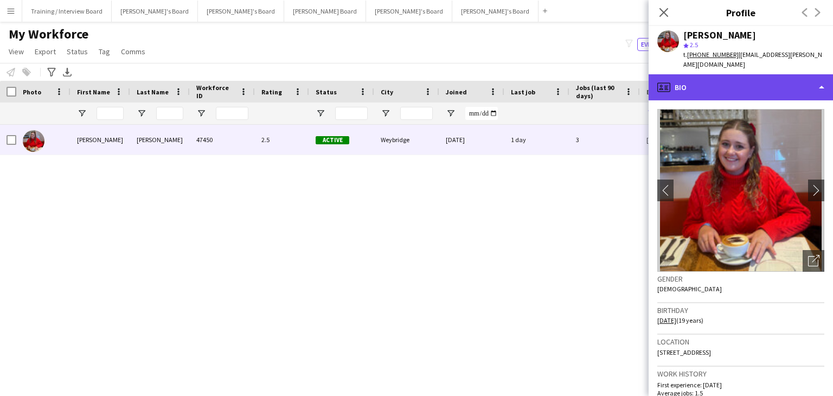
click at [714, 83] on div "profile Bio" at bounding box center [741, 87] width 184 height 26
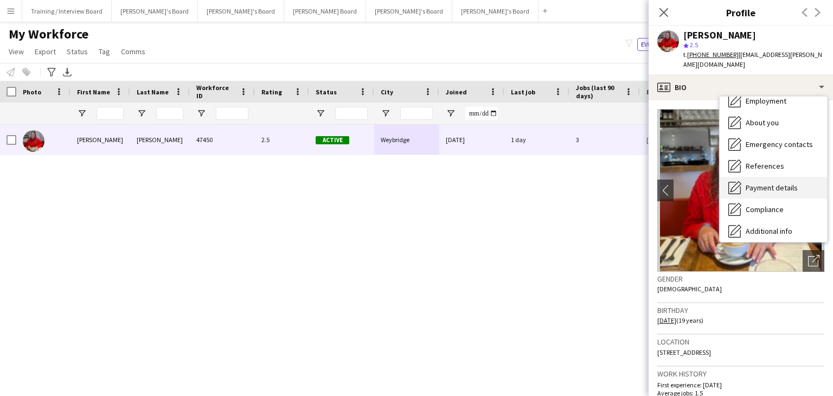
click at [773, 183] on div "Payment details Payment details" at bounding box center [773, 188] width 107 height 22
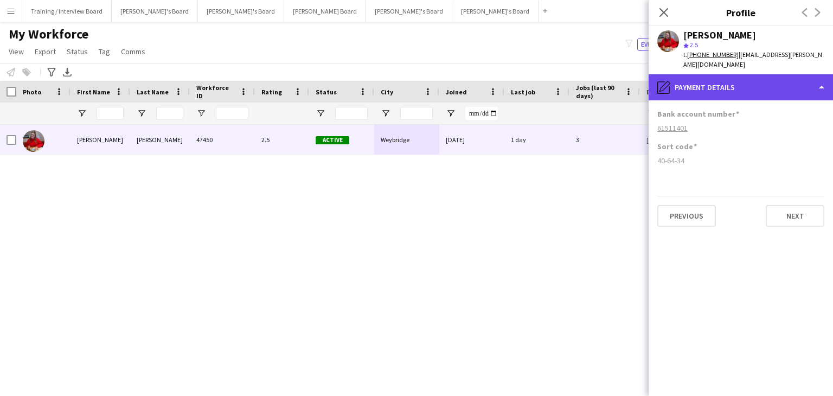
click at [764, 81] on div "pencil4 Payment details" at bounding box center [741, 87] width 184 height 26
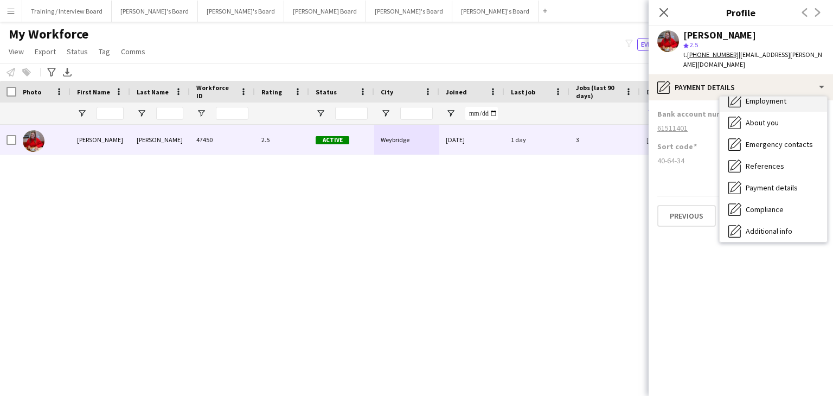
click at [767, 96] on span "Employment" at bounding box center [766, 101] width 41 height 10
